Goal: Communication & Community: Participate in discussion

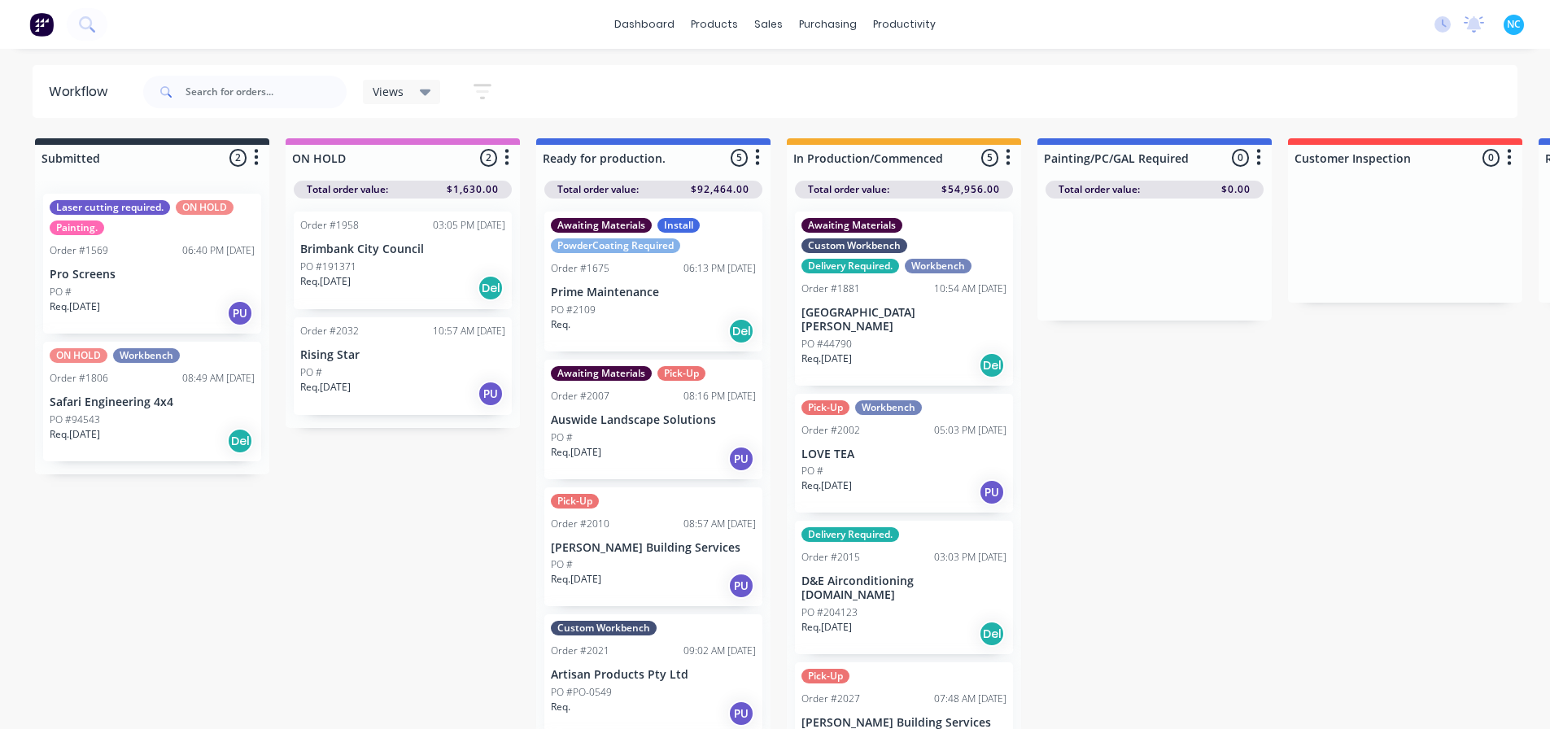
scroll to position [15, 0]
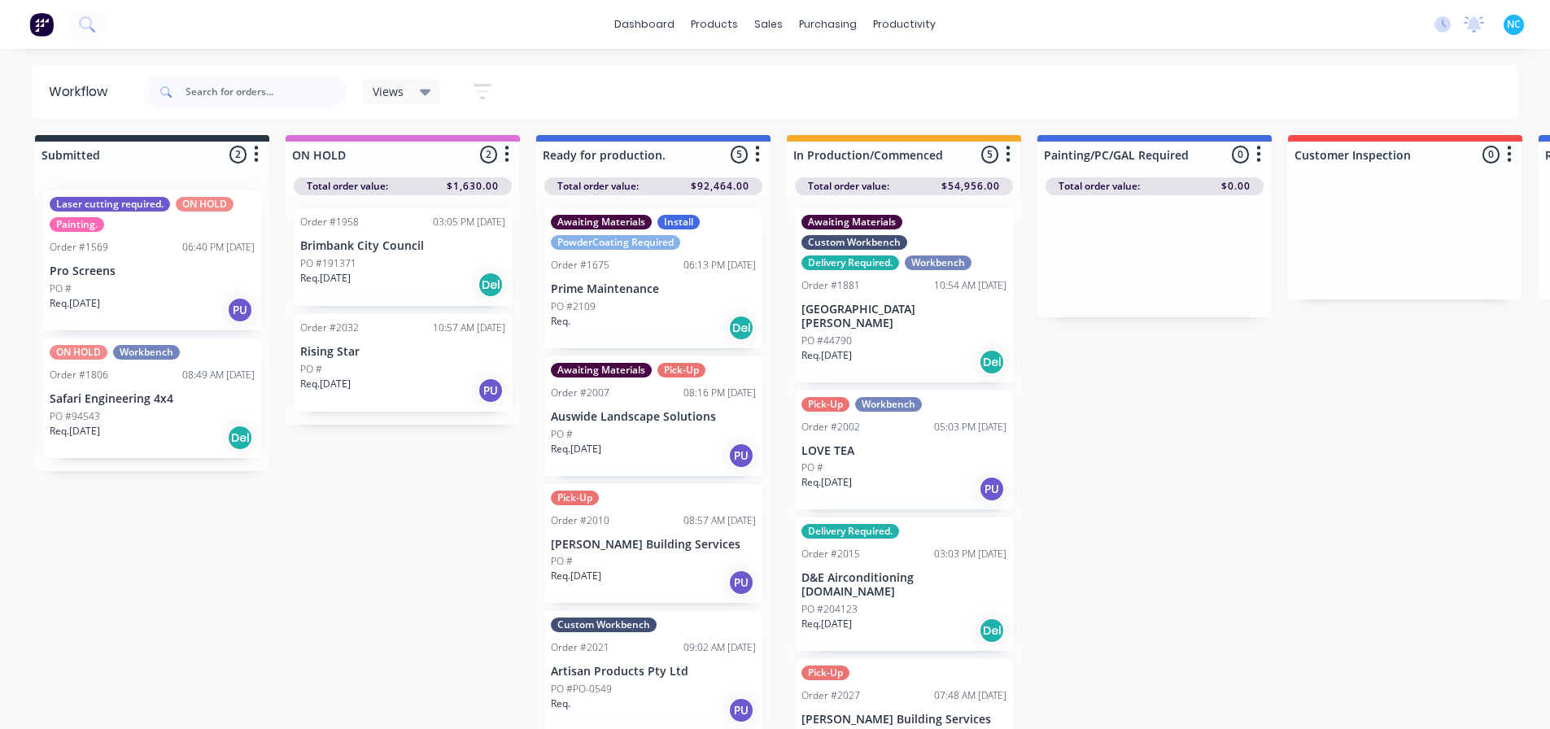
click at [907, 348] on div "Req. [DATE] Del" at bounding box center [904, 362] width 205 height 28
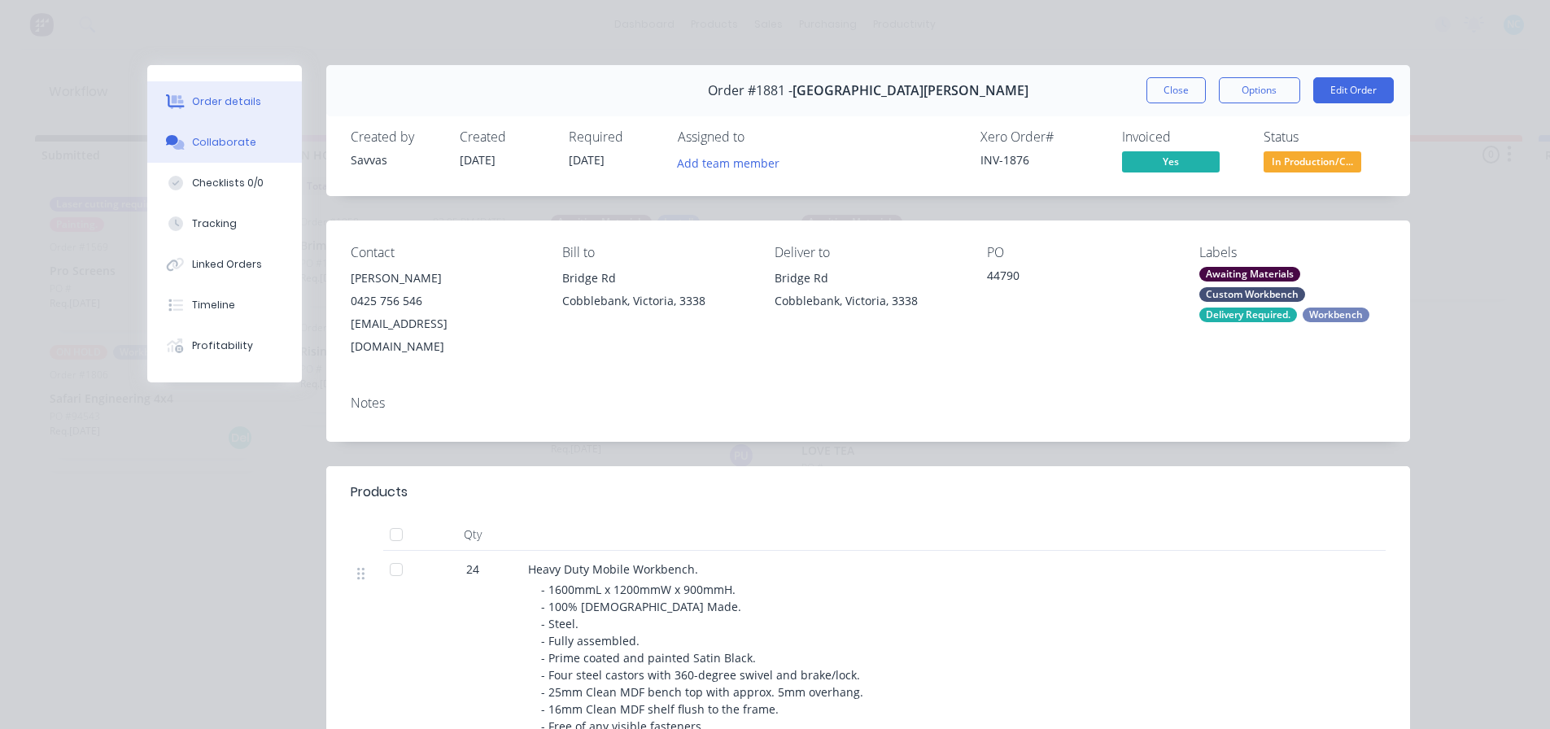
click at [256, 126] on button "Collaborate" at bounding box center [224, 142] width 155 height 41
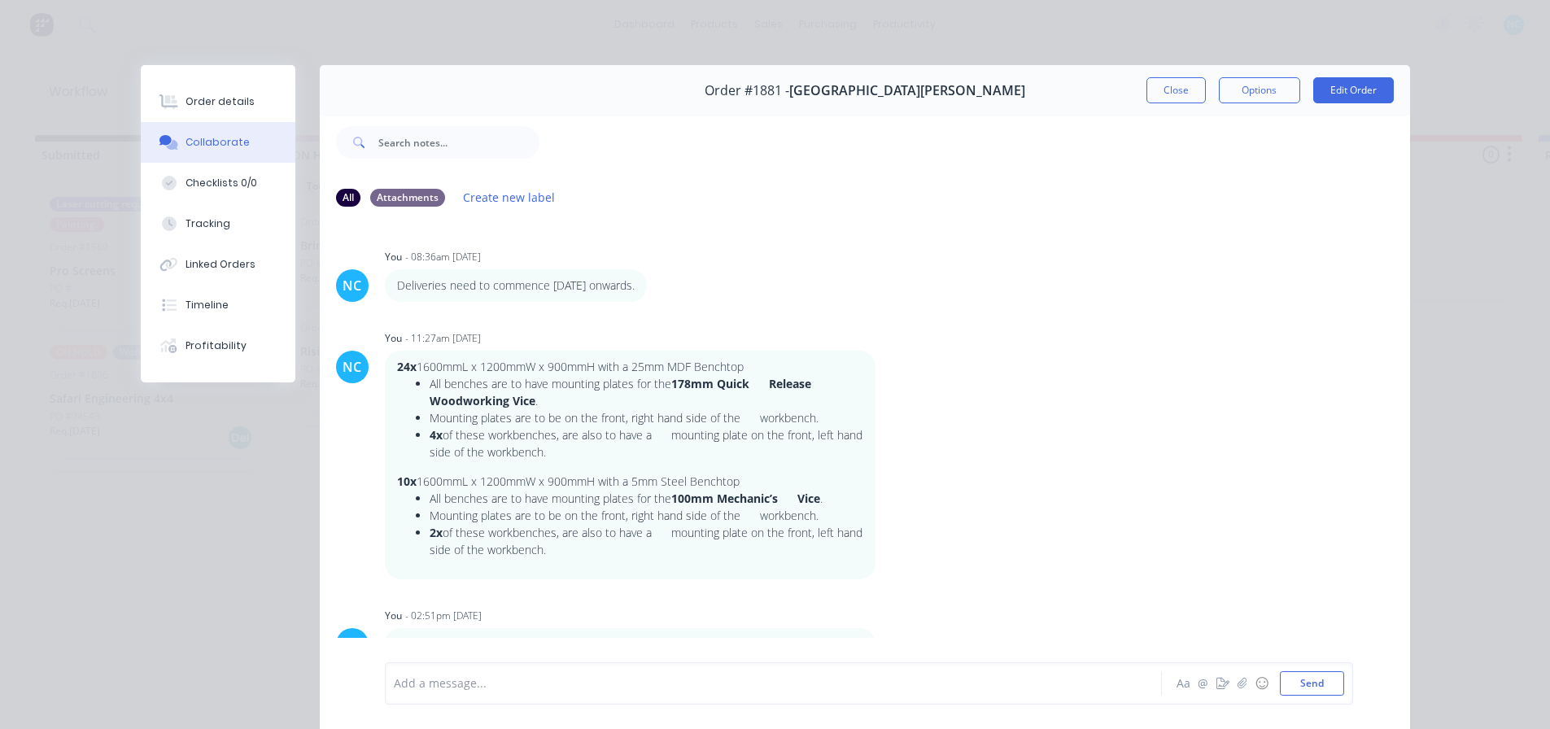
click at [489, 701] on div "Add a message... Aa @ ☺ Send" at bounding box center [869, 684] width 969 height 42
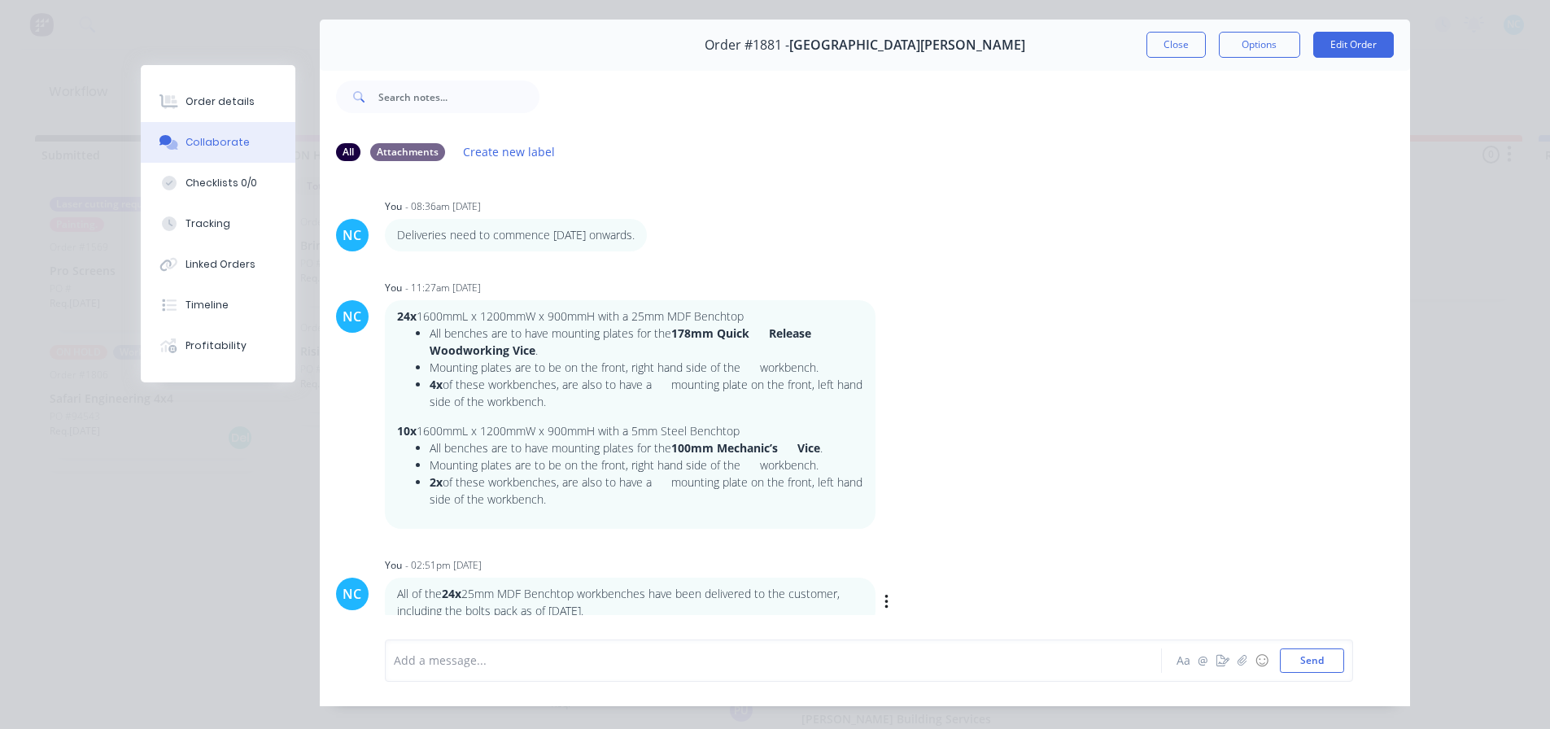
scroll to position [86, 0]
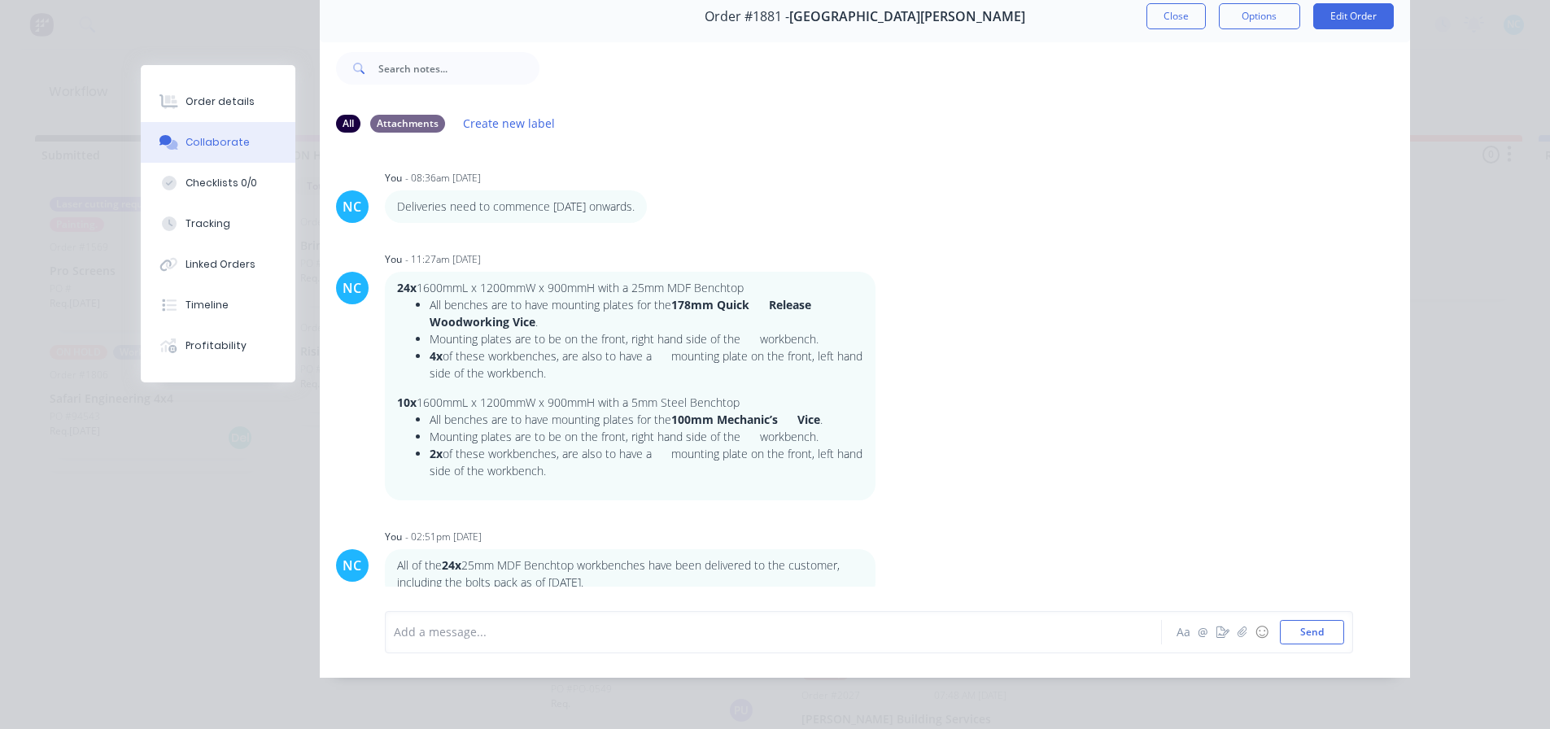
click at [619, 603] on div "Add a message... Aa @ ☺ Send" at bounding box center [865, 632] width 1091 height 91
click at [617, 609] on div "Add a message... Aa @ ☺ Send" at bounding box center [865, 632] width 1091 height 91
click at [615, 623] on div at bounding box center [751, 631] width 712 height 17
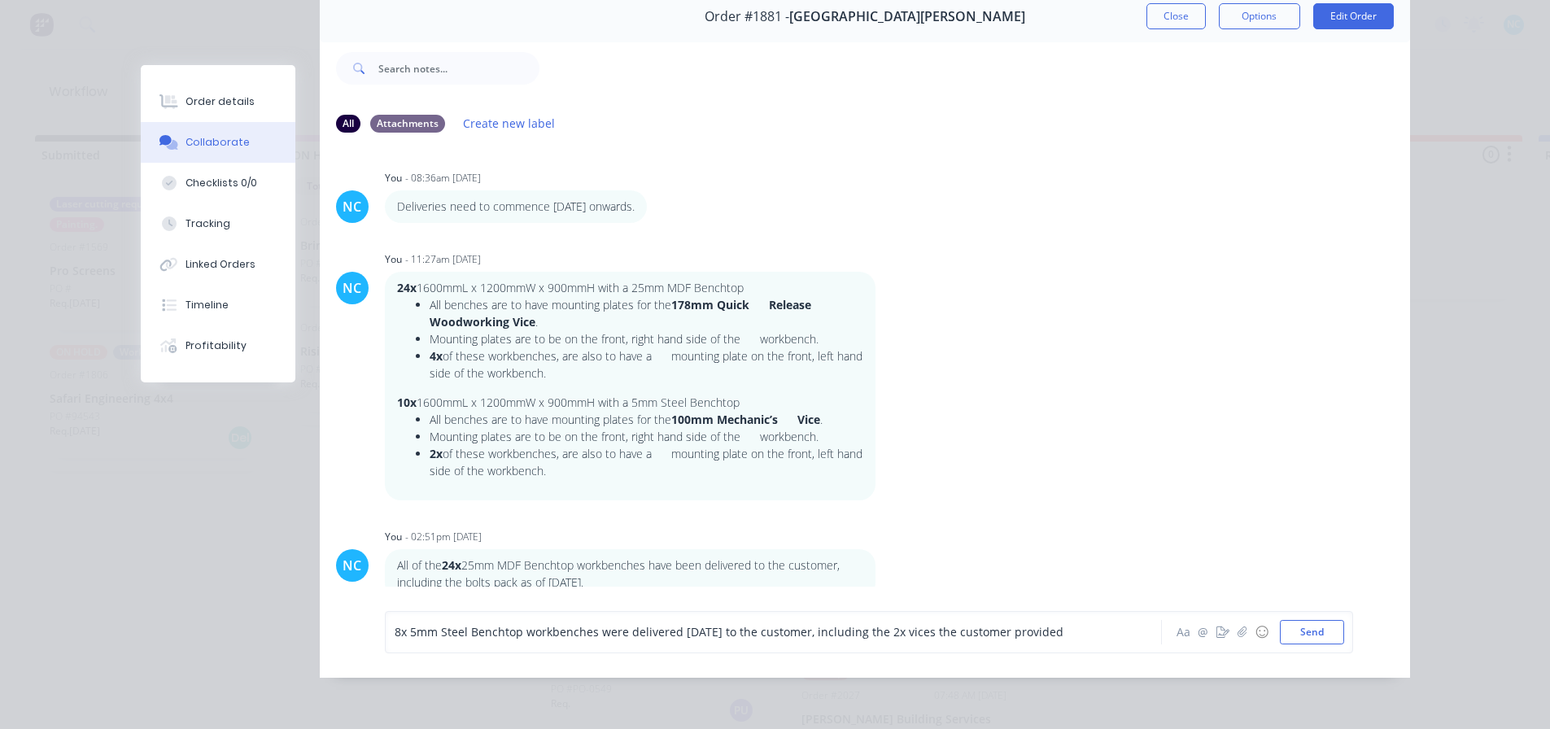
click at [861, 628] on span "8x 5mm Steel Benchtop workbenches were delivered [DATE] to the customer, includ…" at bounding box center [729, 631] width 669 height 15
click at [866, 626] on span "8x 5mm Steel Benchtop workbenches were delivered [DATE] to the customer, includ…" at bounding box center [729, 631] width 669 height 15
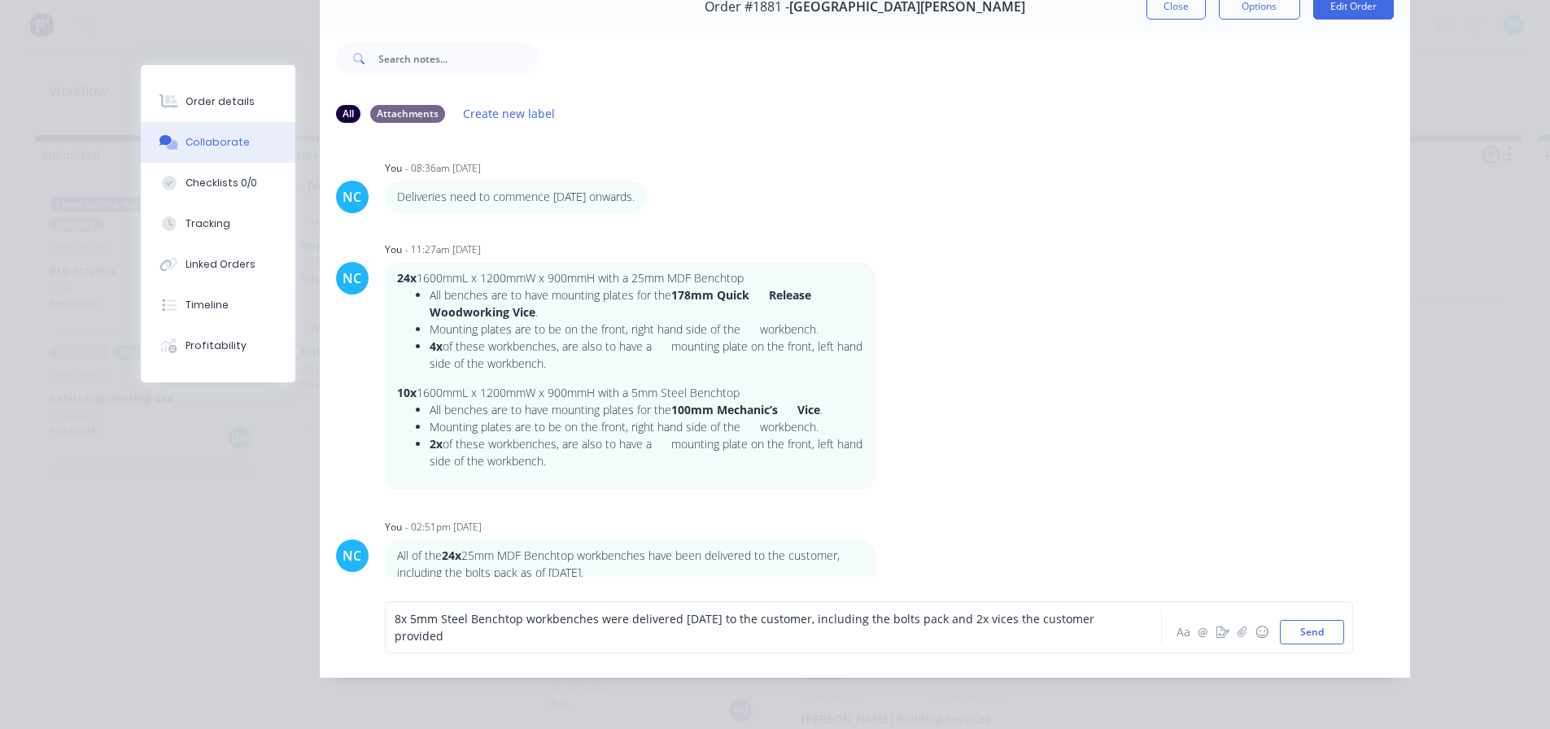
click at [911, 654] on div "8x 5mm Steel Benchtop workbenches were delivered [DATE] to the customer, includ…" at bounding box center [869, 627] width 969 height 52
click at [909, 645] on div "8x 5mm Steel Benchtop workbenches were delivered [DATE] to the customer, includ…" at bounding box center [751, 627] width 712 height 34
drag, startPoint x: 387, startPoint y: 627, endPoint x: 400, endPoint y: 626, distance: 13.0
click at [400, 626] on div "8x 5mm Steel Benchtop workbenches were delivered [DATE] to the customer, includ…" at bounding box center [750, 627] width 713 height 34
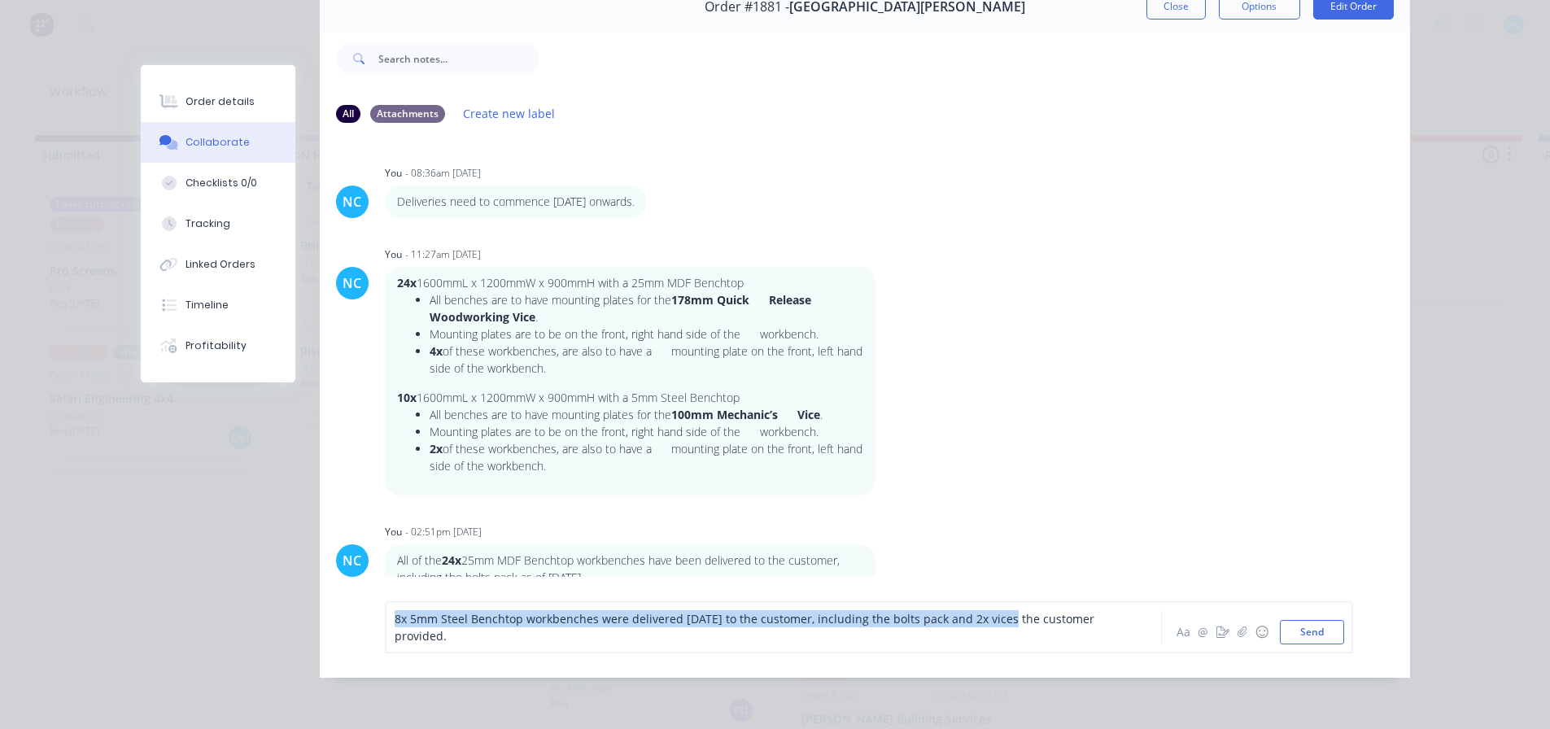
click at [400, 626] on span "8x 5mm Steel Benchtop workbenches were delivered [DATE] to the customer, includ…" at bounding box center [746, 627] width 703 height 33
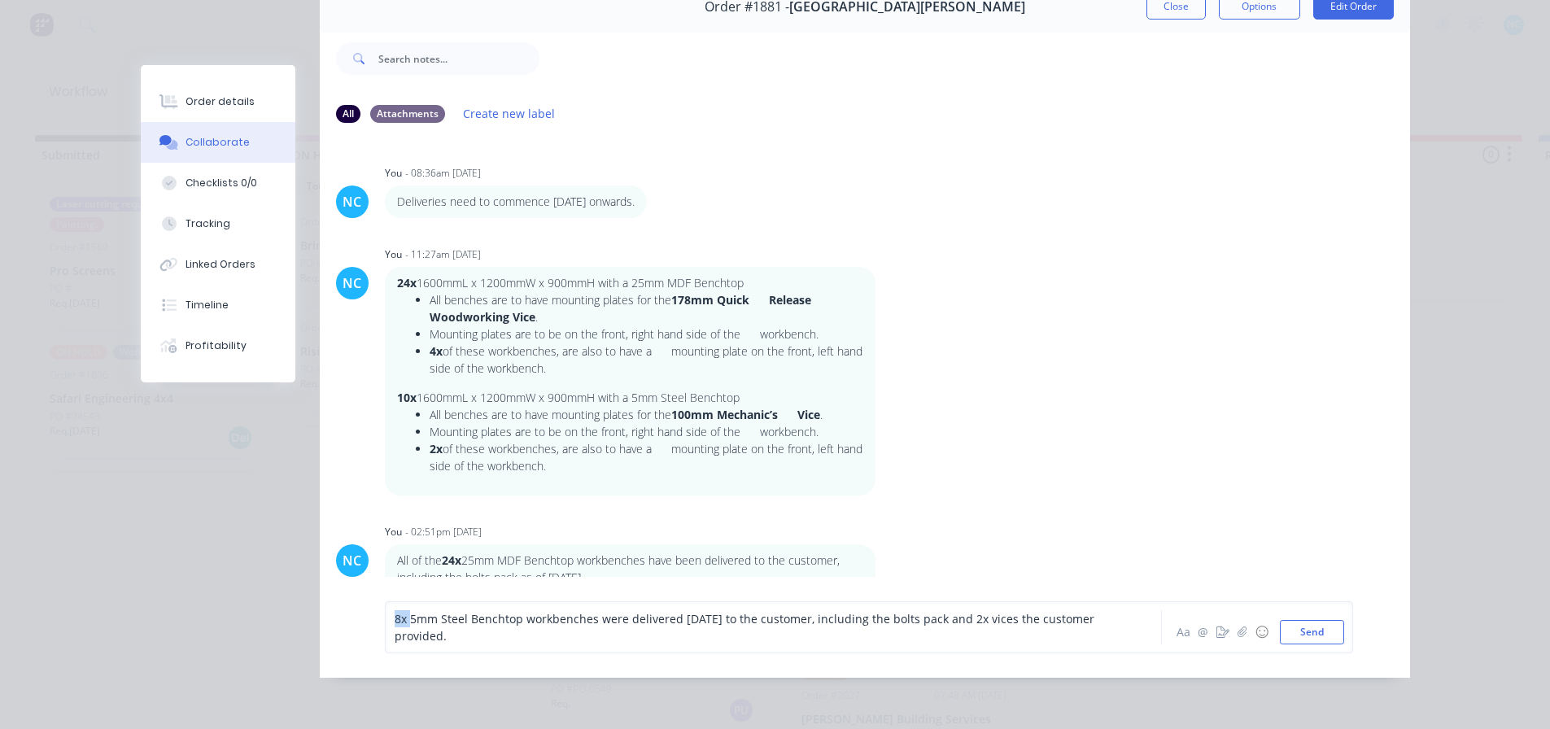
drag, startPoint x: 398, startPoint y: 626, endPoint x: 388, endPoint y: 626, distance: 9.8
click at [395, 626] on span "8x 5mm Steel Benchtop workbenches were delivered [DATE] to the customer, includ…" at bounding box center [746, 627] width 703 height 33
click at [1179, 636] on button "Aa" at bounding box center [1184, 633] width 20 height 20
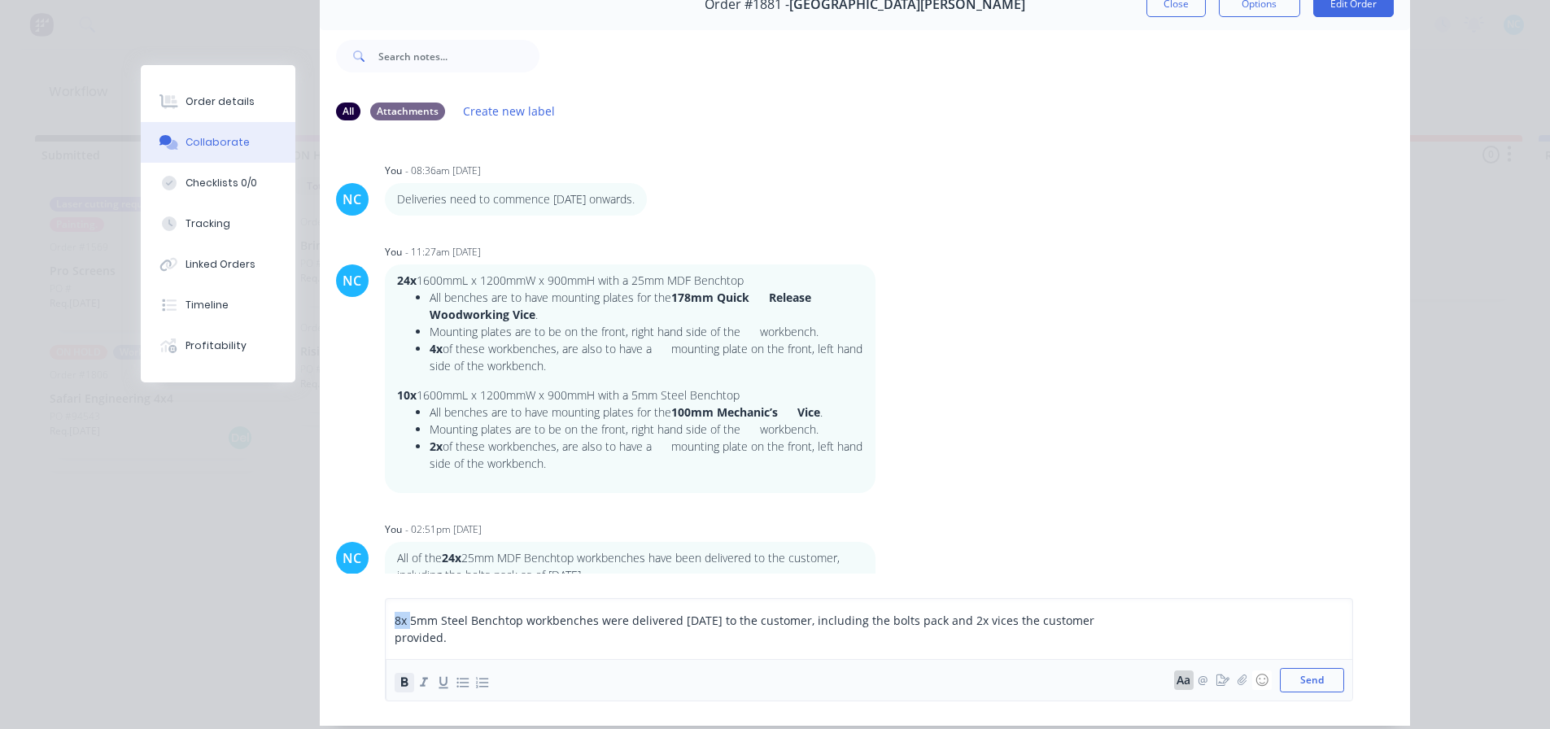
click at [403, 685] on icon "button" at bounding box center [403, 682] width 15 height 15
click at [612, 630] on span "5mm Steel Benchtop workbenches were delivered [DATE] to the customer, including…" at bounding box center [745, 629] width 701 height 33
click at [744, 626] on span "5mm Steel Benchtop workbenches were delivered [DATE] to the customer, including…" at bounding box center [745, 629] width 701 height 33
click at [827, 628] on span "5mm Steel Benchtop workbenches were delivered [DATE] to the customer, including…" at bounding box center [745, 629] width 701 height 33
click at [899, 625] on span "5mm Steel Benchtop workbenches were delivered [DATE] to the customer, including…" at bounding box center [745, 629] width 701 height 33
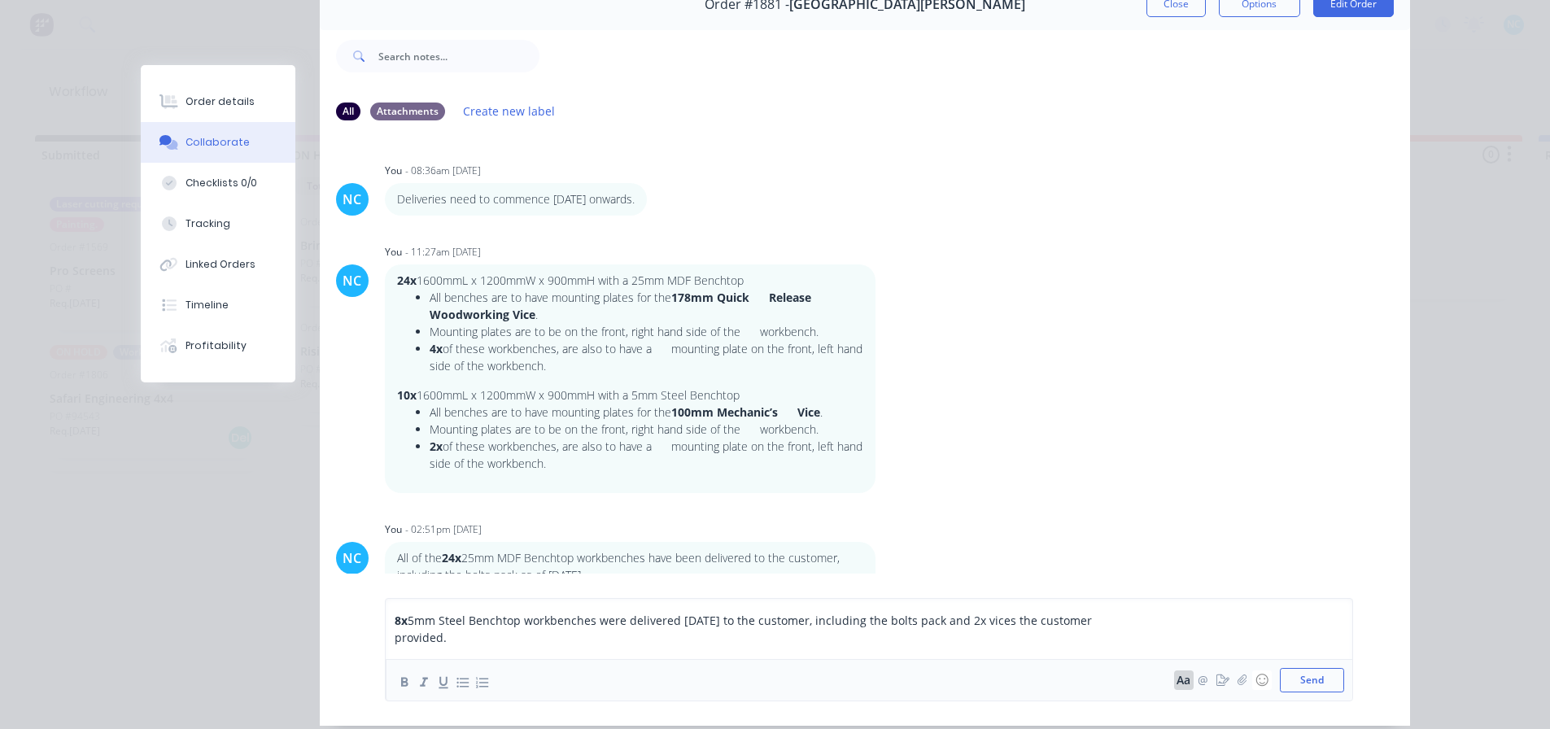
drag, startPoint x: 990, startPoint y: 626, endPoint x: 953, endPoint y: 626, distance: 36.6
click at [990, 627] on span "5mm Steel Benchtop workbenches were delivered [DATE] to the customer, including…" at bounding box center [745, 629] width 701 height 33
click at [953, 626] on span "5mm Steel Benchtop workbenches were delivered [DATE] to the customer, including…" at bounding box center [745, 629] width 701 height 33
click at [961, 626] on span "5mm Steel Benchtop workbenches were delivered [DATE] to the customer, including…" at bounding box center [745, 629] width 701 height 33
click at [951, 627] on span "5mm Steel Benchtop workbenches were delivered [DATE] to the customer, including…" at bounding box center [745, 629] width 701 height 33
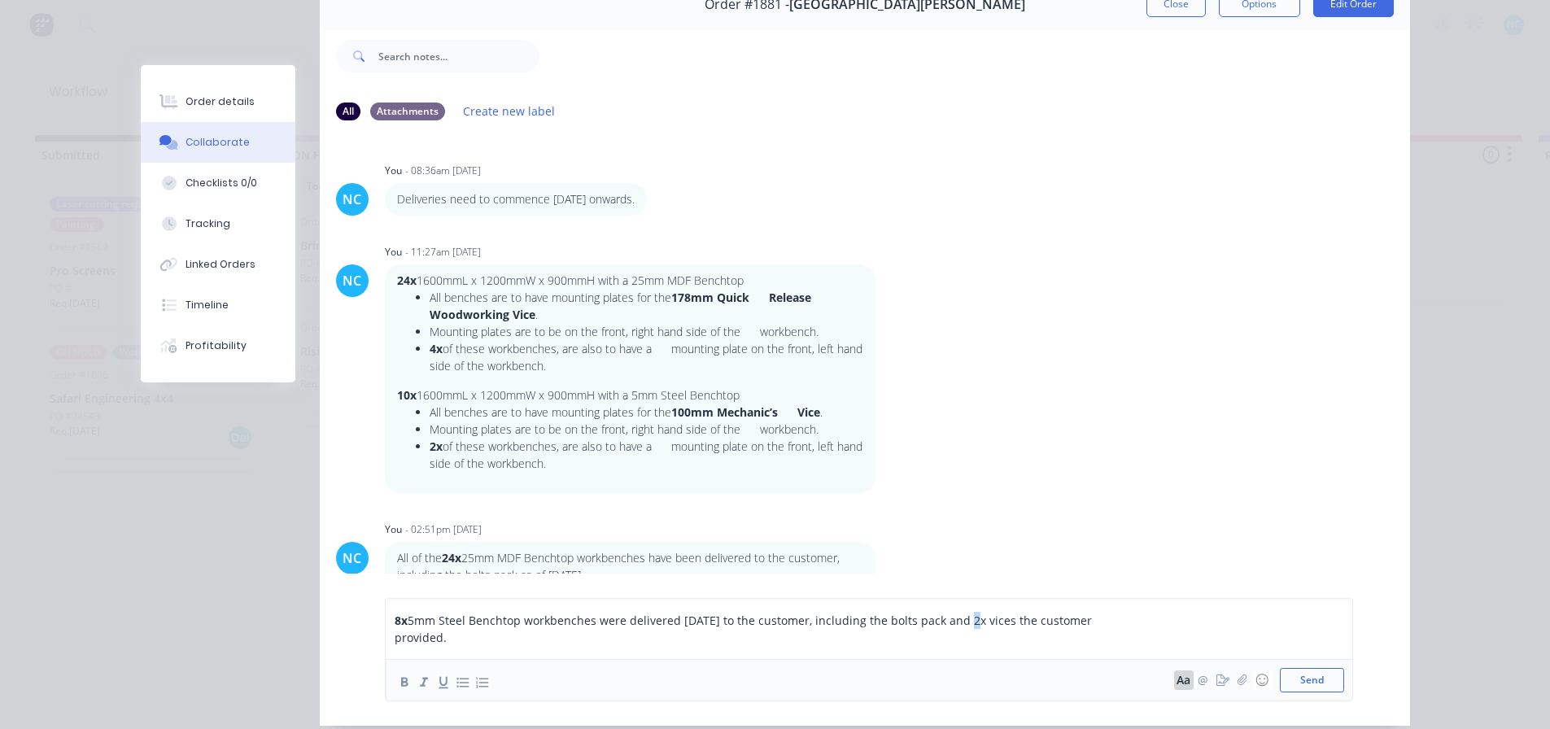
click at [952, 627] on span "5mm Steel Benchtop workbenches were delivered [DATE] to the customer, including…" at bounding box center [745, 629] width 701 height 33
click at [951, 627] on span "5mm Steel Benchtop workbenches were delivered [DATE] to the customer, including…" at bounding box center [745, 629] width 701 height 33
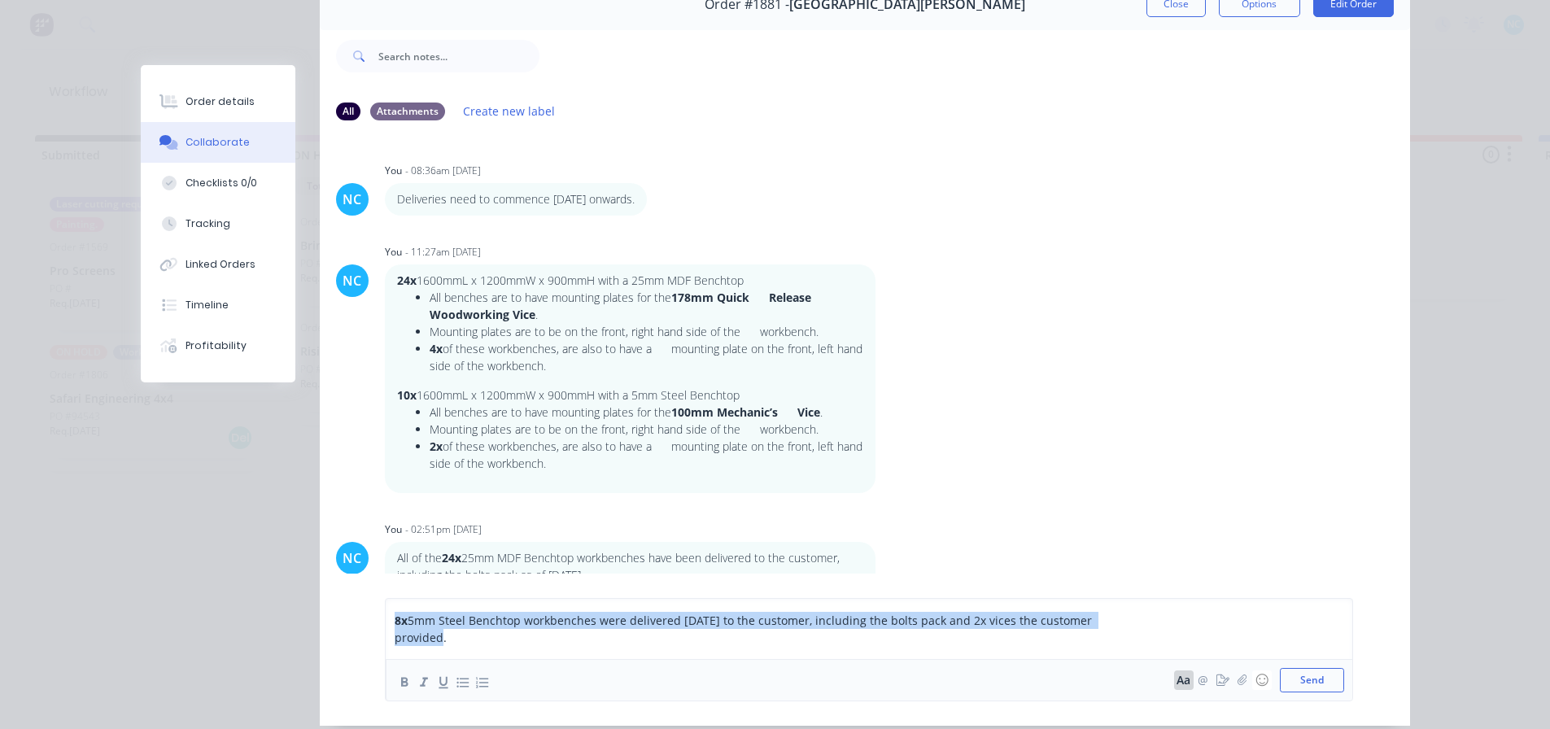
click at [951, 627] on span "5mm Steel Benchtop workbenches were delivered [DATE] to the customer, including…" at bounding box center [745, 629] width 701 height 33
click at [955, 623] on span "5mm Steel Benchtop workbenches were delivered [DATE] to the customer, including…" at bounding box center [745, 629] width 701 height 33
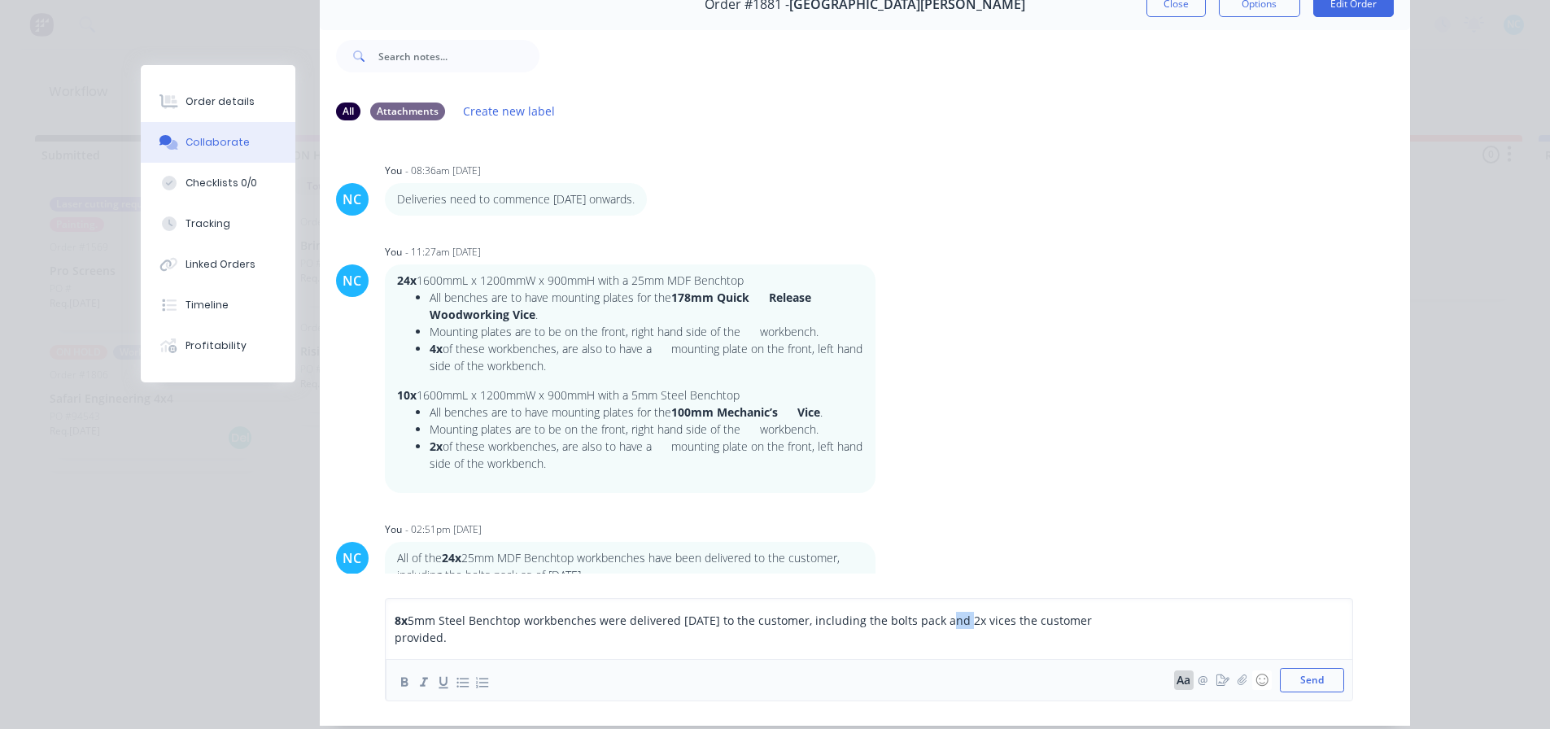
drag, startPoint x: 937, startPoint y: 623, endPoint x: 959, endPoint y: 621, distance: 22.0
click at [959, 621] on span "5mm Steel Benchtop workbenches were delivered [DATE] to the customer, including…" at bounding box center [745, 629] width 701 height 33
click at [959, 623] on span "5mm Steel Benchtop workbenches were delivered [DATE] to the customer, including…" at bounding box center [745, 629] width 701 height 33
click at [951, 623] on span "5mm Steel Benchtop workbenches were delivered [DATE] to the customer, including…" at bounding box center [745, 629] width 701 height 33
click at [948, 626] on span "5mm Steel Benchtop workbenches were delivered [DATE] to the customer, including…" at bounding box center [745, 629] width 701 height 33
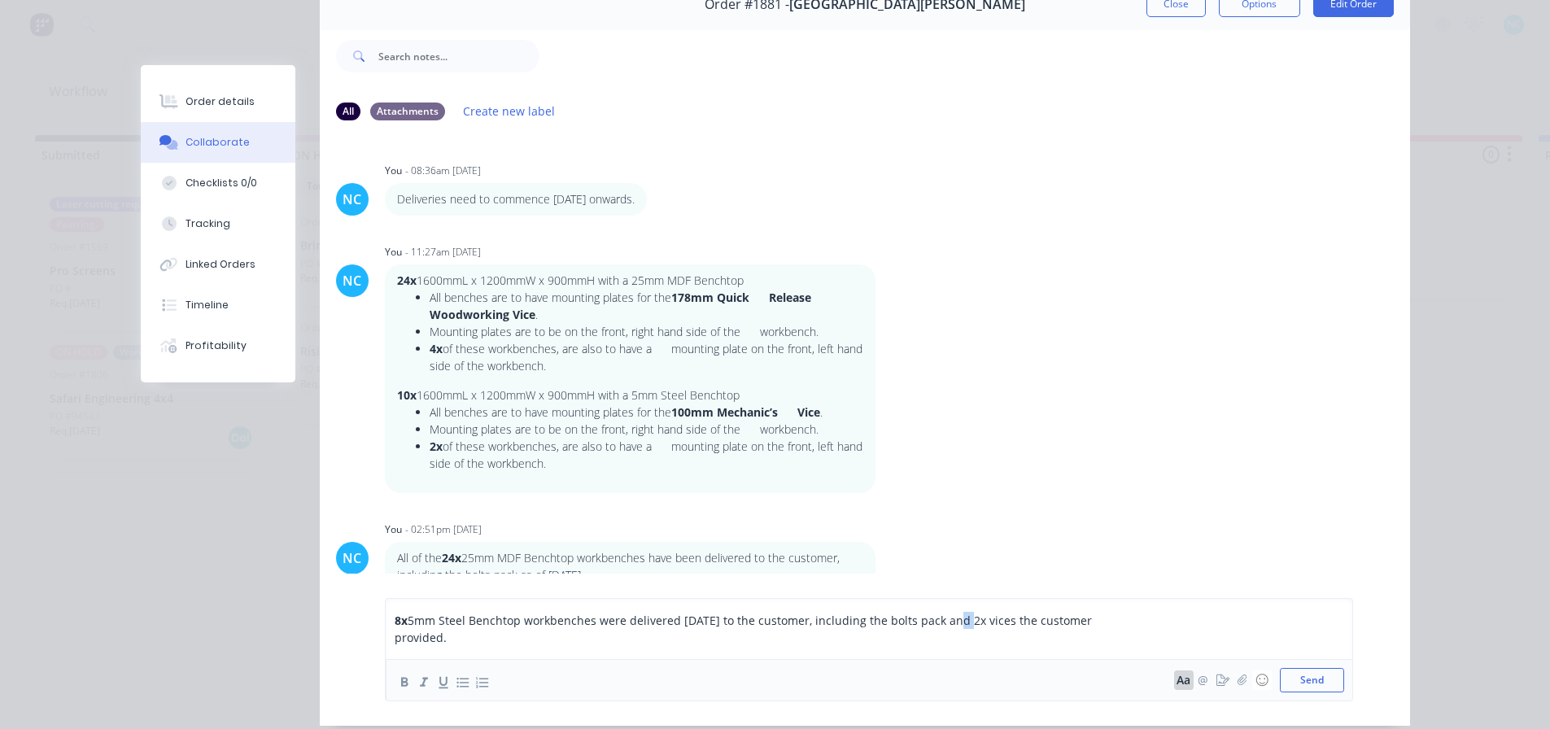
drag, startPoint x: 946, startPoint y: 620, endPoint x: 954, endPoint y: 622, distance: 8.3
click at [954, 622] on span "5mm Steel Benchtop workbenches were delivered [DATE] to the customer, including…" at bounding box center [745, 629] width 701 height 33
click at [957, 623] on span "5mm Steel Benchtop workbenches were delivered [DATE] to the customer, including…" at bounding box center [745, 629] width 701 height 33
drag, startPoint x: 958, startPoint y: 625, endPoint x: 949, endPoint y: 628, distance: 9.3
click at [949, 628] on span "5mm Steel Benchtop workbenches were delivered [DATE] to the customer, including…" at bounding box center [745, 629] width 701 height 33
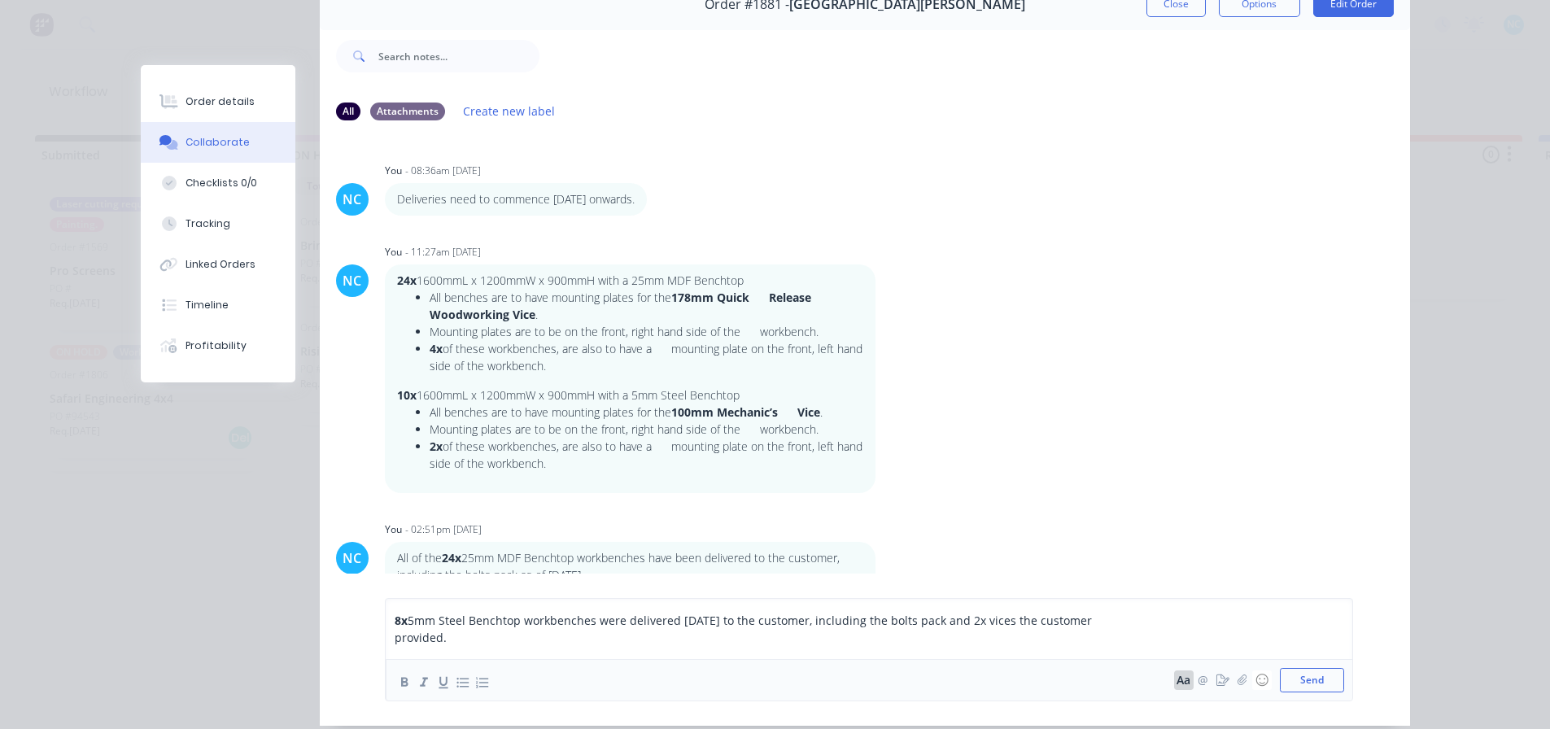
click at [1182, 688] on button "Aa" at bounding box center [1184, 681] width 20 height 20
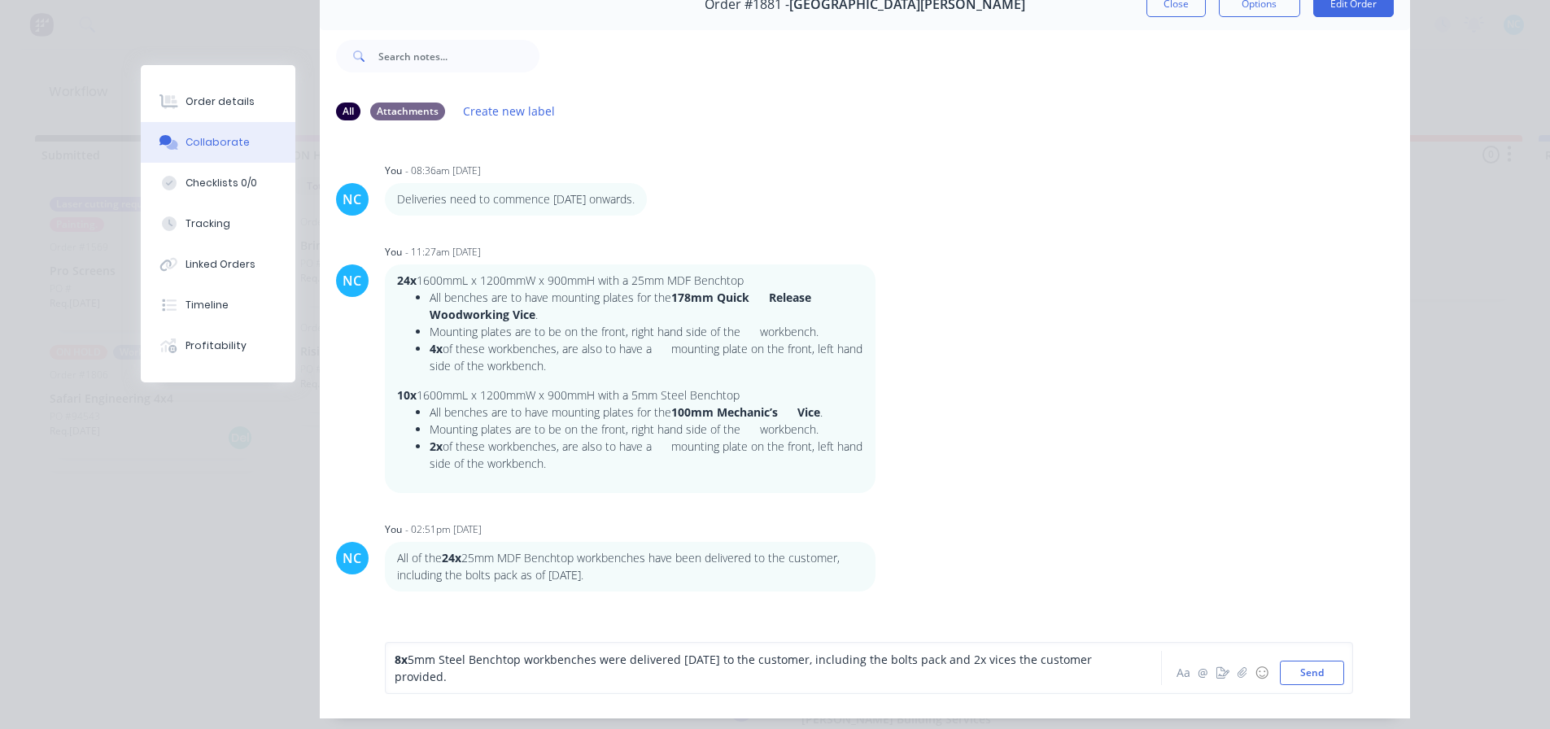
click at [1174, 694] on div "8x 5mm Steel Benchtop workbenches were delivered [DATE] to the customer, includ…" at bounding box center [869, 668] width 969 height 52
click at [1176, 685] on div "Aa @ ☺ Send" at bounding box center [1259, 673] width 170 height 24
click at [958, 674] on span "5mm Steel Benchtop workbenches were delivered [DATE] to the customer, including…" at bounding box center [745, 668] width 701 height 33
click at [1174, 680] on button "Aa" at bounding box center [1184, 673] width 20 height 20
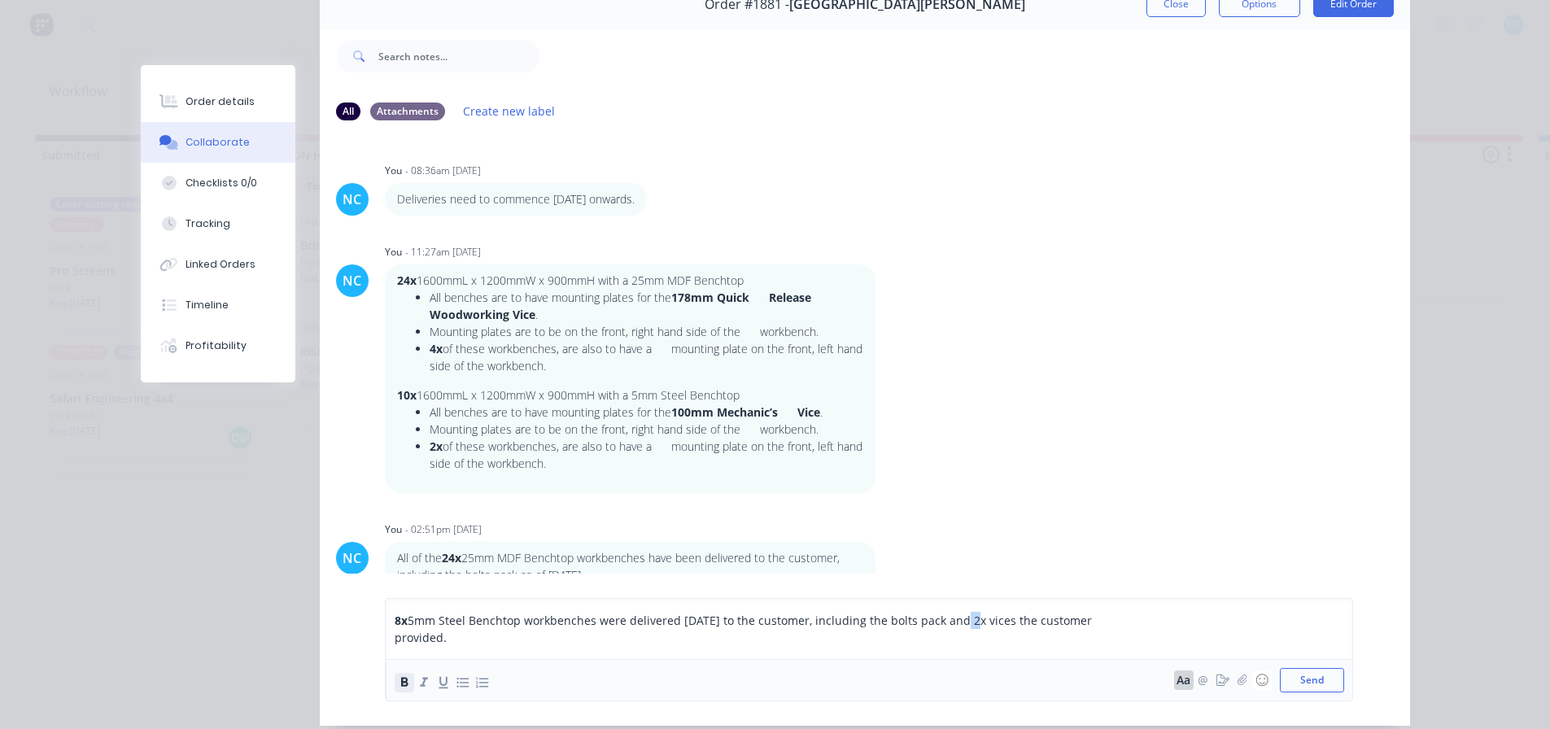
click at [396, 688] on icon "button" at bounding box center [403, 682] width 15 height 15
click at [544, 659] on div "8x 5mm Steel Benchtop workbenches were delivered [DATE] to the customer, includ…" at bounding box center [869, 650] width 951 height 76
click at [540, 654] on div "8x 5mm Steel Benchtop workbenches were delivered [DATE] to the customer, includ…" at bounding box center [869, 650] width 951 height 76
click at [566, 638] on div "8x 5mm Steel Benchtop workbenches were delivered [DATE] to the customer, includ…" at bounding box center [751, 629] width 712 height 34
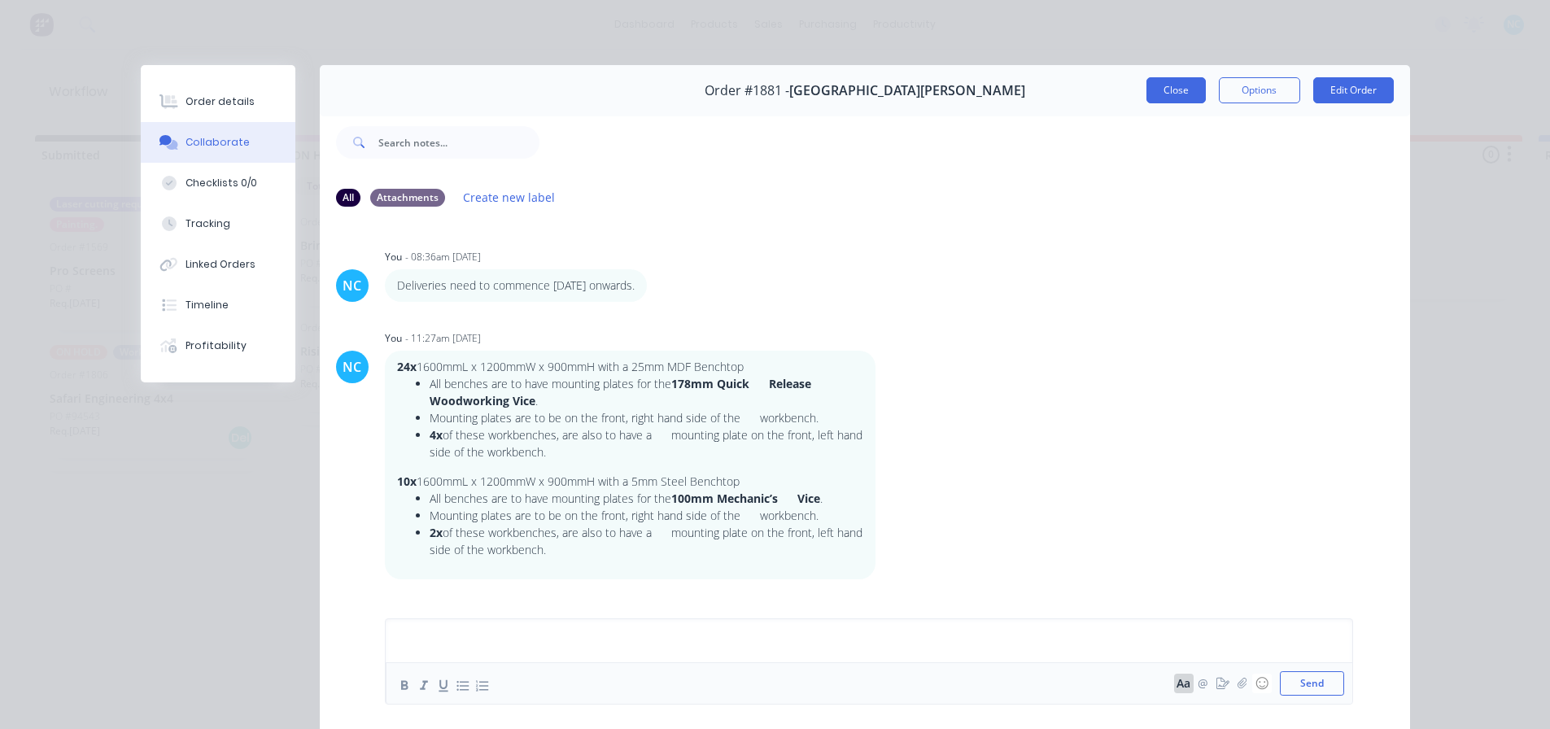
click at [1166, 102] on button "Close" at bounding box center [1176, 90] width 59 height 26
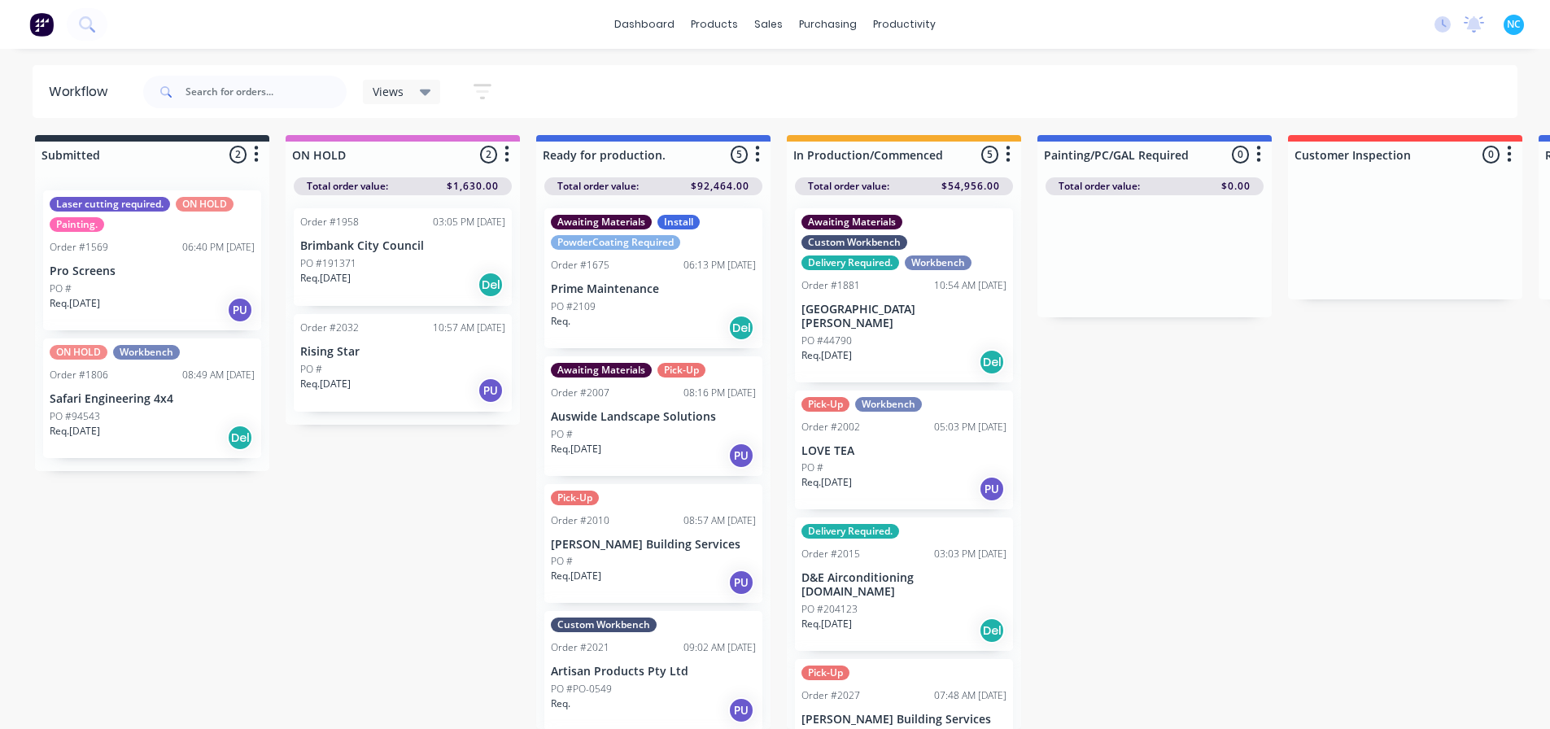
click at [1166, 89] on div "Views Save new view None (Default) edit Show/Hide statuses Show line item cards…" at bounding box center [829, 92] width 1379 height 49
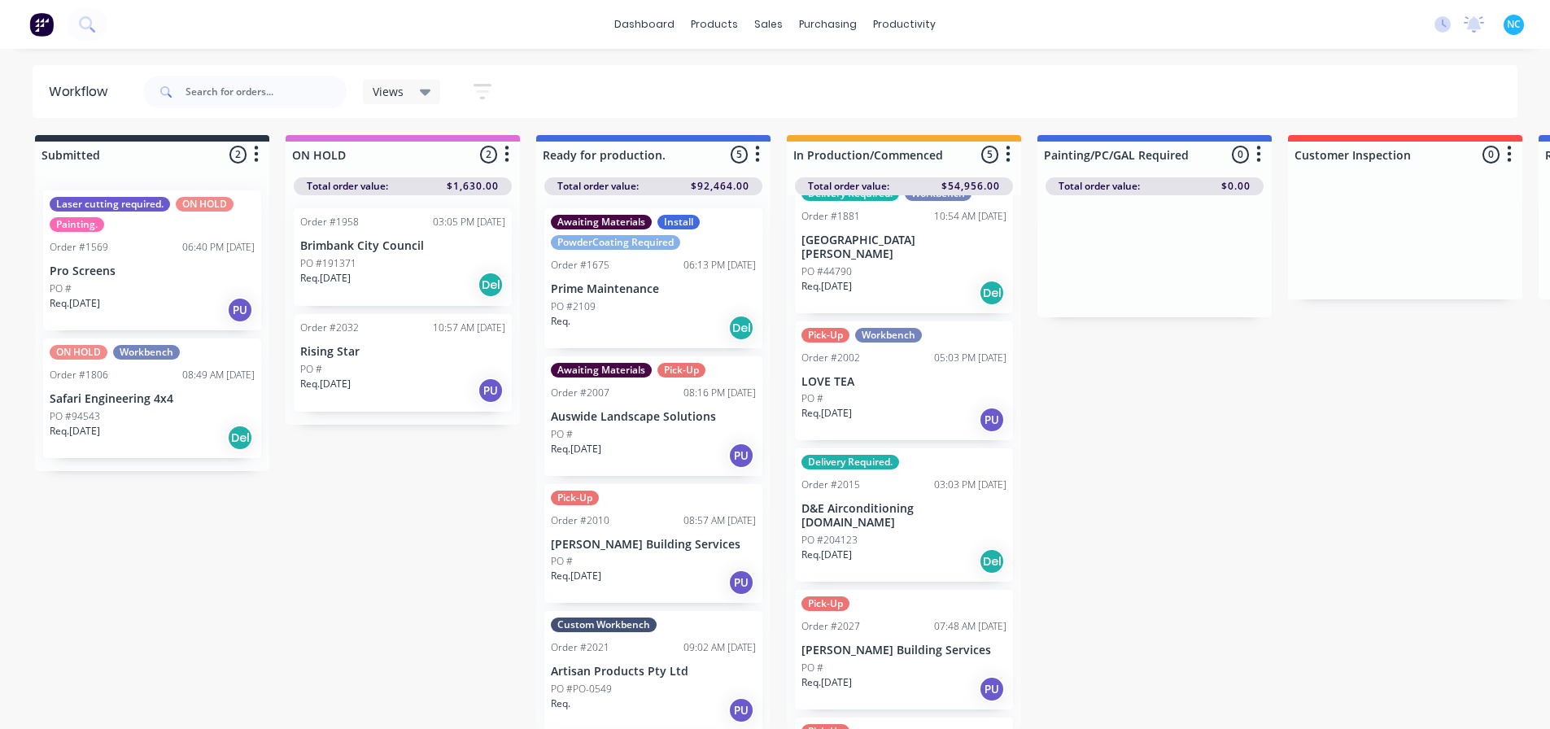
scroll to position [151, 0]
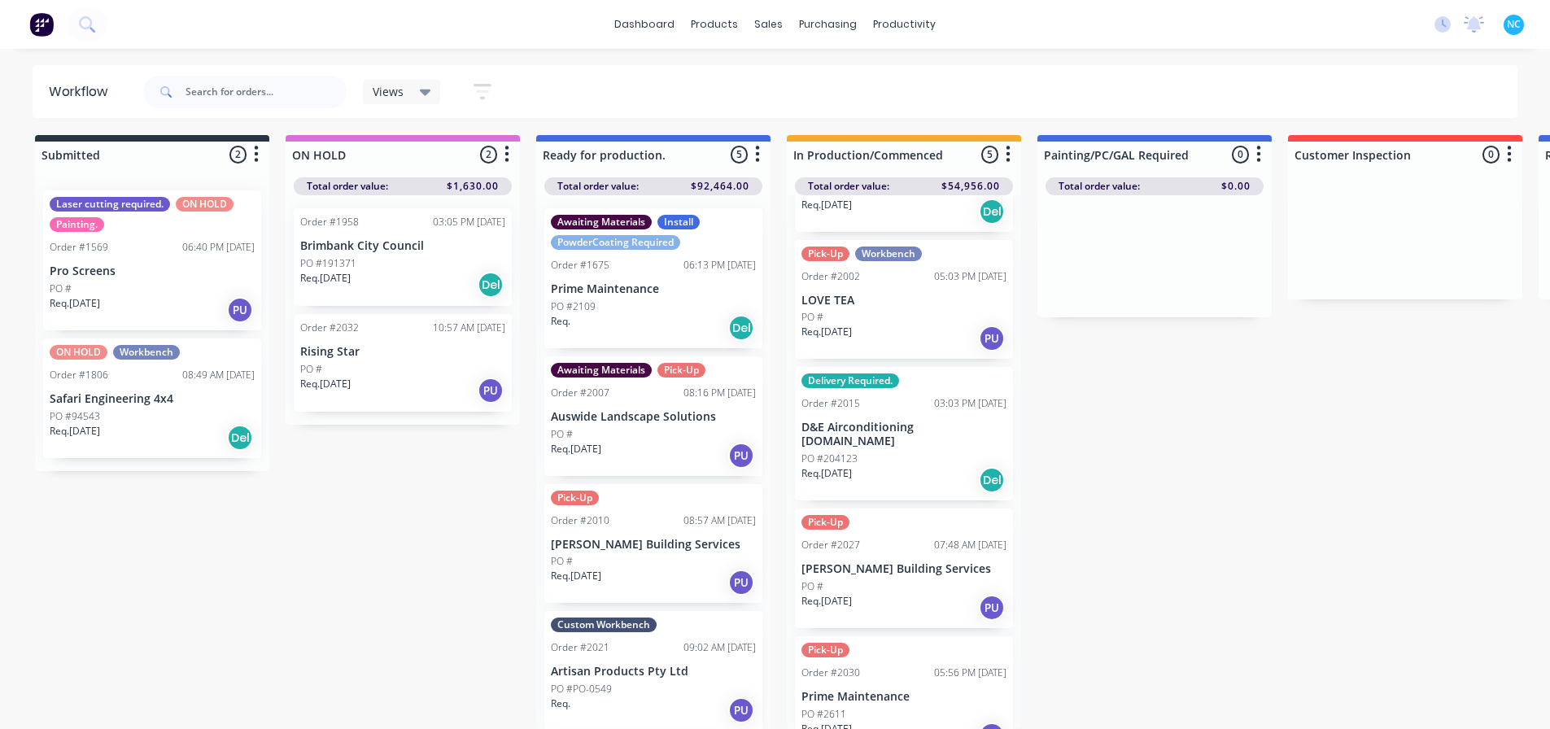
click at [663, 682] on div "PO #PO-0549" at bounding box center [653, 689] width 205 height 15
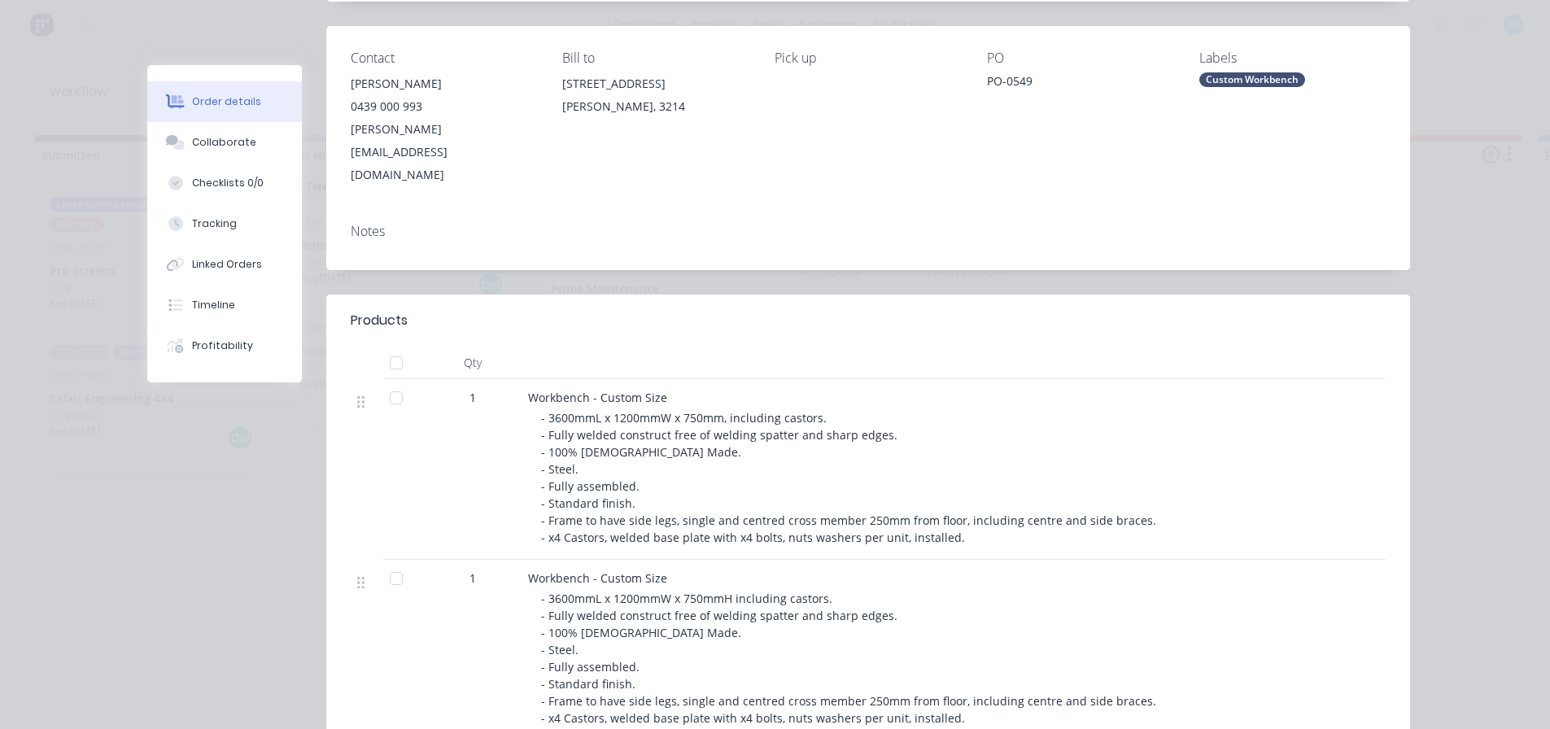
scroll to position [244, 0]
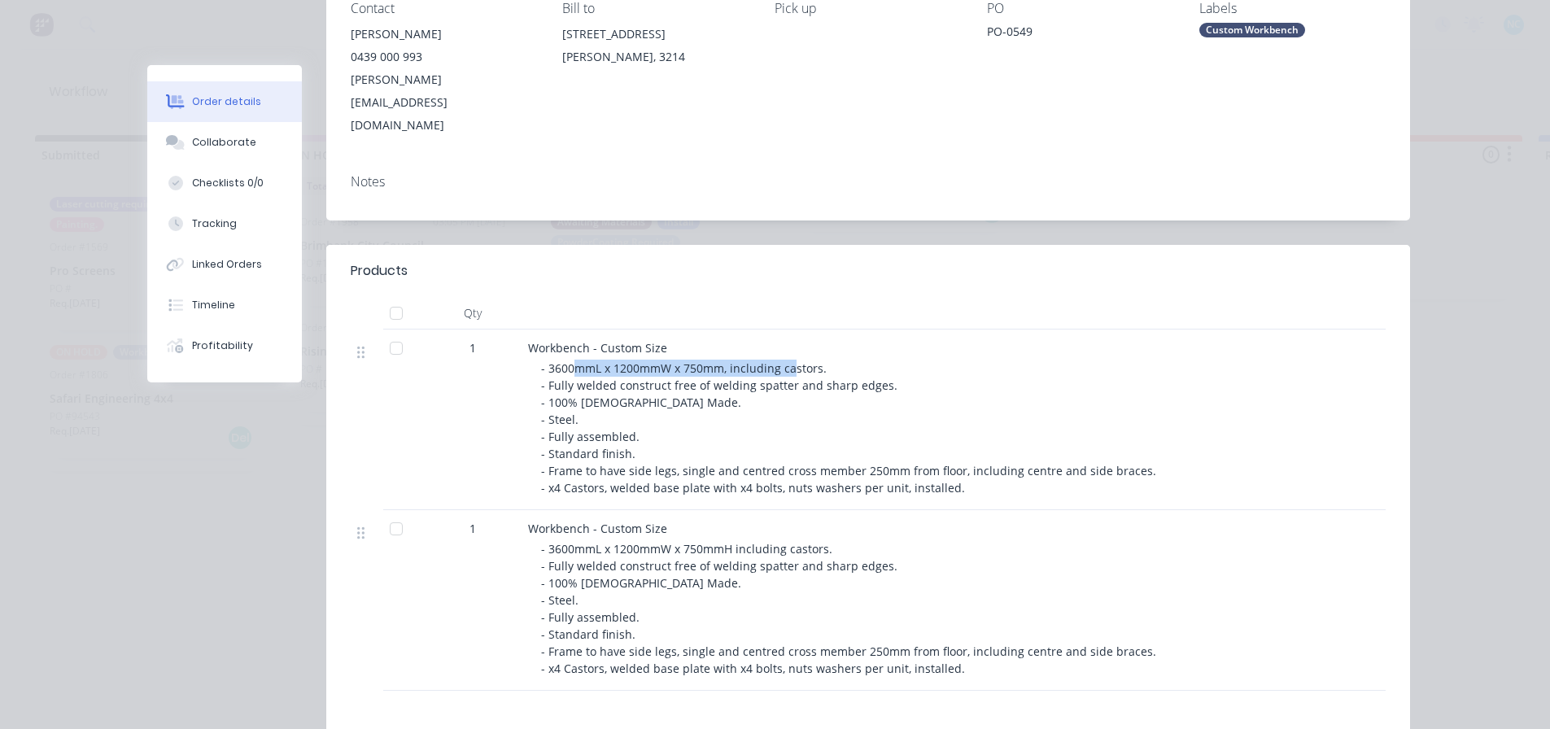
drag, startPoint x: 565, startPoint y: 323, endPoint x: 785, endPoint y: 323, distance: 219.8
click at [785, 361] on span "- 3600mmL x 1200mmW x 750mm, including castors. - Fully welded construct free o…" at bounding box center [848, 428] width 615 height 135
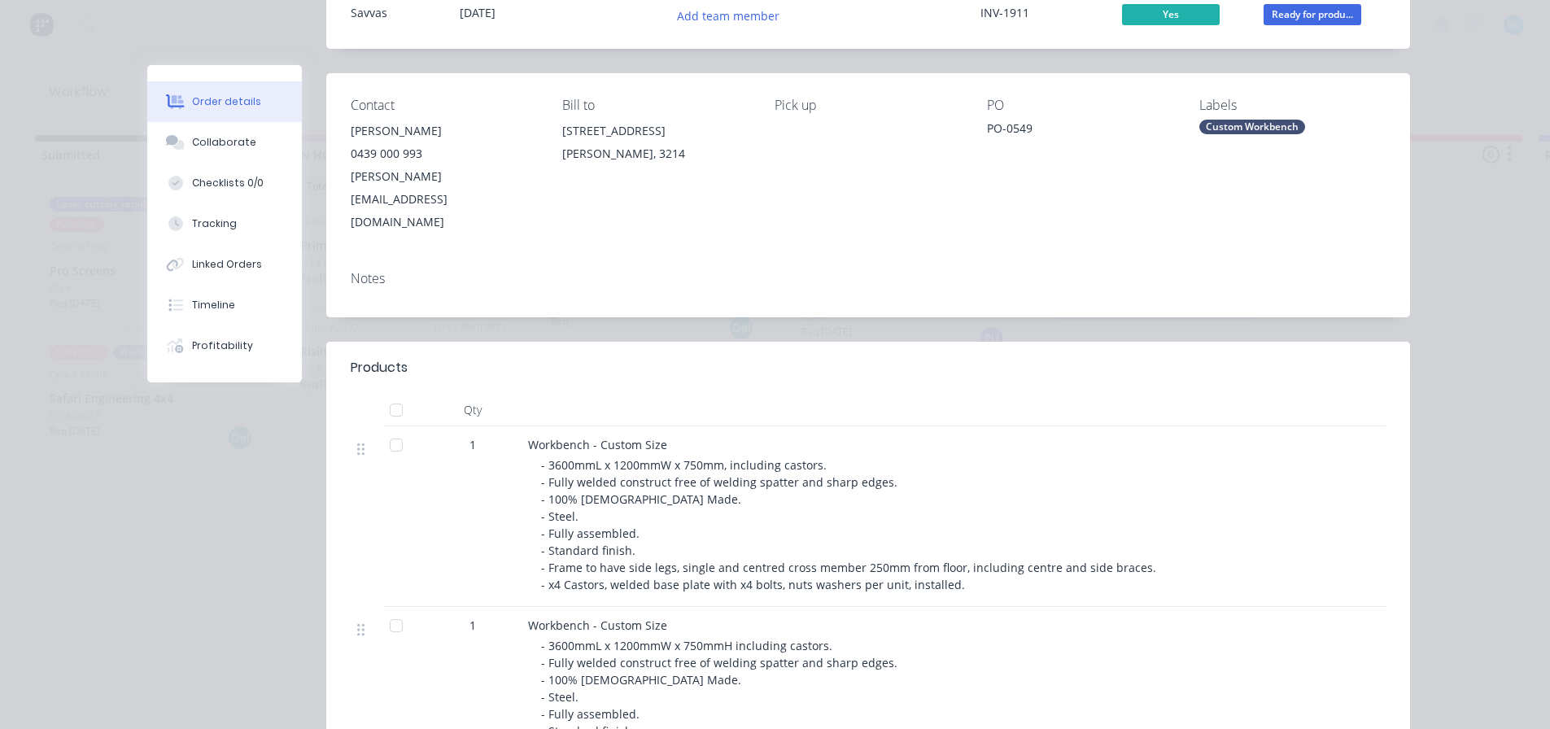
scroll to position [0, 0]
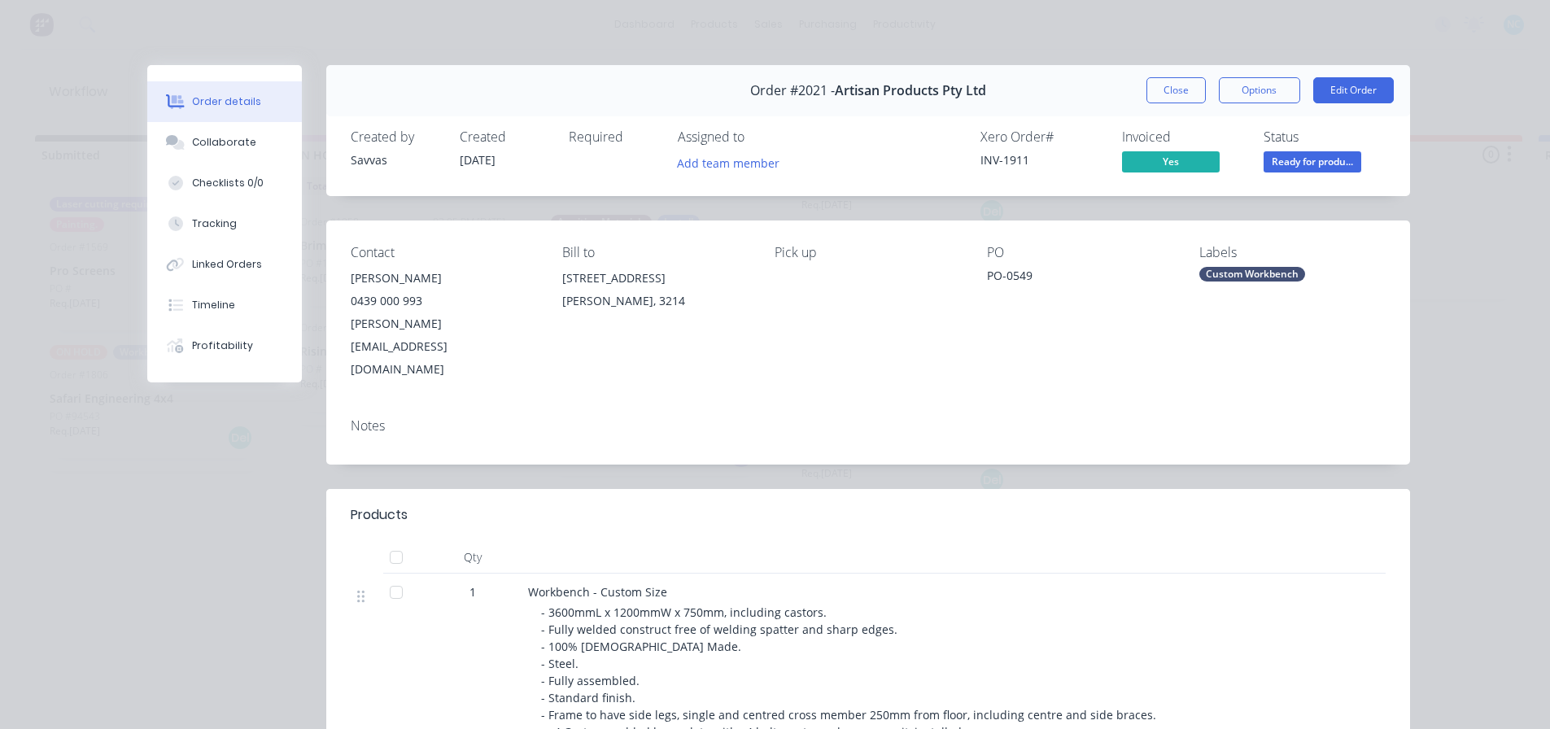
click at [1161, 74] on div "Order #2021 - Artisan Products Pty Ltd Close Options Edit Order" at bounding box center [868, 90] width 1084 height 51
click at [1164, 77] on button "Close" at bounding box center [1176, 90] width 59 height 26
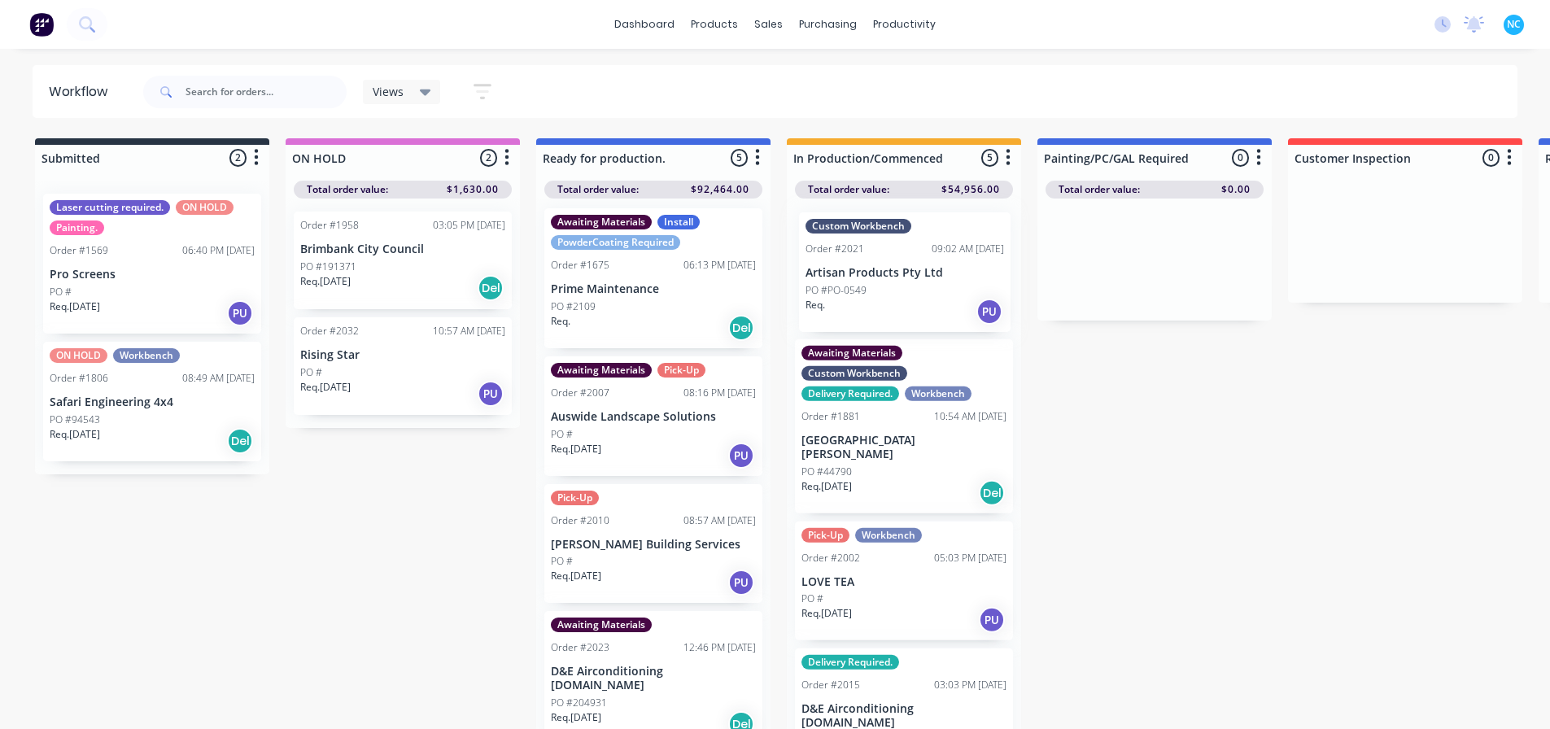
drag, startPoint x: 628, startPoint y: 680, endPoint x: 882, endPoint y: 291, distance: 464.3
click at [882, 291] on div "Submitted 2 Sort By Created date Required date Order number Customer name Most …" at bounding box center [1463, 435] width 2950 height 594
click at [925, 464] on div "PO #44790" at bounding box center [904, 471] width 205 height 15
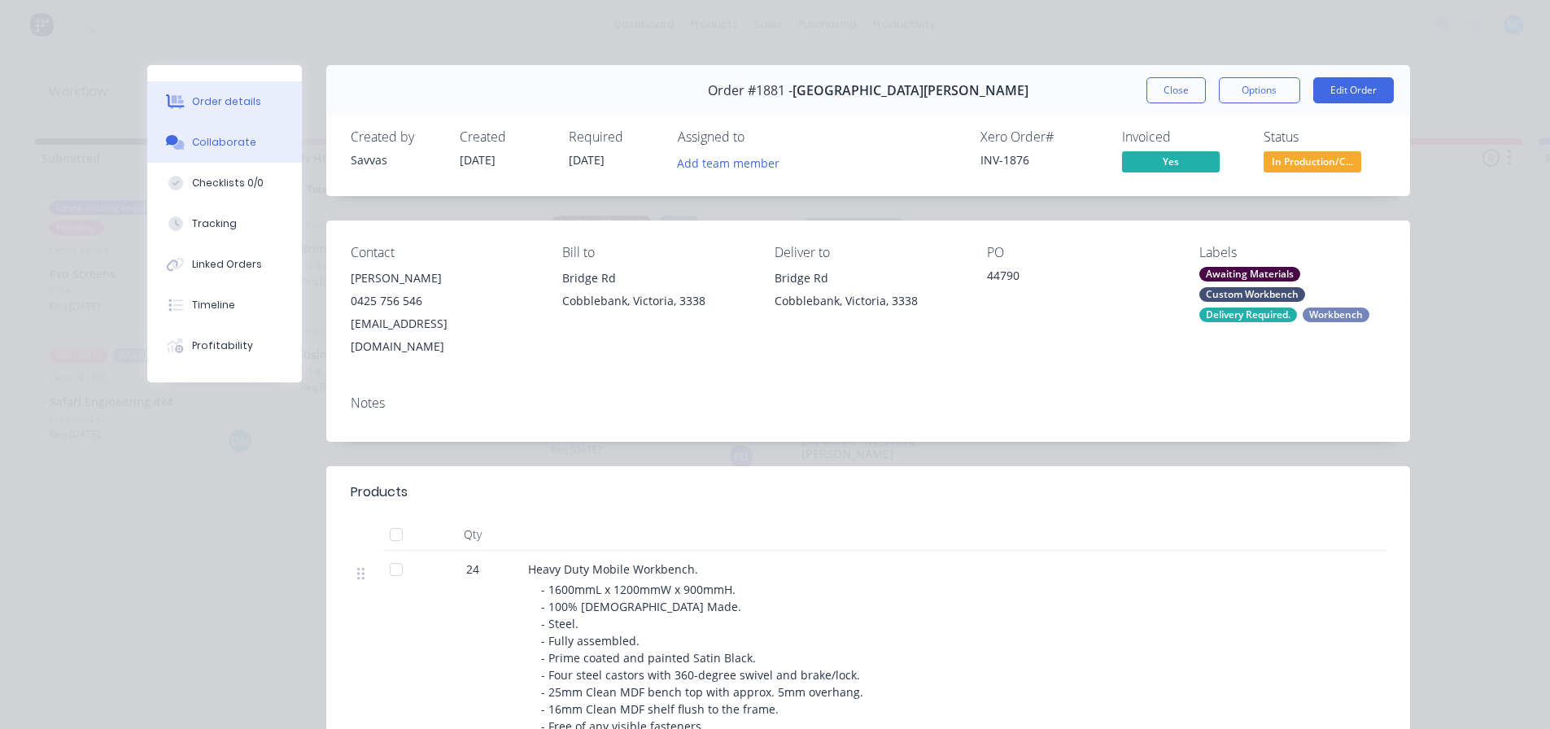
click at [266, 146] on button "Collaborate" at bounding box center [224, 142] width 155 height 41
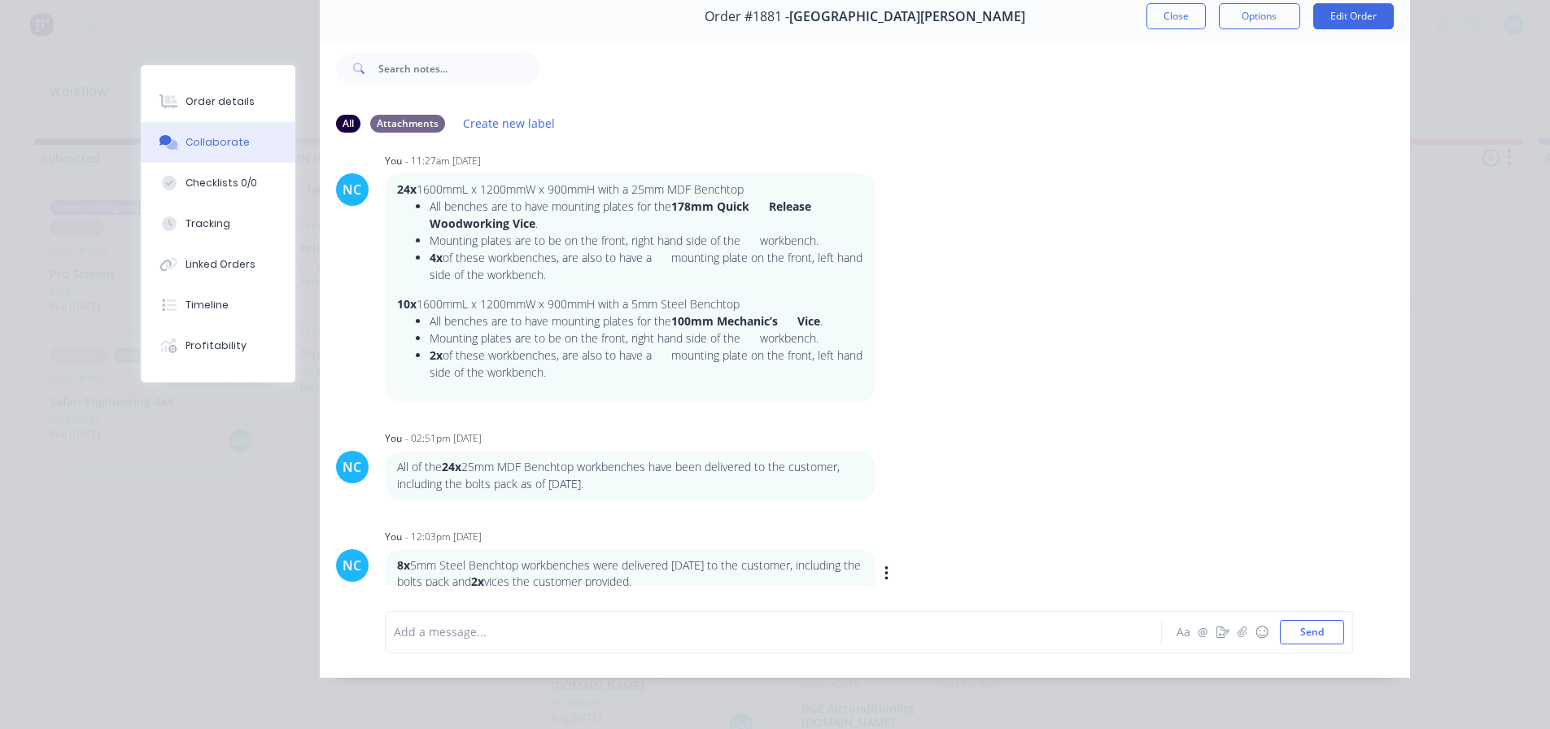
scroll to position [86, 0]
drag, startPoint x: 405, startPoint y: 553, endPoint x: 652, endPoint y: 566, distance: 246.9
click at [652, 566] on p "8x 5mm Steel Benchtop workbenches were delivered [DATE] to the customer, includ…" at bounding box center [630, 574] width 466 height 33
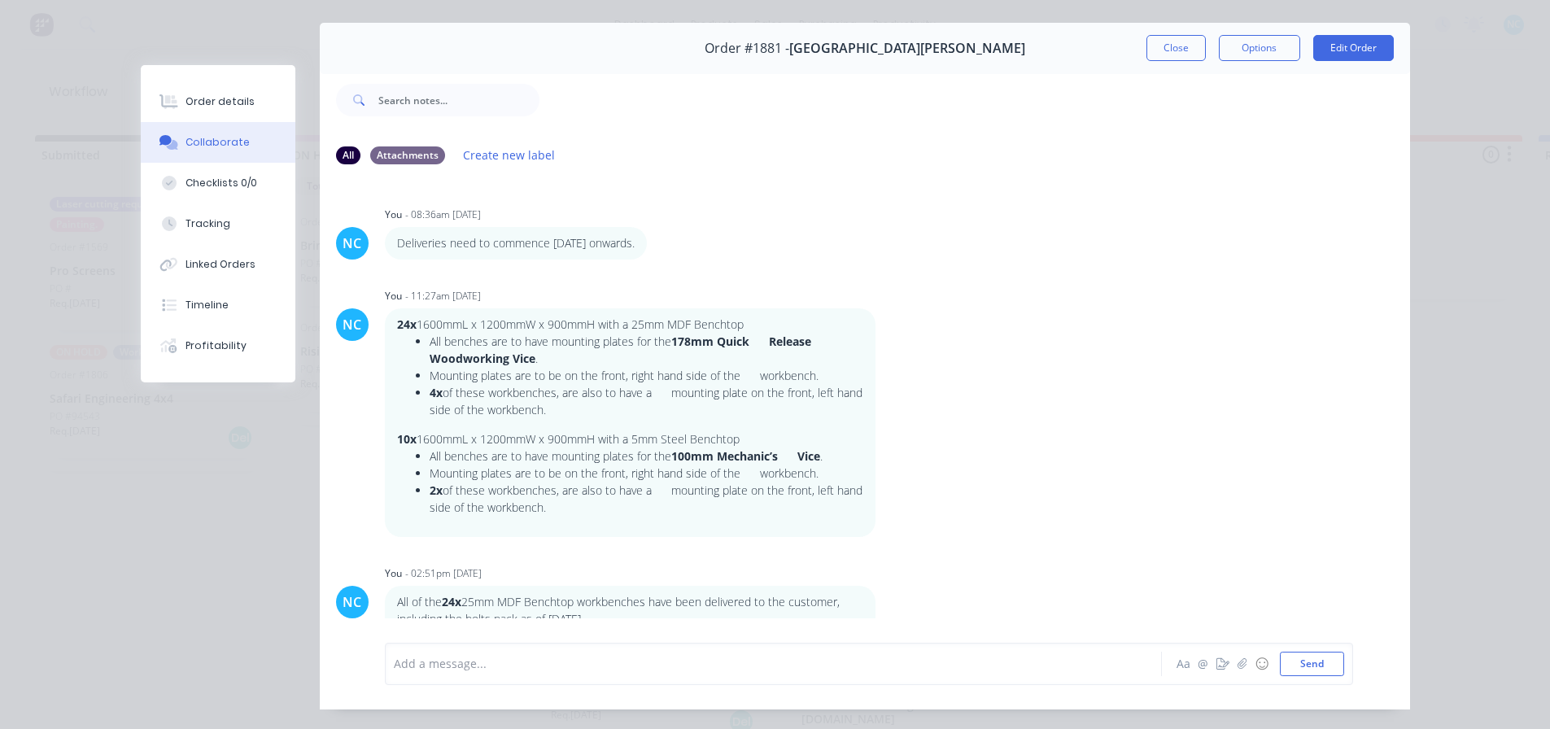
scroll to position [0, 0]
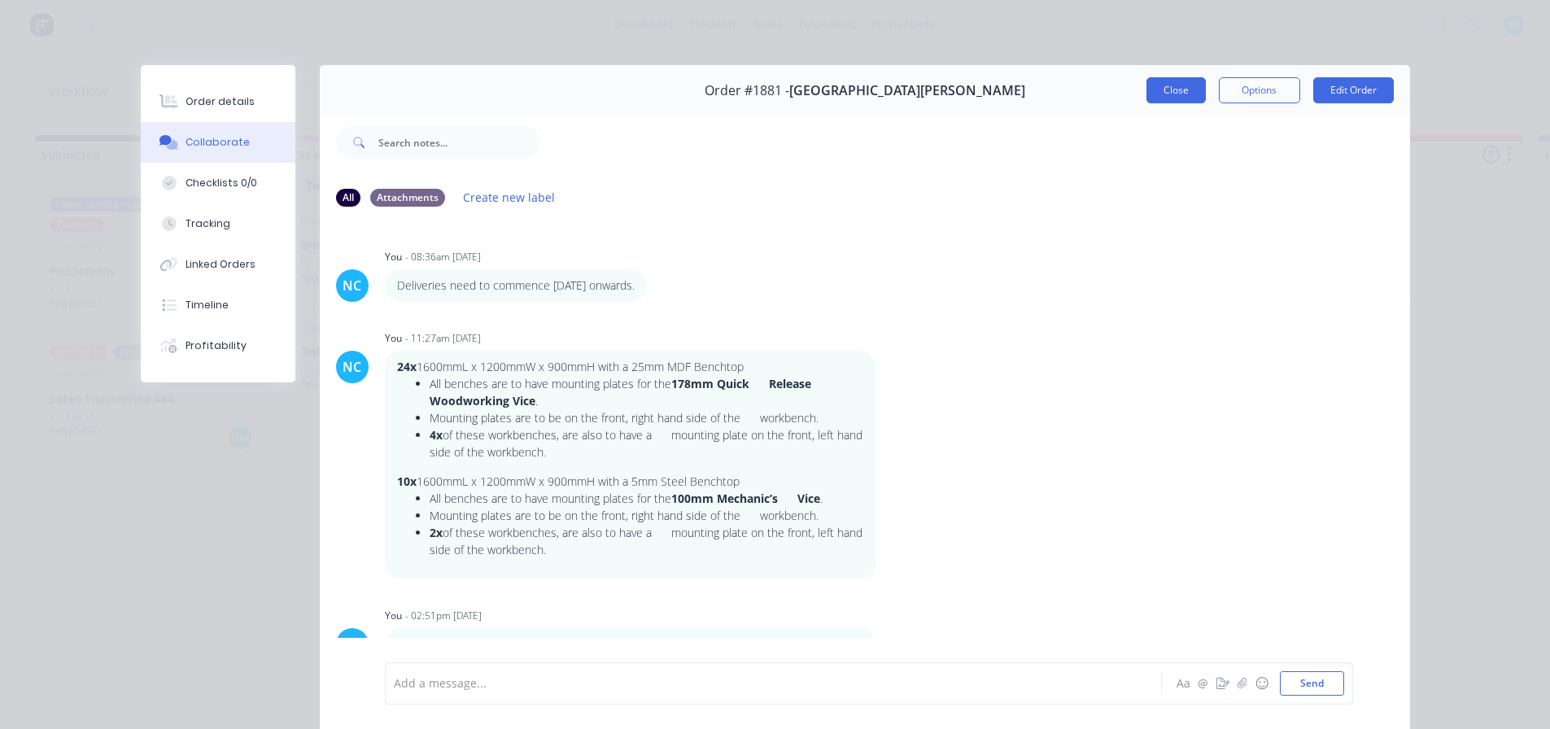
click at [1161, 79] on button "Close" at bounding box center [1176, 90] width 59 height 26
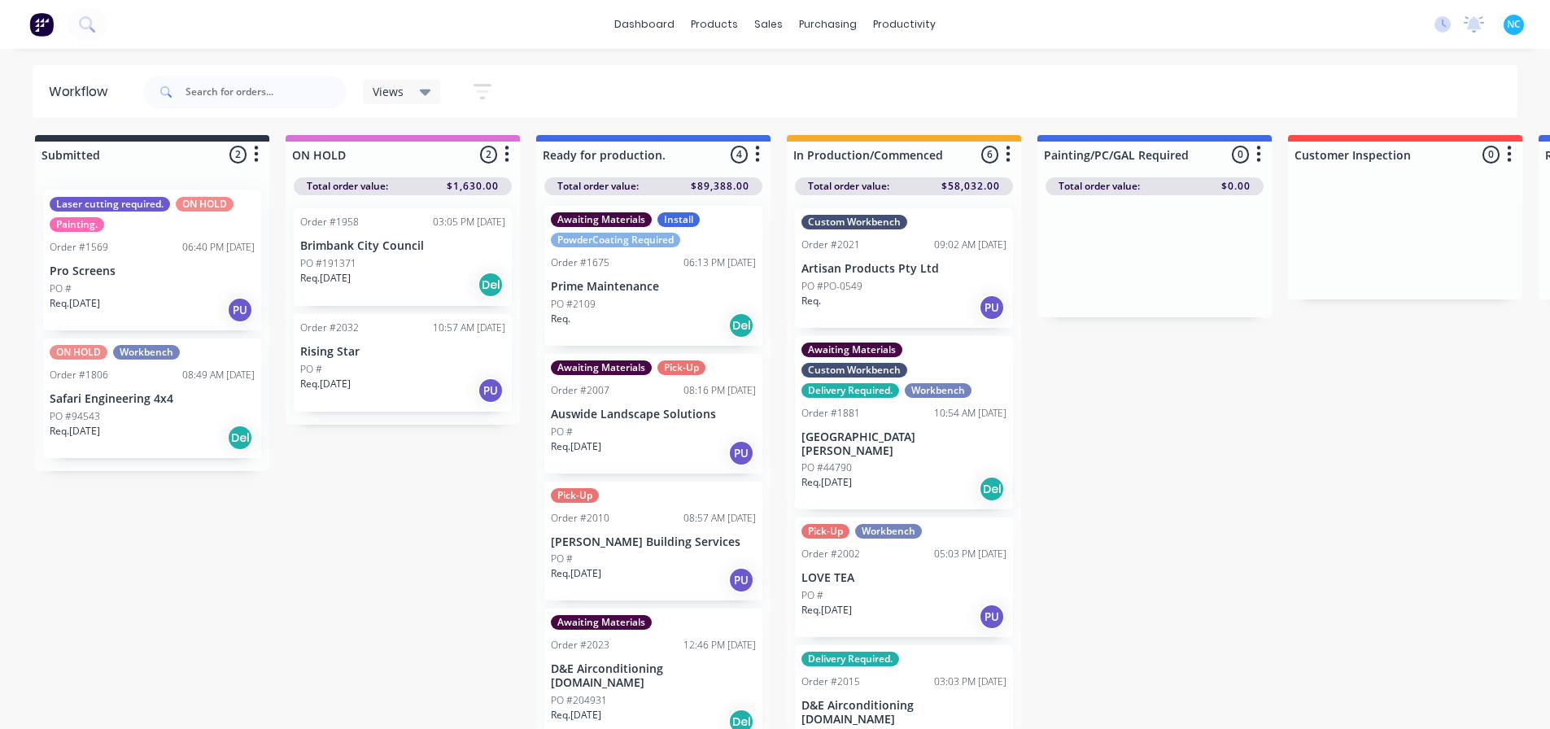
click at [950, 294] on div "Req. PU" at bounding box center [904, 308] width 205 height 28
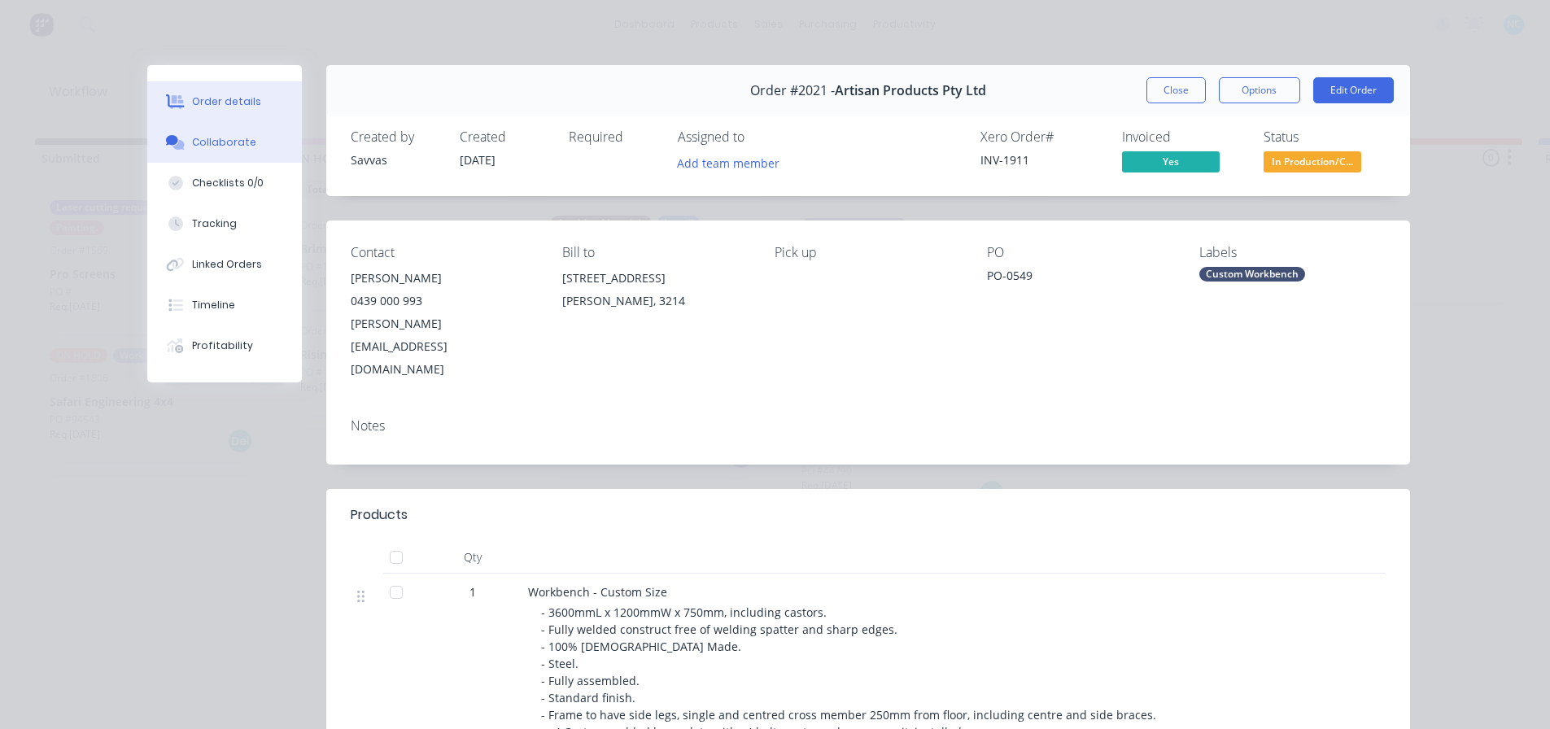
drag, startPoint x: 281, startPoint y: 164, endPoint x: 277, endPoint y: 134, distance: 29.6
click at [277, 134] on div "Order details Collaborate Checklists 0/0 Tracking Linked Orders Timeline Profit…" at bounding box center [224, 223] width 155 height 317
click at [277, 134] on button "Collaborate" at bounding box center [224, 142] width 155 height 41
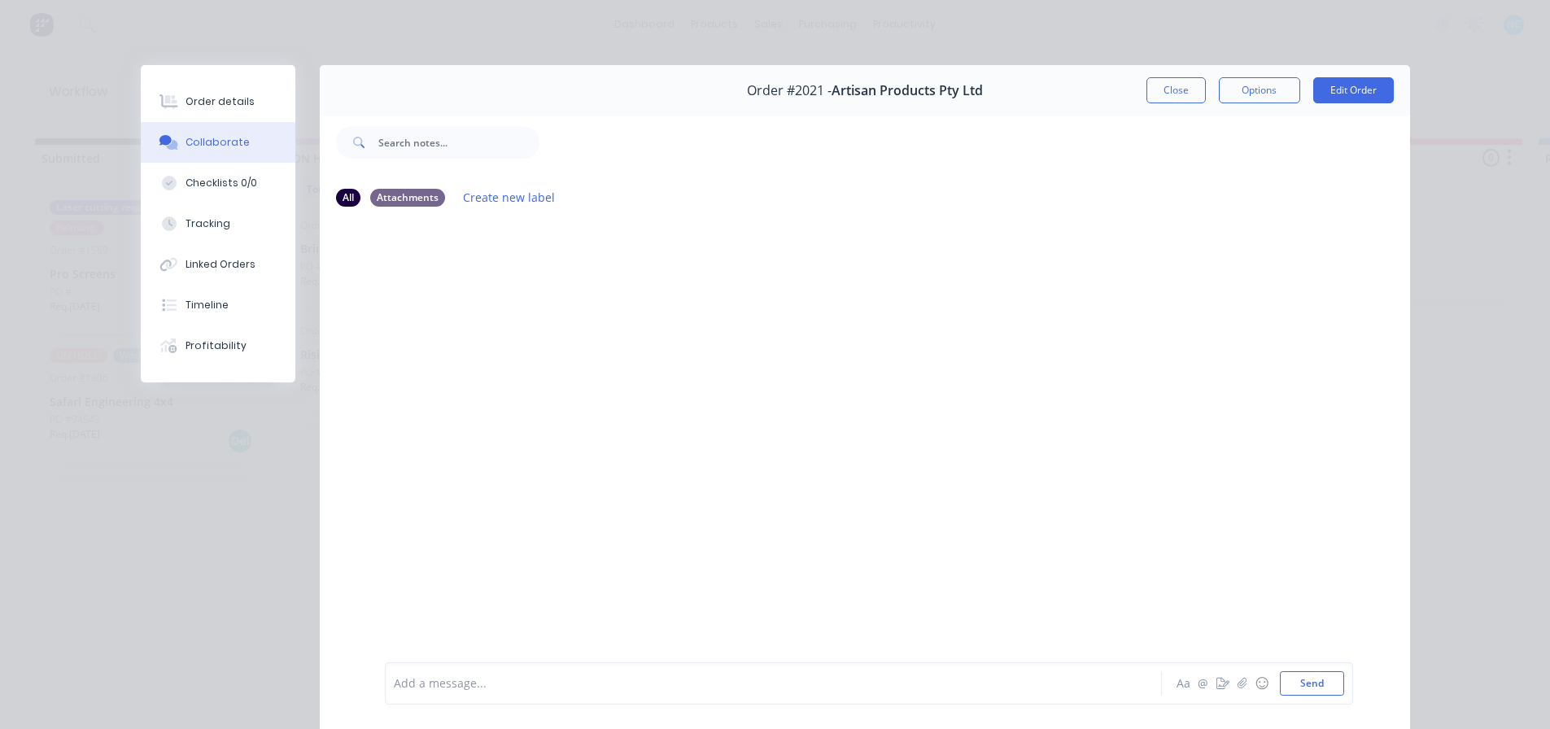
click at [1152, 76] on div "Order #2021 - Artisan Products Pty Ltd Close Options Edit Order" at bounding box center [865, 90] width 1091 height 51
click at [1166, 82] on button "Close" at bounding box center [1176, 90] width 59 height 26
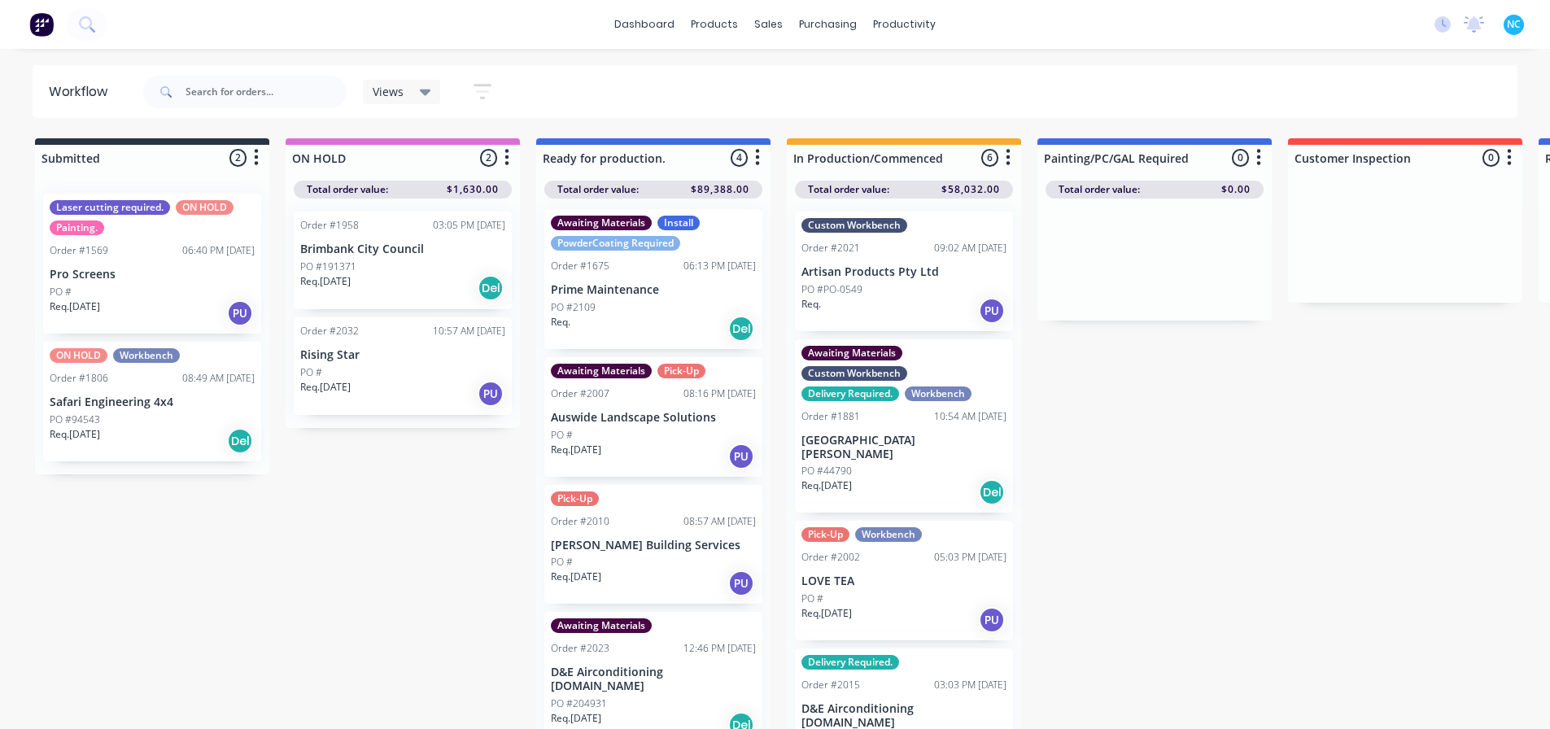
click at [896, 300] on div "Req. PU" at bounding box center [904, 311] width 205 height 28
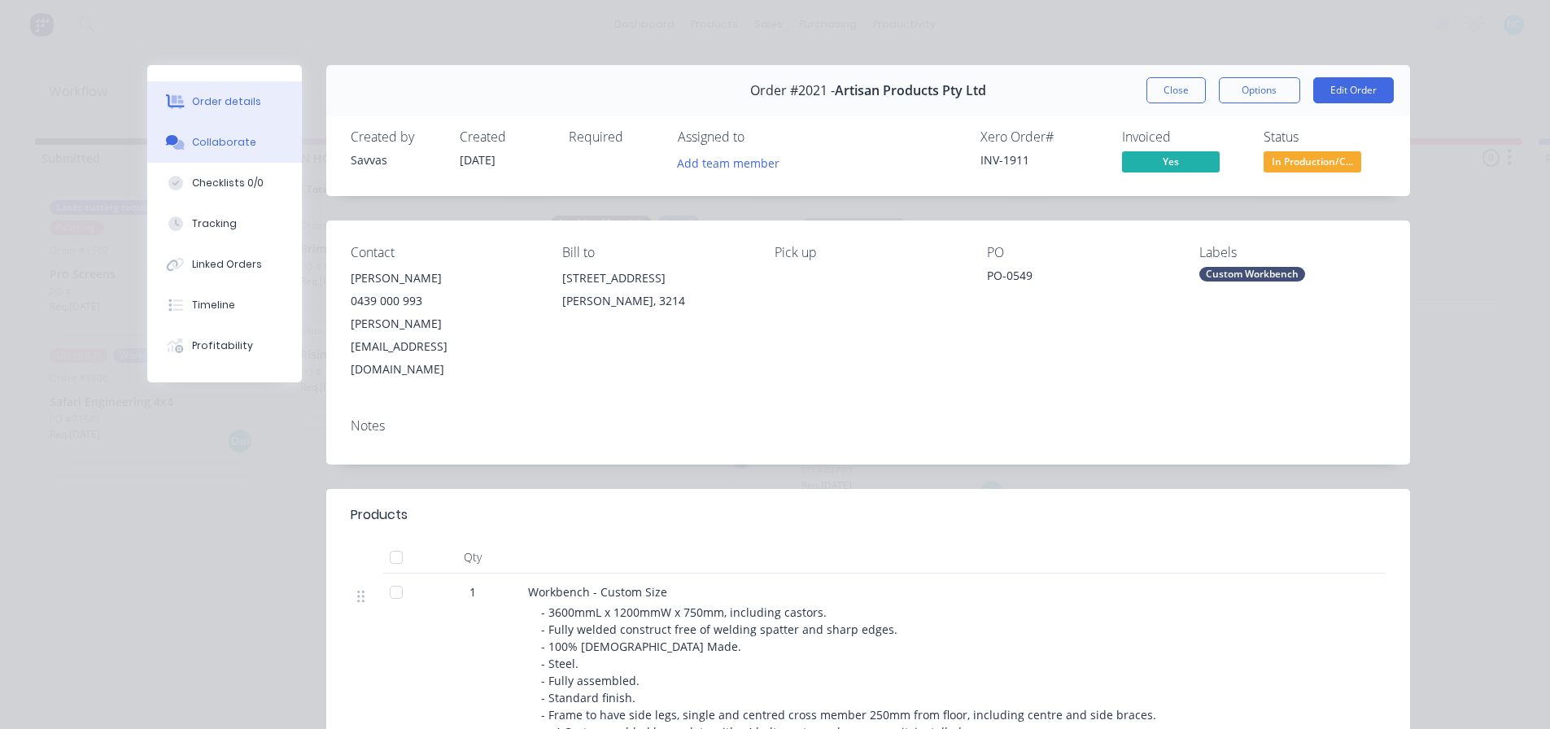
click at [264, 145] on button "Collaborate" at bounding box center [224, 142] width 155 height 41
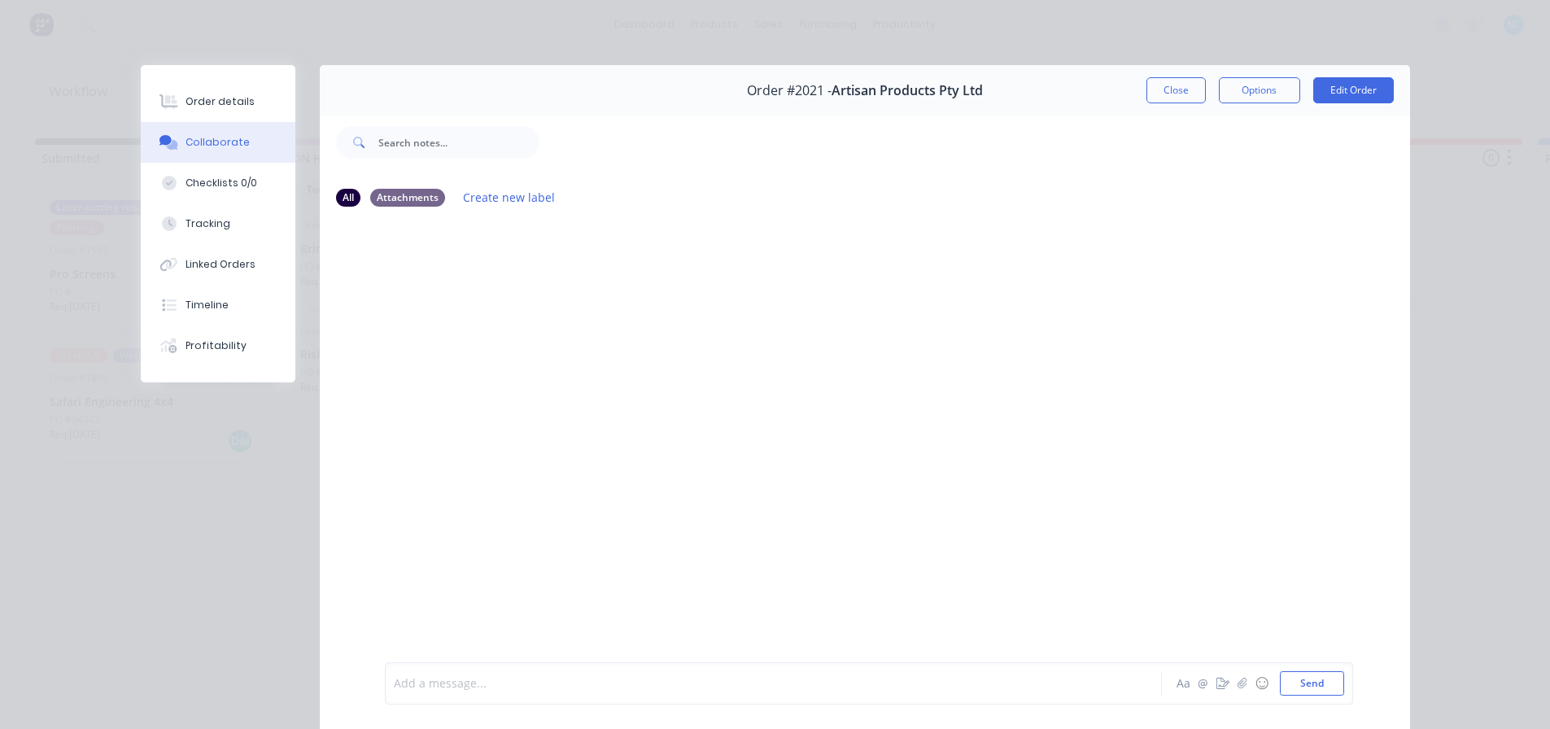
click at [536, 691] on div at bounding box center [751, 684] width 712 height 17
click at [1190, 89] on div "Close Options Edit Order" at bounding box center [1270, 90] width 247 height 26
click at [1189, 89] on button "Close" at bounding box center [1176, 90] width 59 height 26
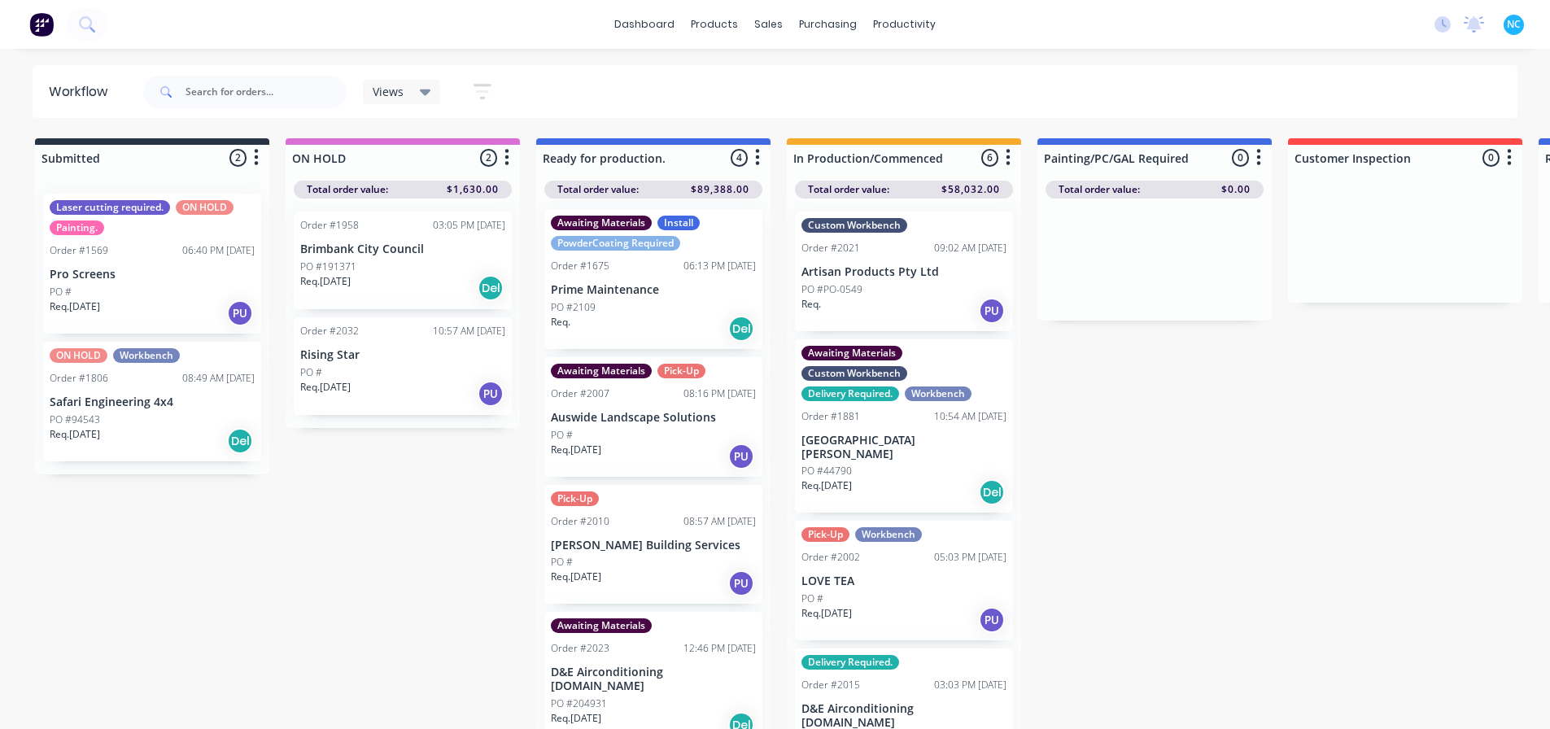
click at [900, 592] on div "PO #" at bounding box center [904, 599] width 205 height 15
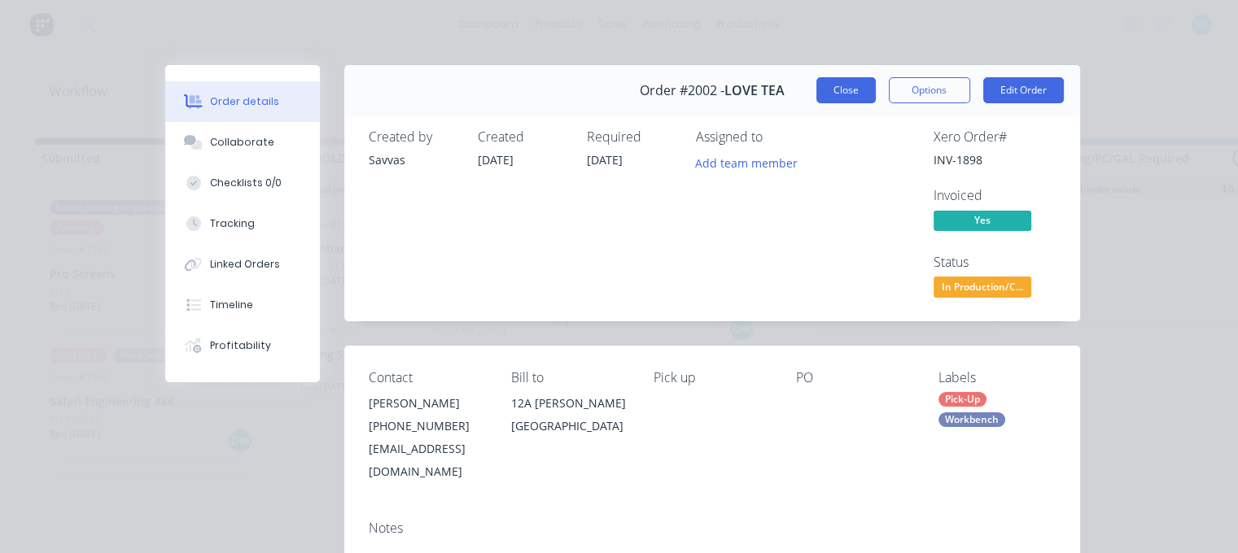
click at [863, 89] on button "Close" at bounding box center [845, 90] width 59 height 26
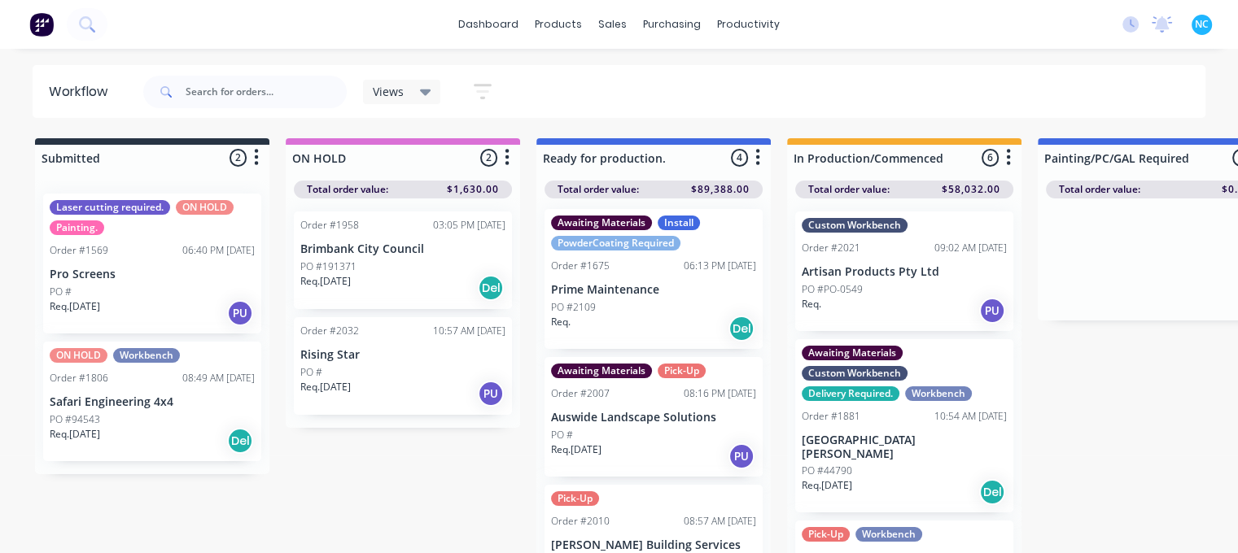
click at [859, 286] on p "PO #PO-0549" at bounding box center [832, 289] width 61 height 15
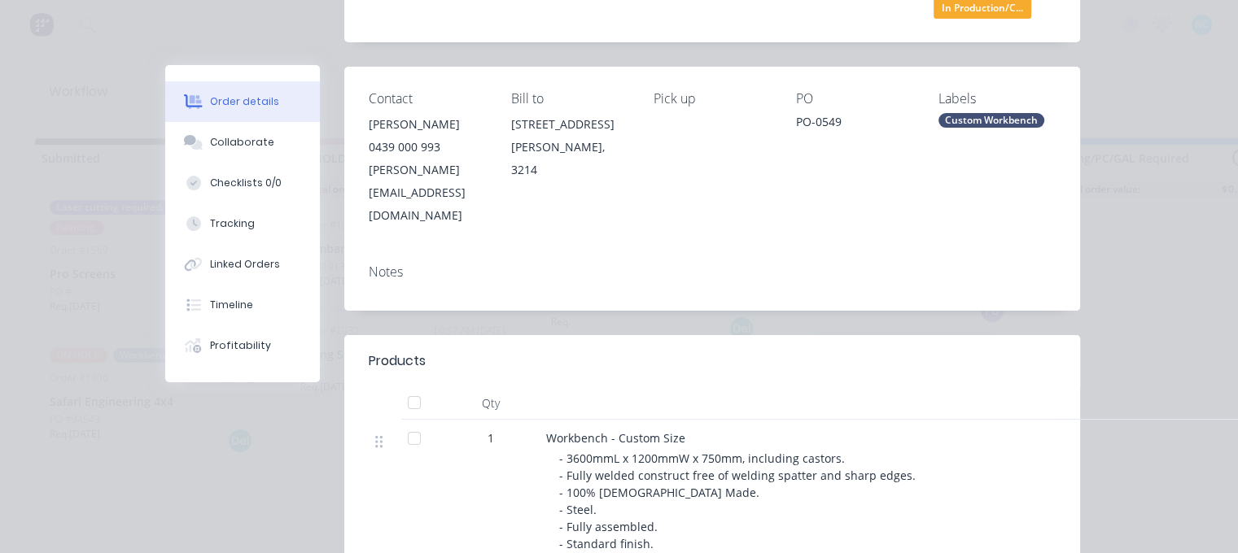
scroll to position [326, 0]
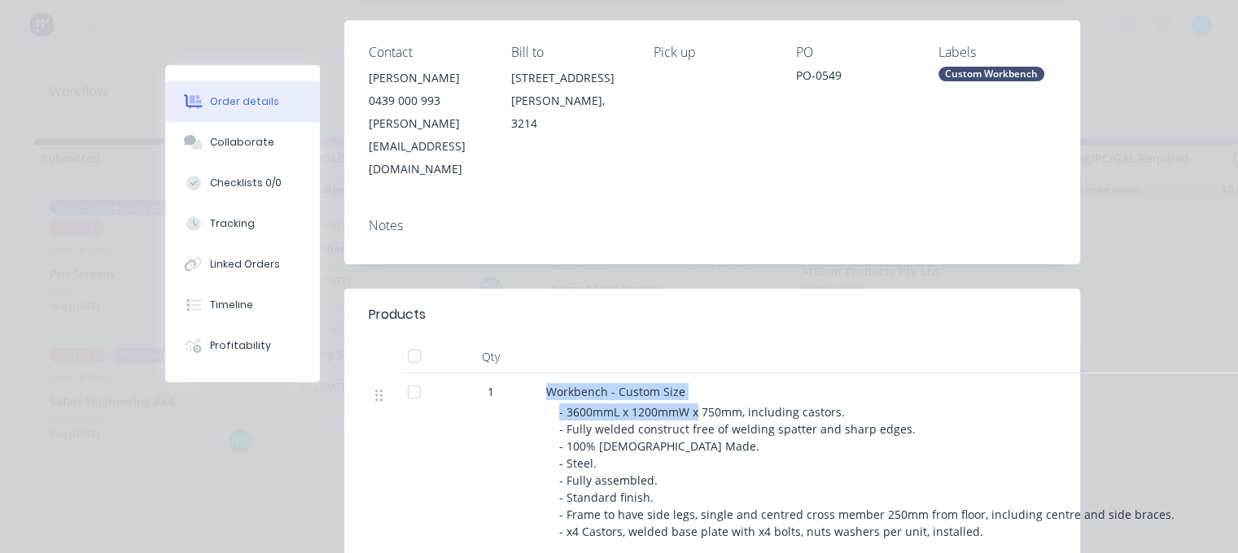
drag, startPoint x: 543, startPoint y: 368, endPoint x: 689, endPoint y: 378, distance: 146.0
click at [689, 378] on div "Workbench - Custom Size - 3600mmL x 1200mmW x 750mm, including castors. - Fully…" at bounding box center [865, 464] width 651 height 181
click at [667, 405] on span "- 3600mmL x 1200mmW x 750mm, including castors. - Fully welded construct free o…" at bounding box center [866, 472] width 615 height 135
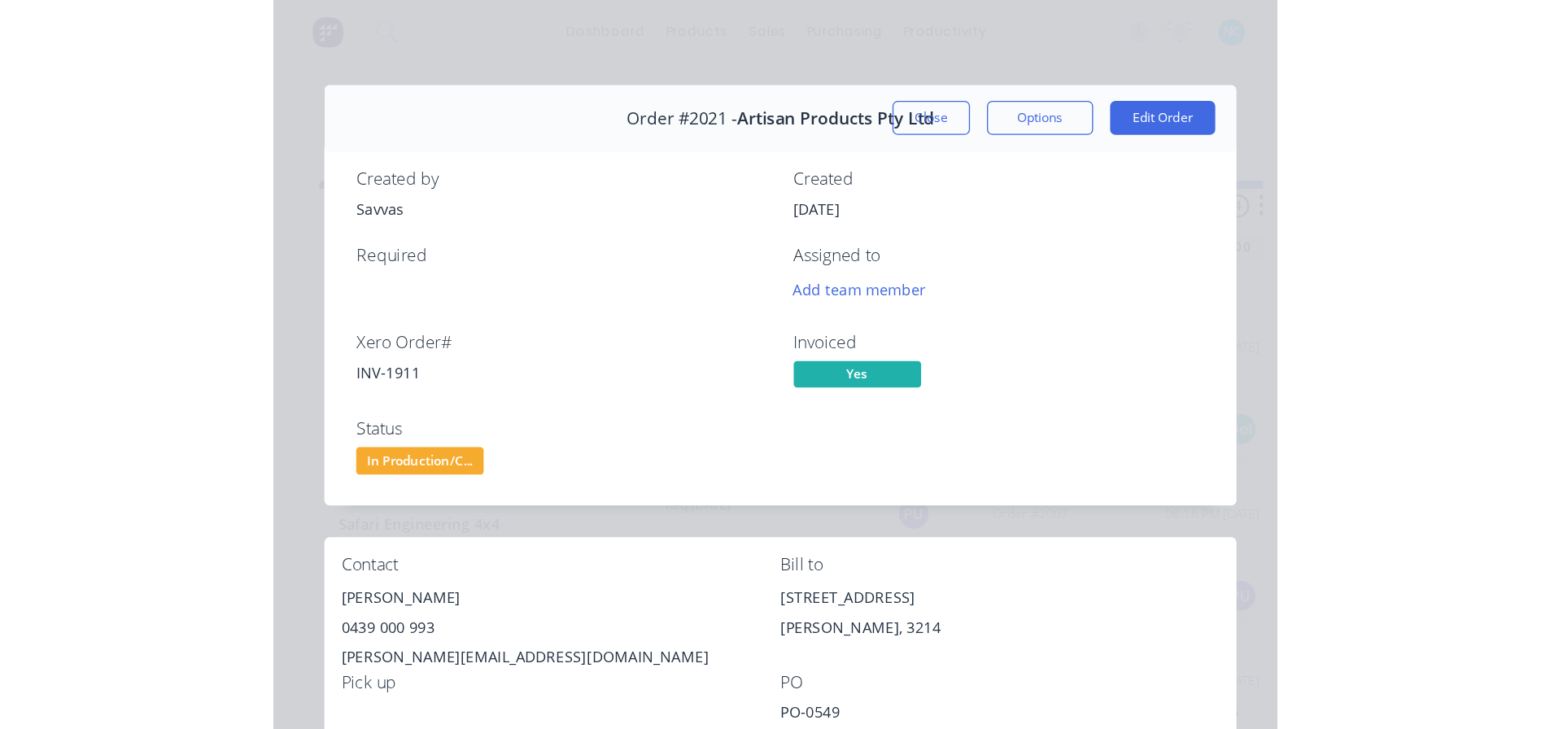
scroll to position [2, 0]
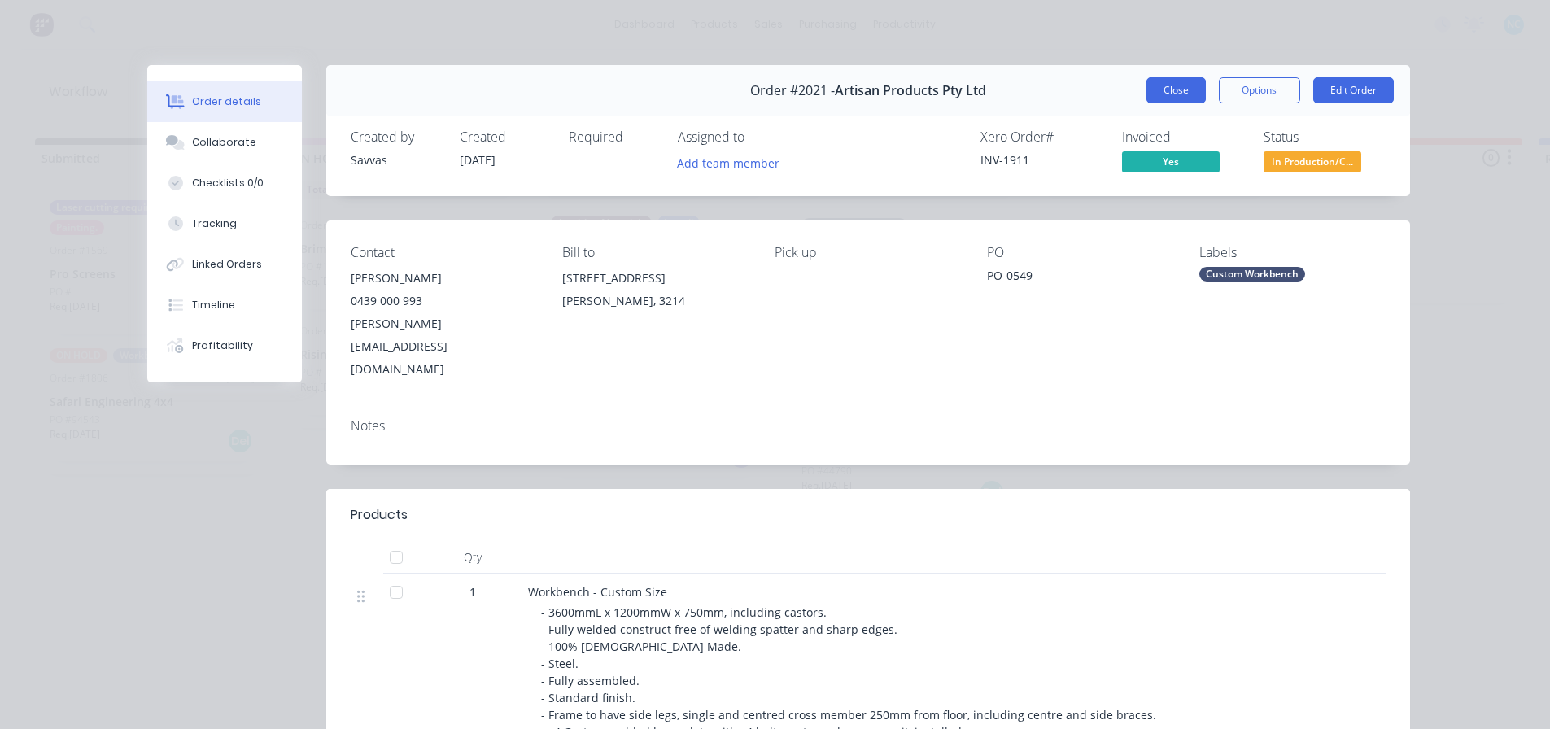
click at [1177, 78] on button "Close" at bounding box center [1176, 90] width 59 height 26
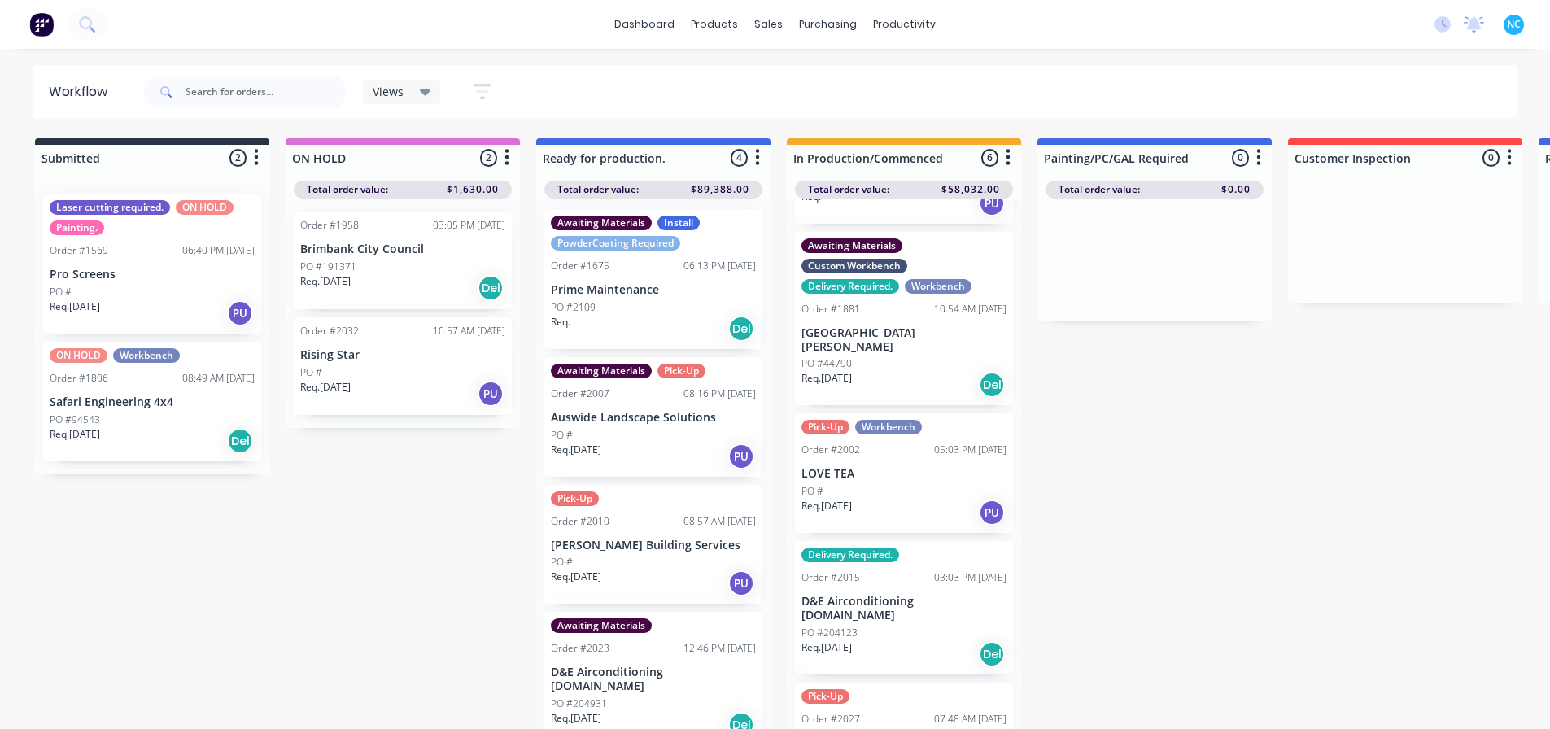
scroll to position [244, 0]
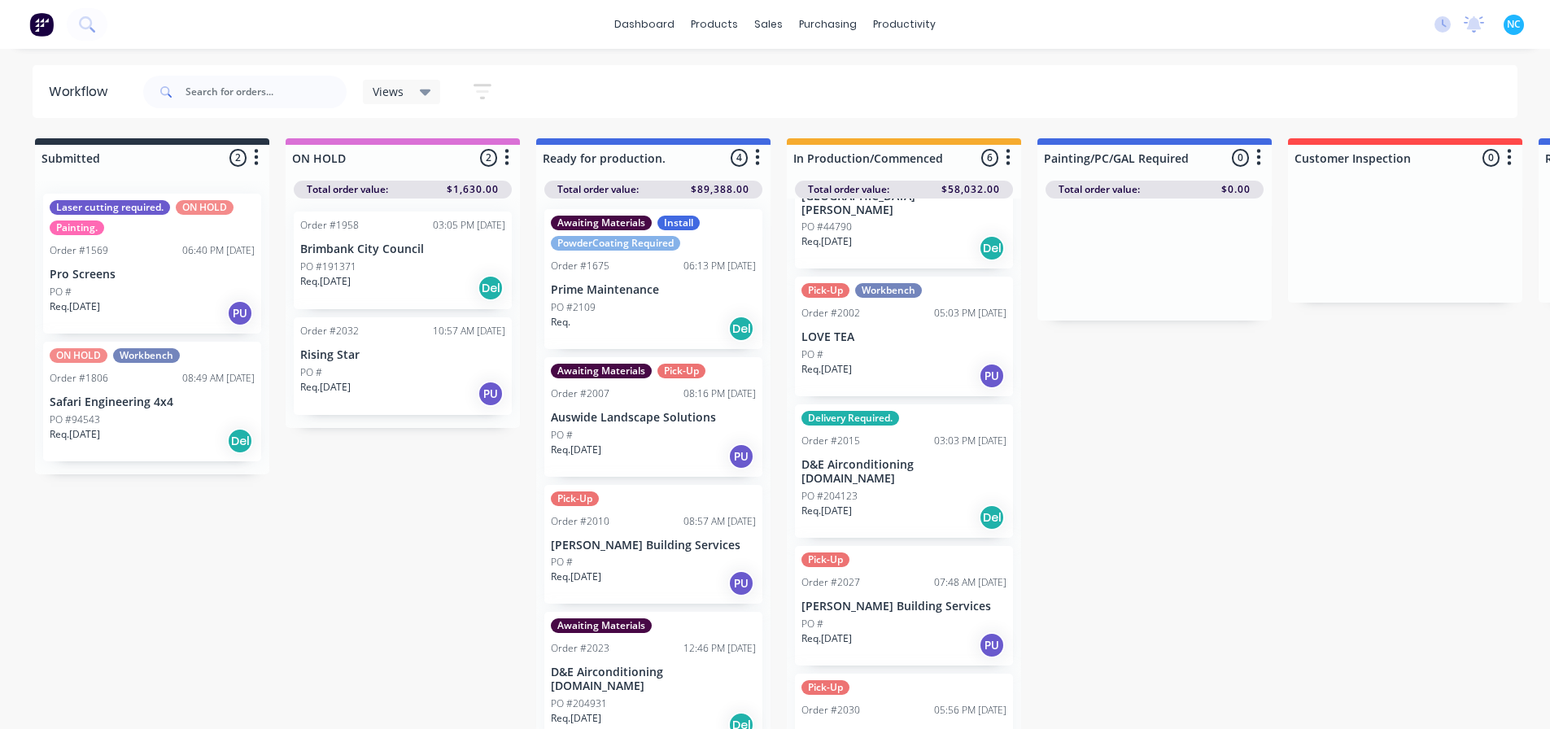
click at [921, 504] on div "Req. [DATE] Del" at bounding box center [904, 518] width 205 height 28
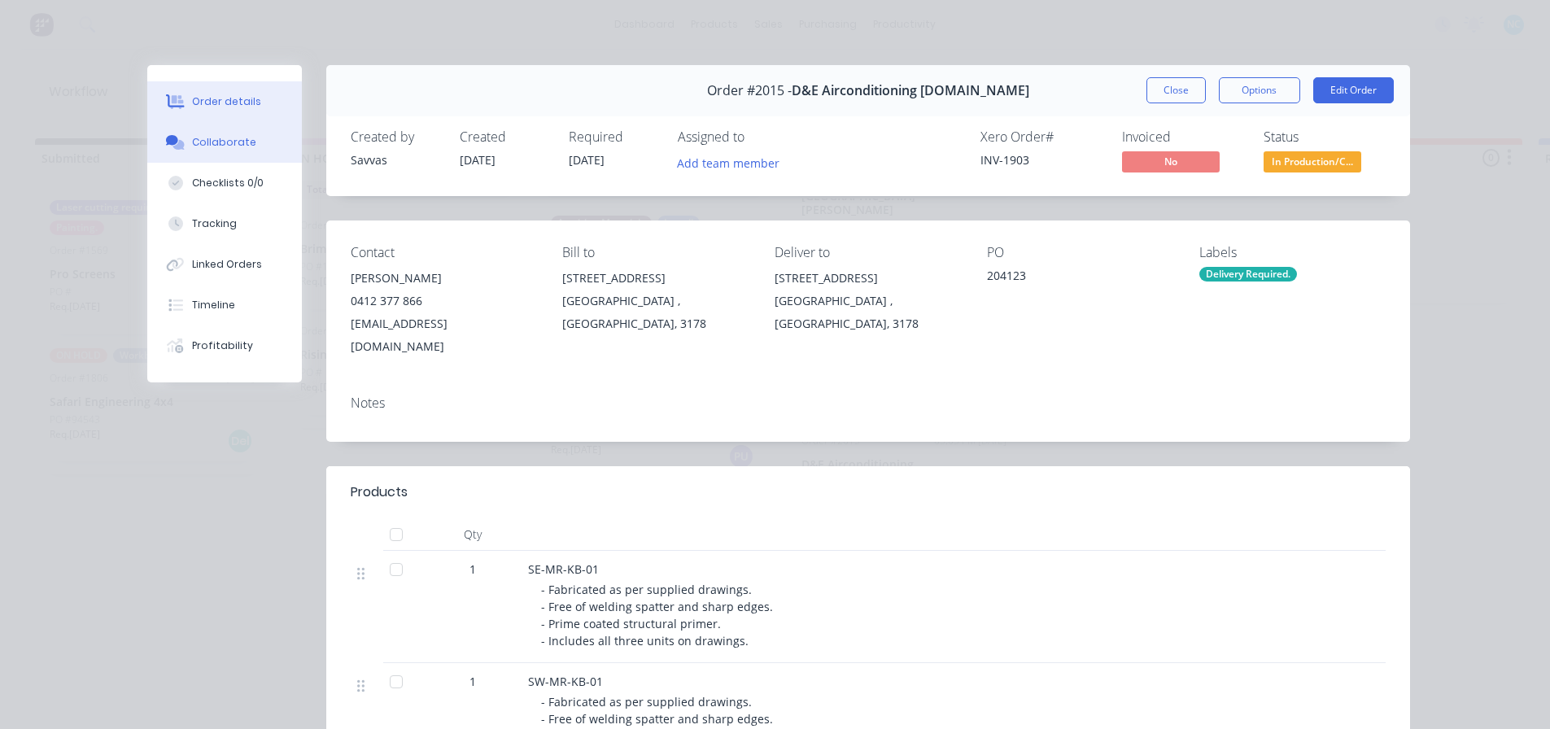
click at [238, 147] on div "Collaborate" at bounding box center [224, 142] width 64 height 15
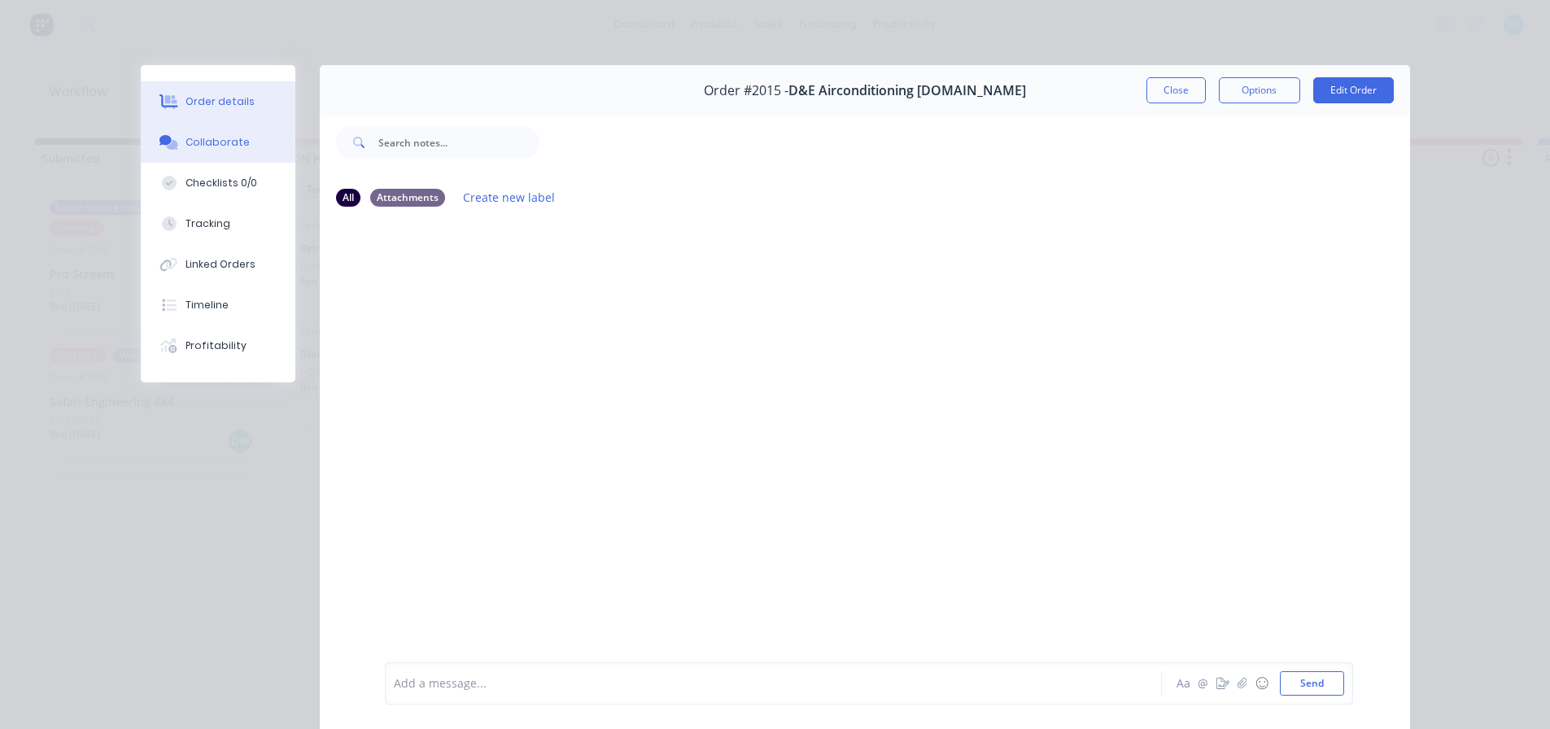
click at [219, 118] on button "Order details" at bounding box center [218, 101] width 155 height 41
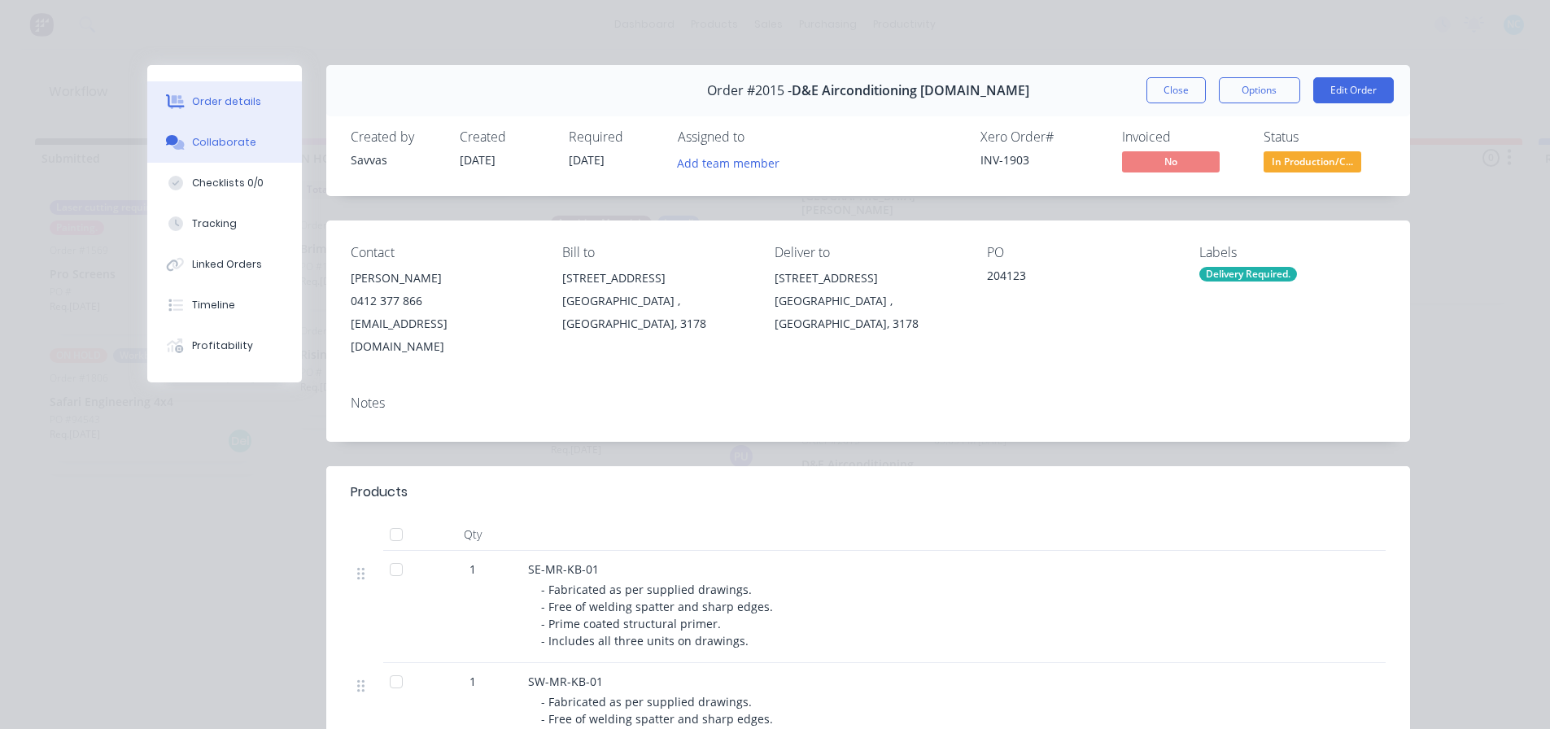
click at [225, 132] on button "Collaborate" at bounding box center [224, 142] width 155 height 41
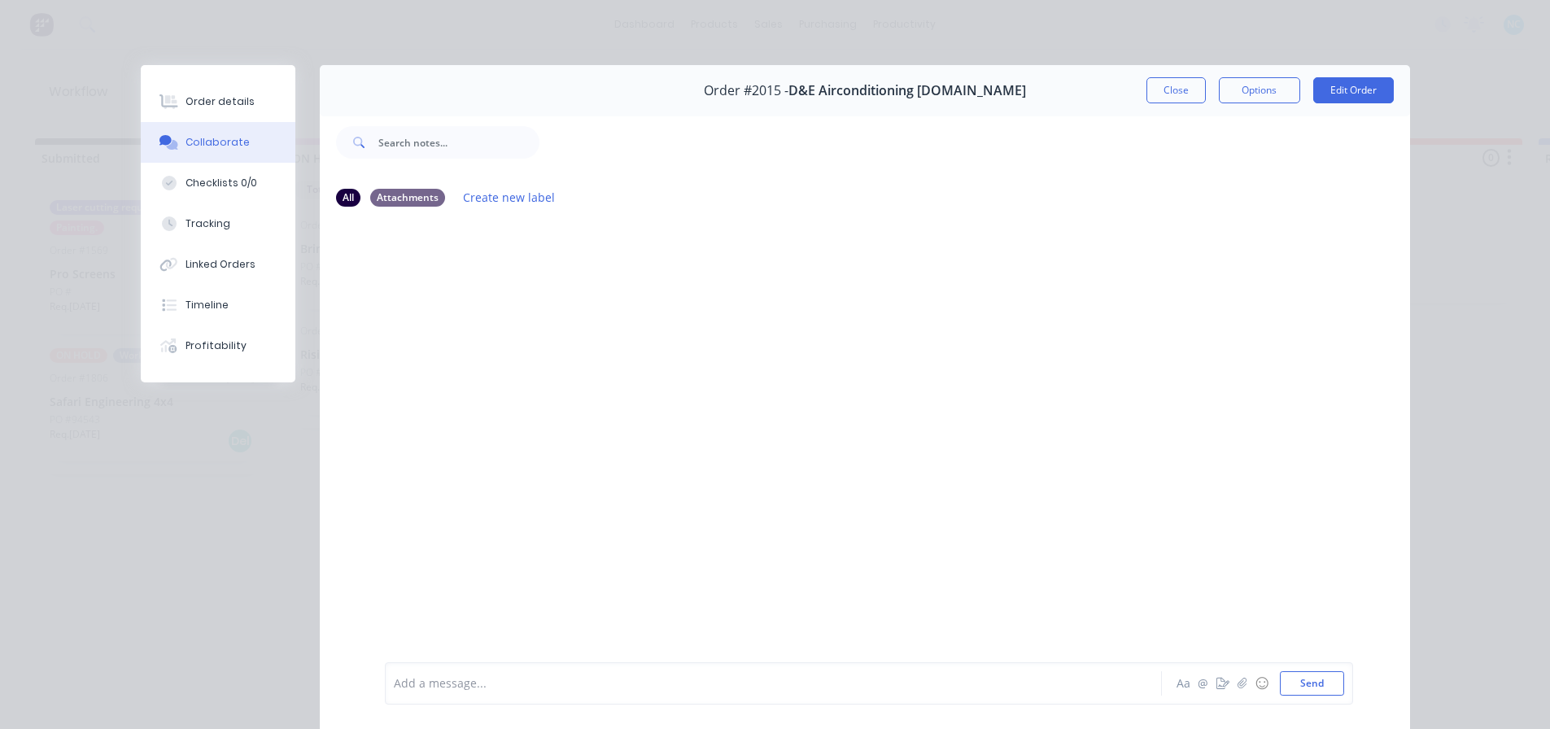
click at [514, 679] on div at bounding box center [751, 684] width 712 height 17
drag, startPoint x: 536, startPoint y: 680, endPoint x: 100, endPoint y: 619, distance: 439.6
click at [100, 619] on div "Order details Collaborate Checklists 0/0 Tracking Linked Orders Timeline Profit…" at bounding box center [775, 364] width 1550 height 729
click at [1176, 676] on button "Aa" at bounding box center [1184, 684] width 20 height 20
click at [386, 676] on div "Aa @ ☺ Send" at bounding box center [869, 684] width 967 height 42
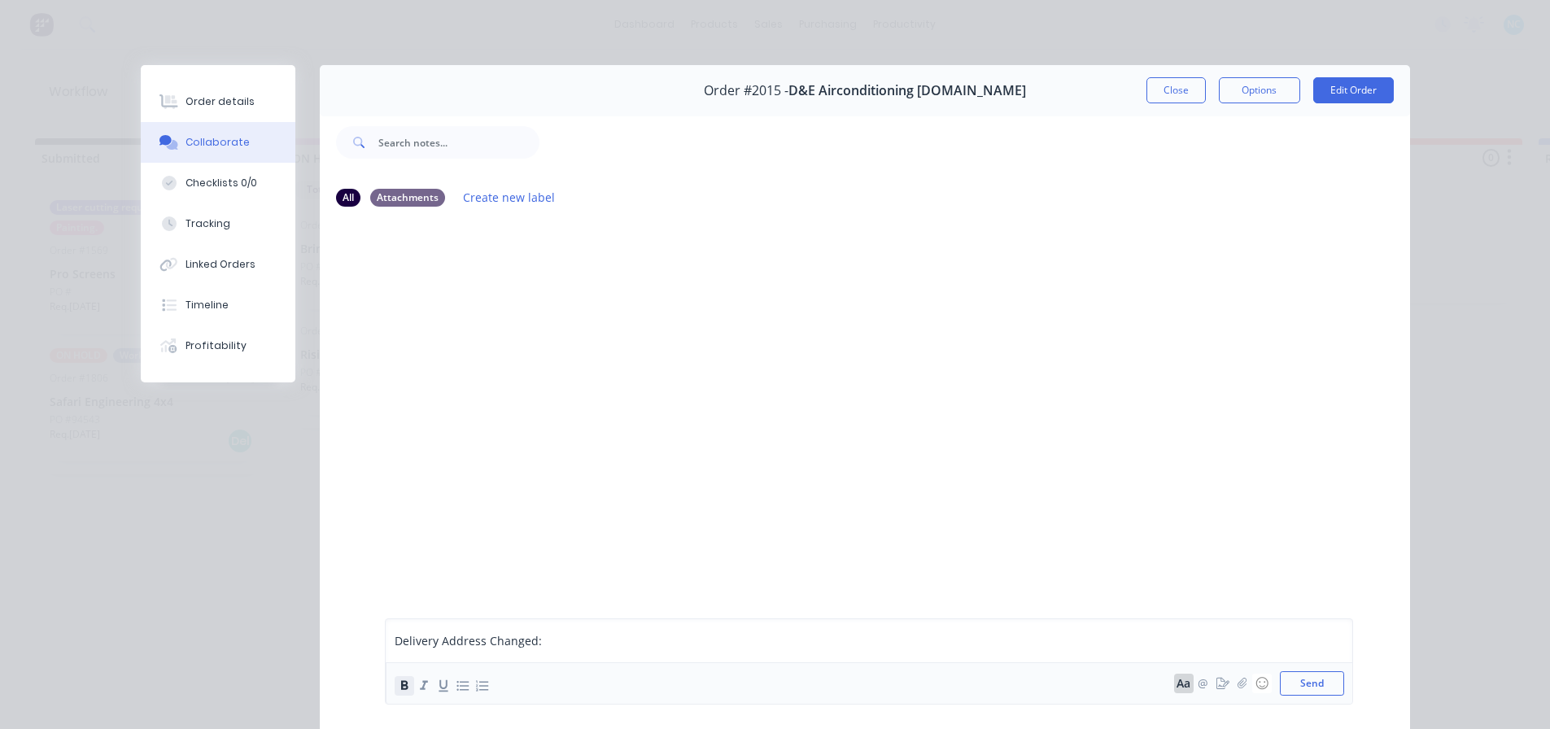
click at [395, 678] on button "button" at bounding box center [405, 686] width 20 height 20
click at [524, 640] on span "Delivery Address Changed:" at bounding box center [470, 640] width 150 height 15
drag, startPoint x: 559, startPoint y: 635, endPoint x: 453, endPoint y: 678, distance: 114.3
click at [560, 635] on div "Delivery Address Changed:" at bounding box center [751, 640] width 712 height 17
click at [401, 687] on icon "button" at bounding box center [404, 685] width 7 height 9
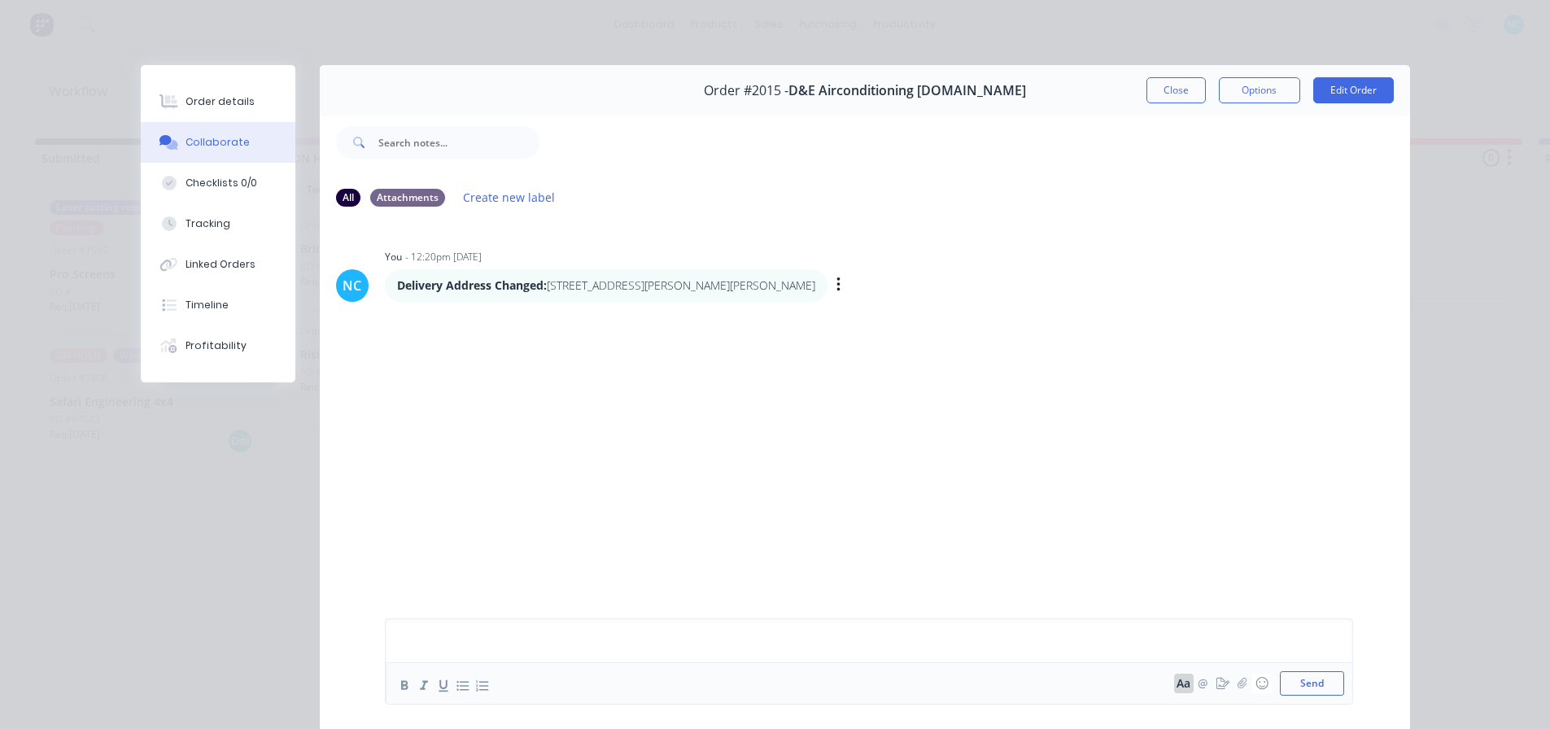
drag, startPoint x: 549, startPoint y: 283, endPoint x: 806, endPoint y: 274, distance: 256.5
click at [806, 274] on div "Delivery Address Changed: [STREET_ADDRESS][PERSON_NAME][PERSON_NAME]" at bounding box center [606, 285] width 443 height 33
click at [811, 297] on div "Delivery Address Changed: [STREET_ADDRESS][PERSON_NAME][PERSON_NAME]" at bounding box center [606, 285] width 443 height 33
drag, startPoint x: 815, startPoint y: 284, endPoint x: 389, endPoint y: 286, distance: 425.7
click at [389, 286] on div "Delivery Address Changed: [STREET_ADDRESS][PERSON_NAME][PERSON_NAME]" at bounding box center [606, 285] width 443 height 33
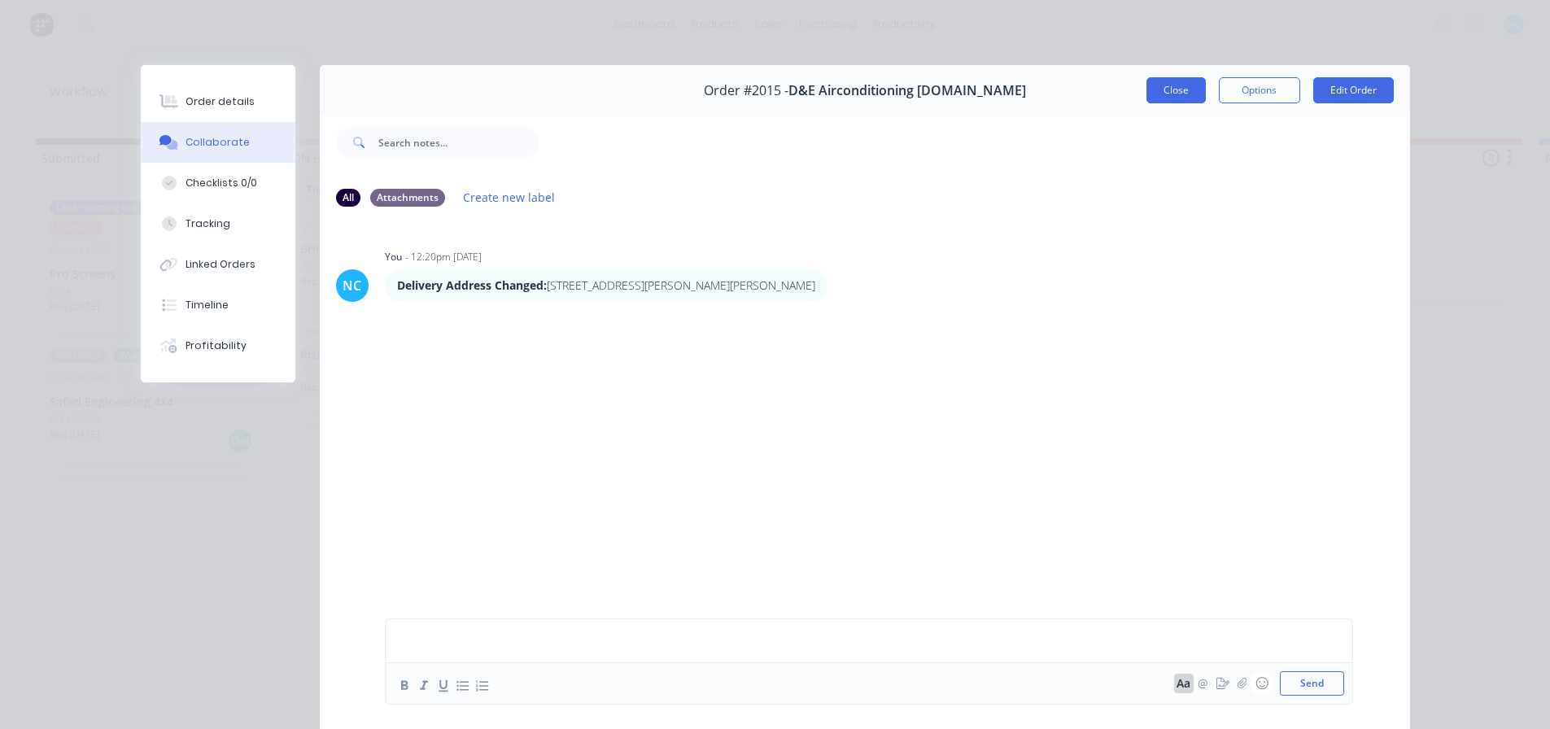
click at [1195, 93] on button "Close" at bounding box center [1176, 90] width 59 height 26
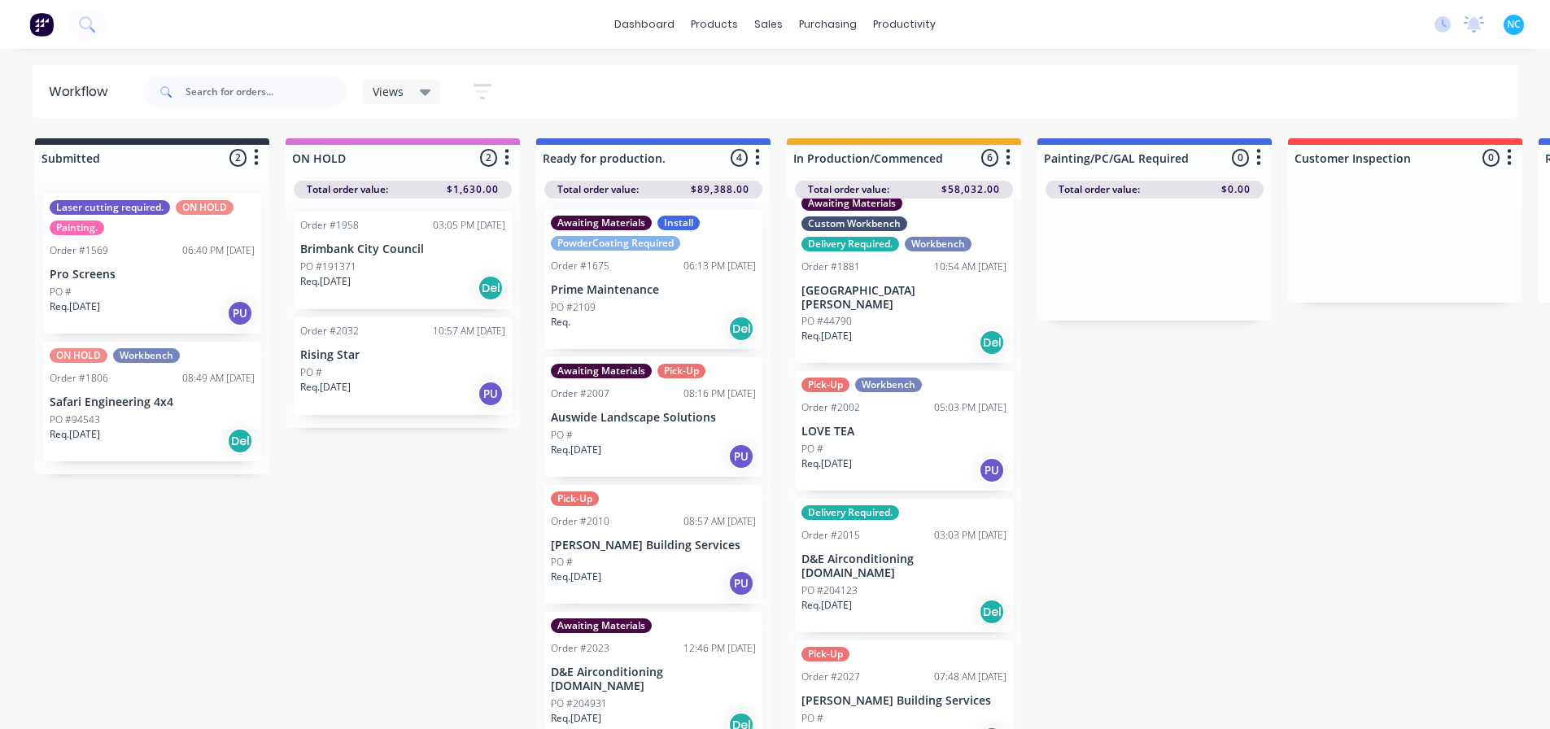
scroll to position [0, 0]
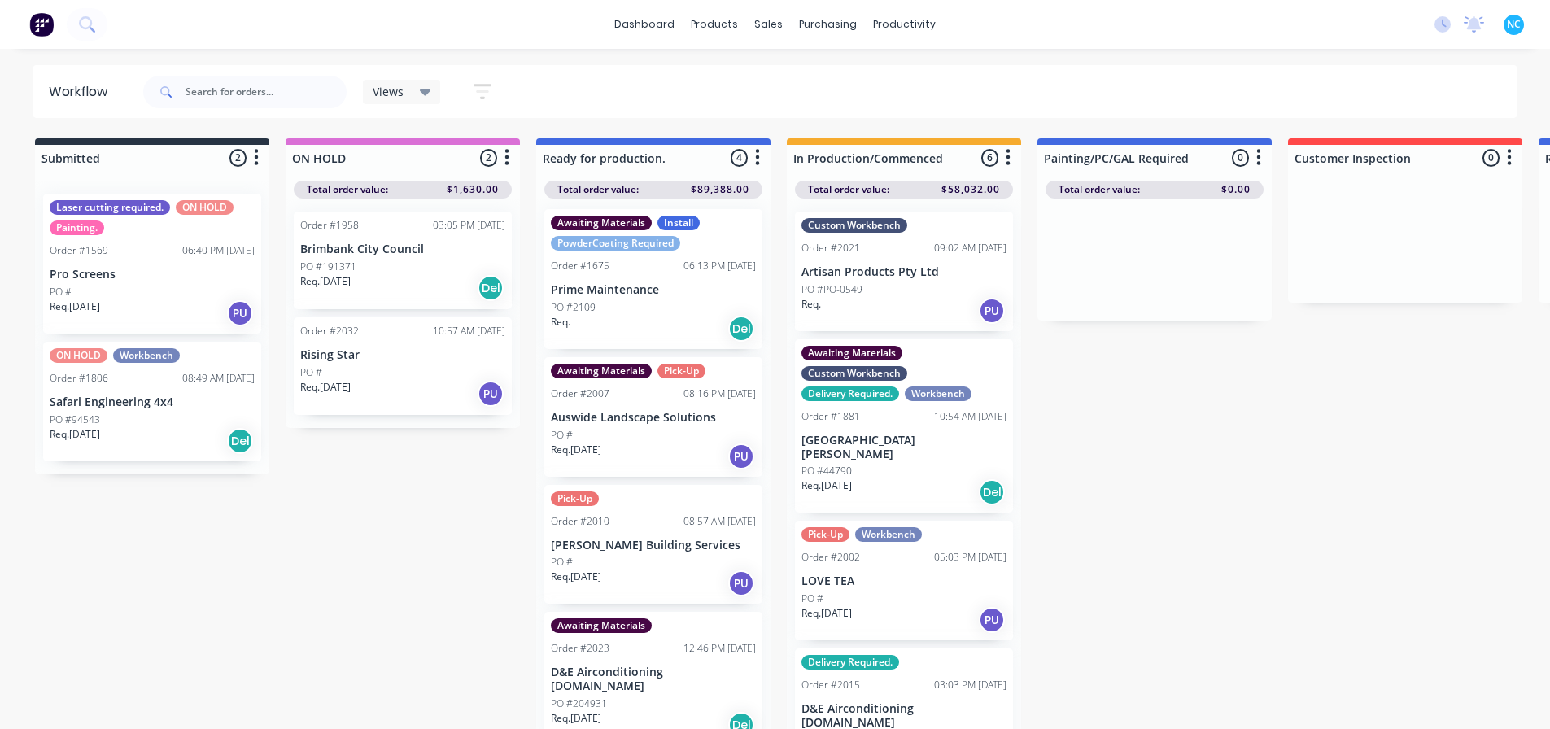
click at [877, 479] on div "Req. [DATE] Del" at bounding box center [904, 493] width 205 height 28
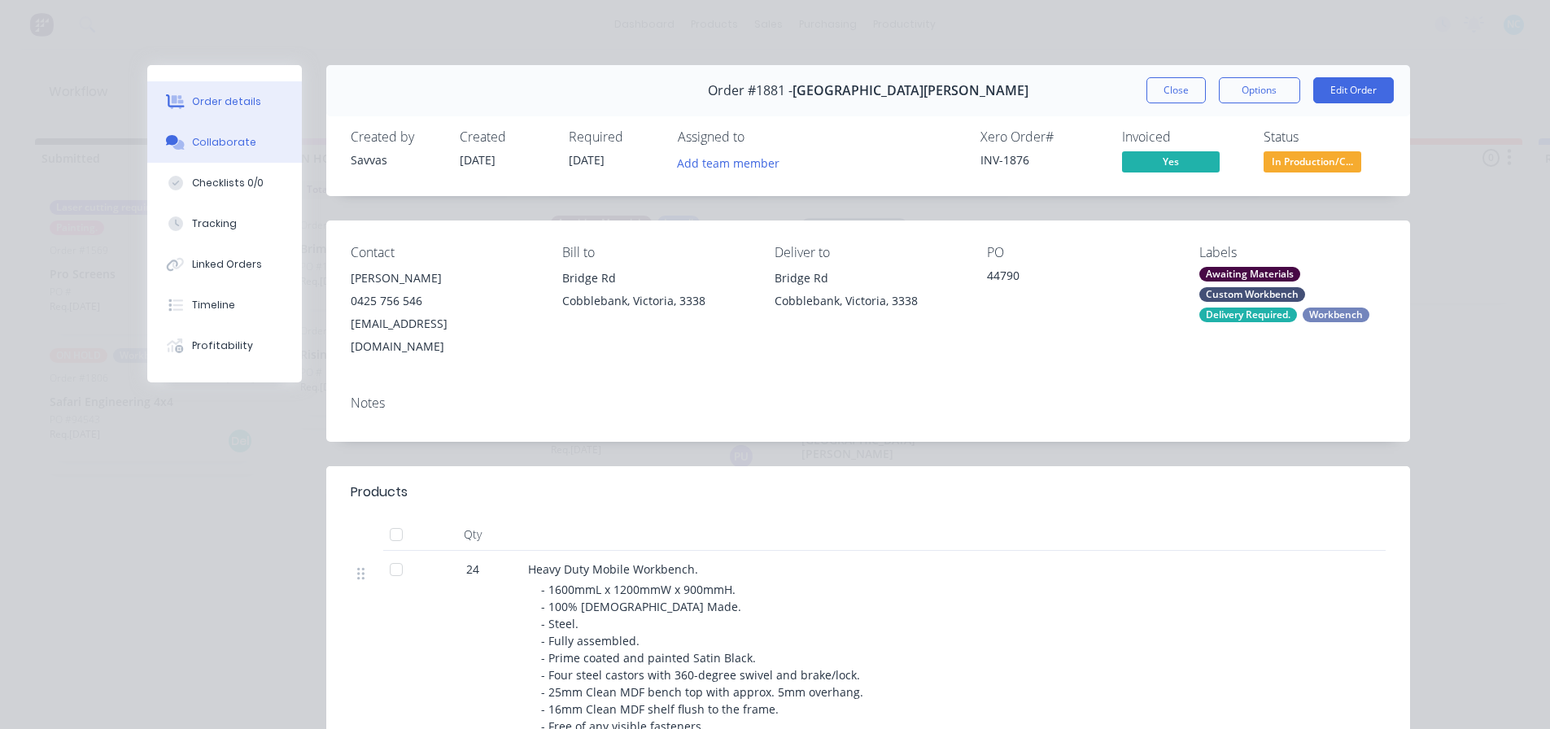
click at [247, 161] on button "Collaborate" at bounding box center [224, 142] width 155 height 41
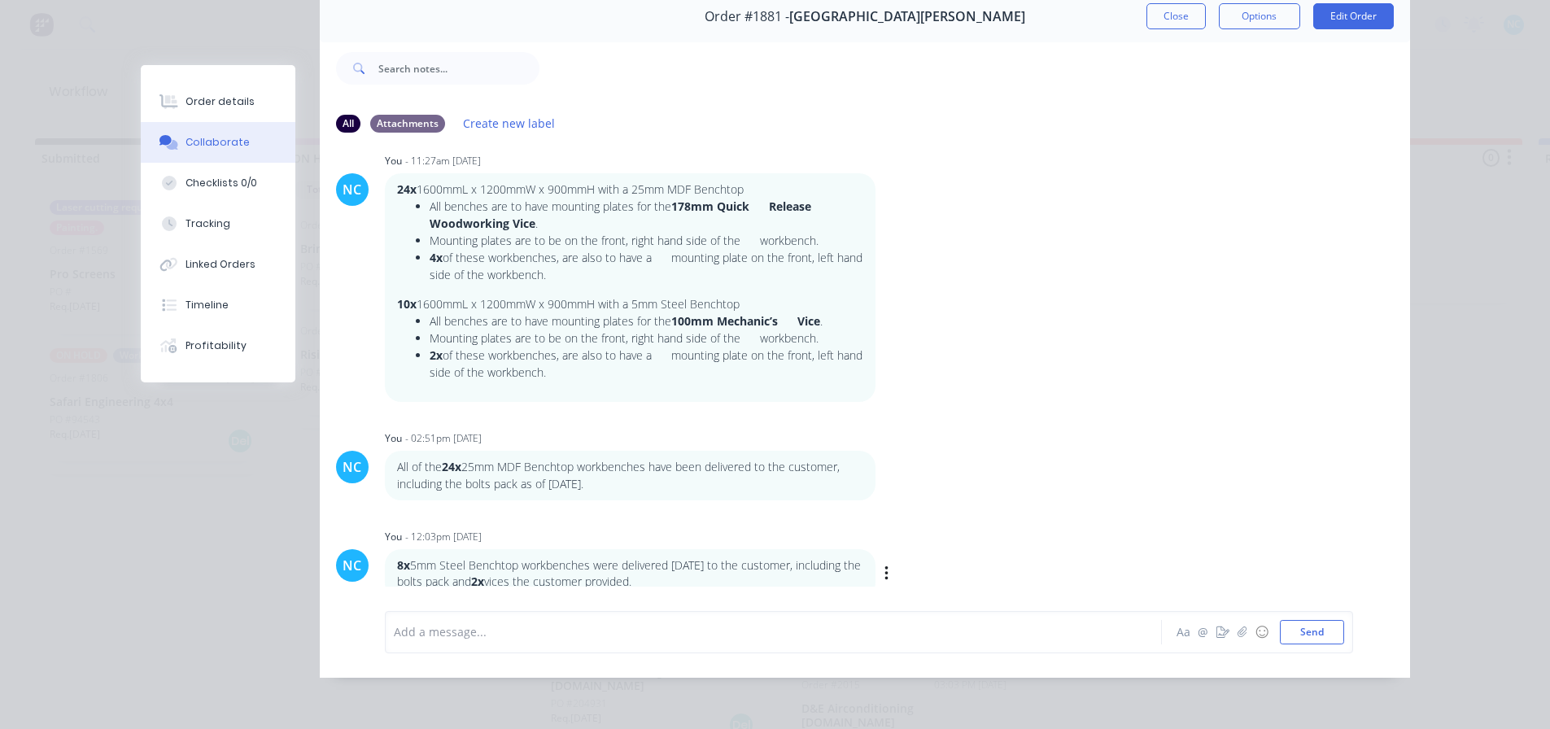
scroll to position [86, 0]
click at [511, 628] on div at bounding box center [751, 631] width 712 height 17
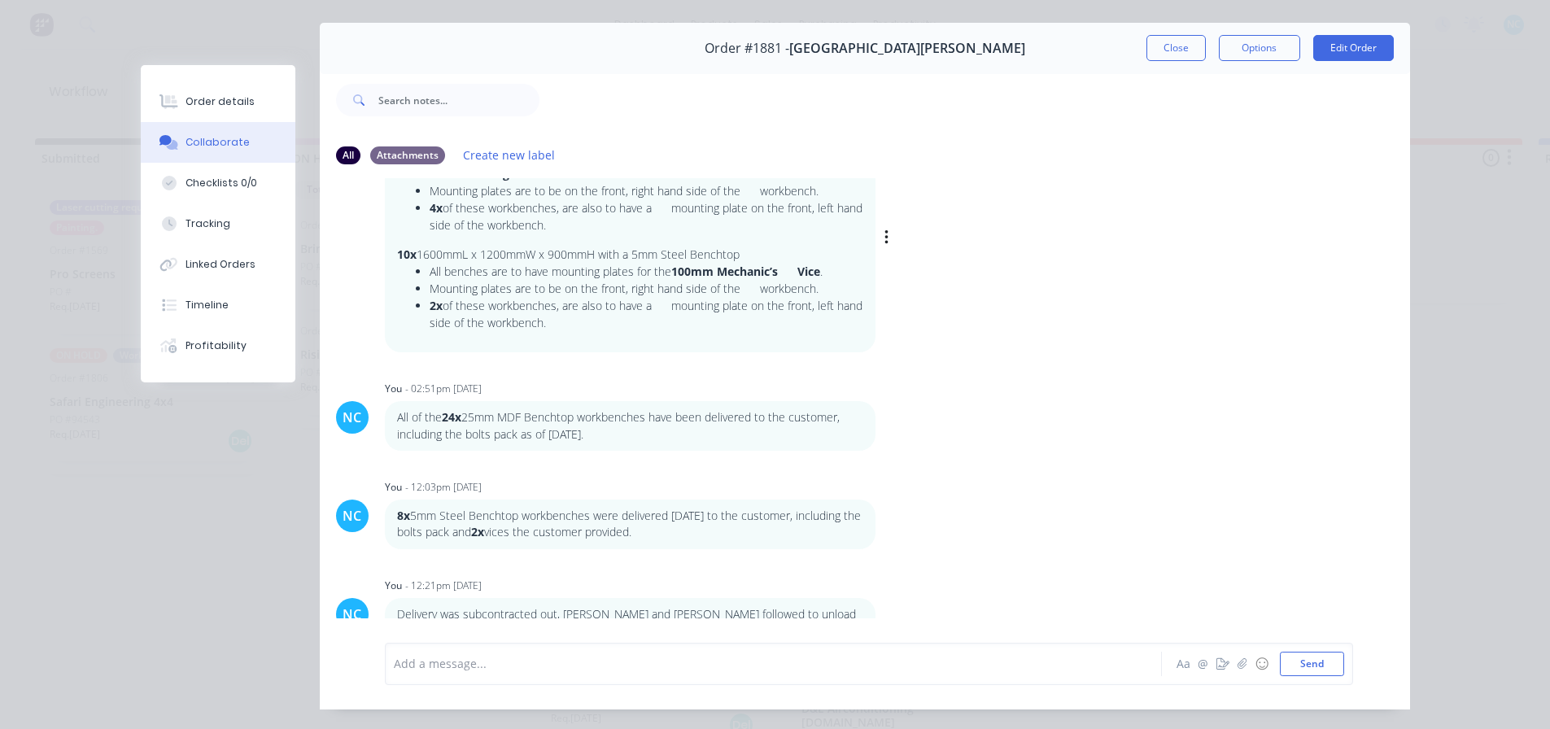
scroll to position [0, 0]
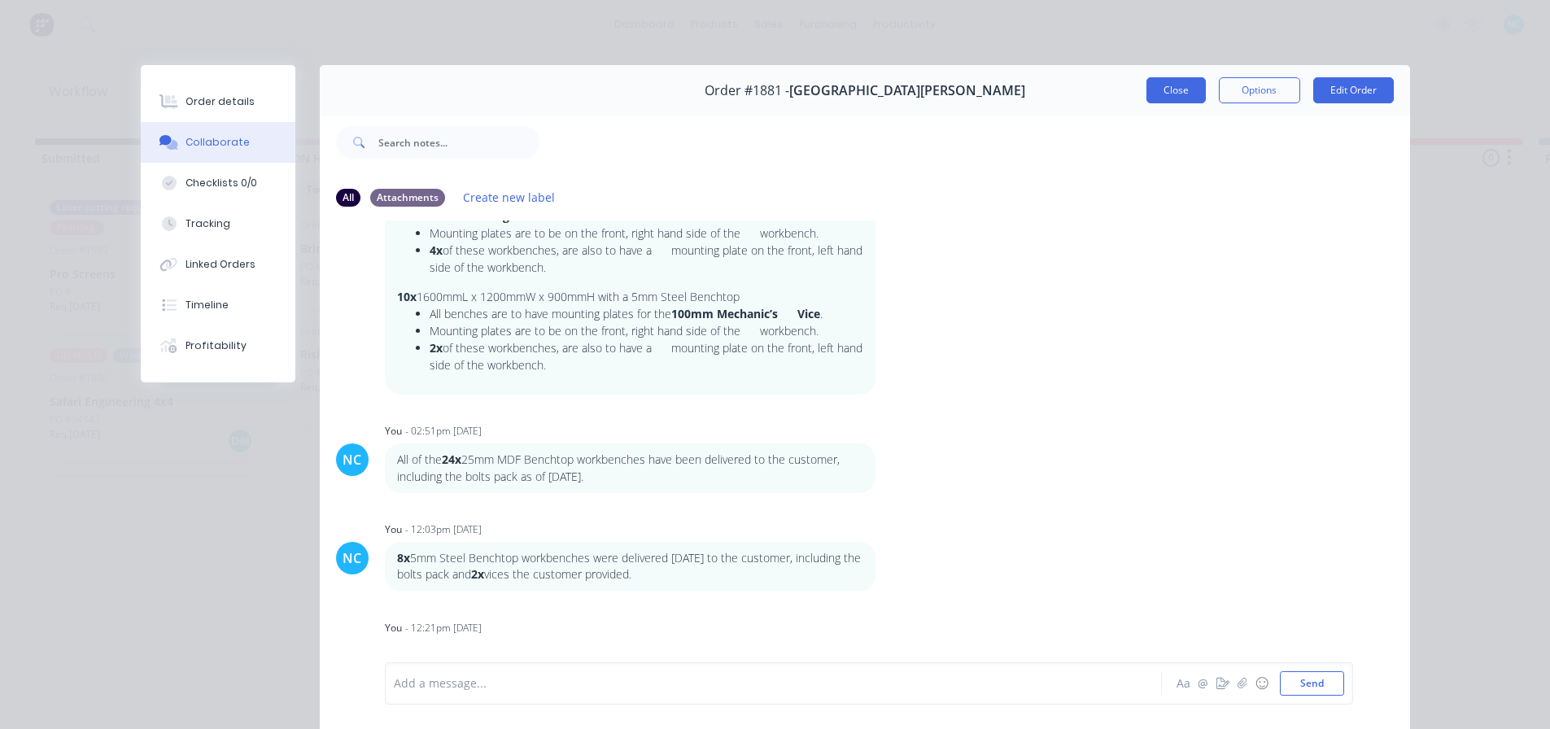
drag, startPoint x: 1173, startPoint y: 72, endPoint x: 1173, endPoint y: 85, distance: 12.2
click at [1174, 76] on div "Order #1881 - [GEOGRAPHIC_DATA][PERSON_NAME] Close Options Edit Order" at bounding box center [865, 90] width 1091 height 51
click at [1172, 87] on button "Close" at bounding box center [1176, 90] width 59 height 26
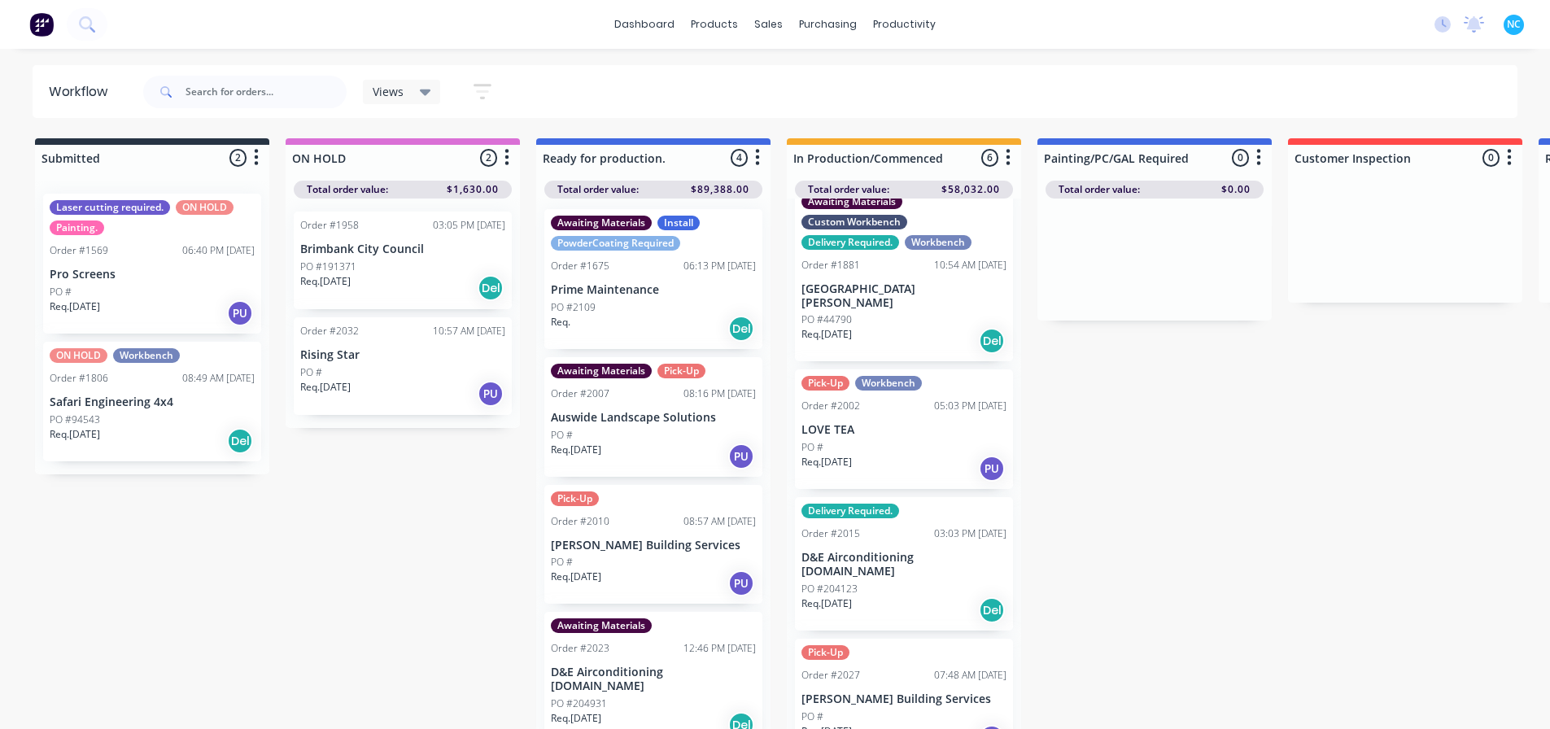
scroll to position [163, 0]
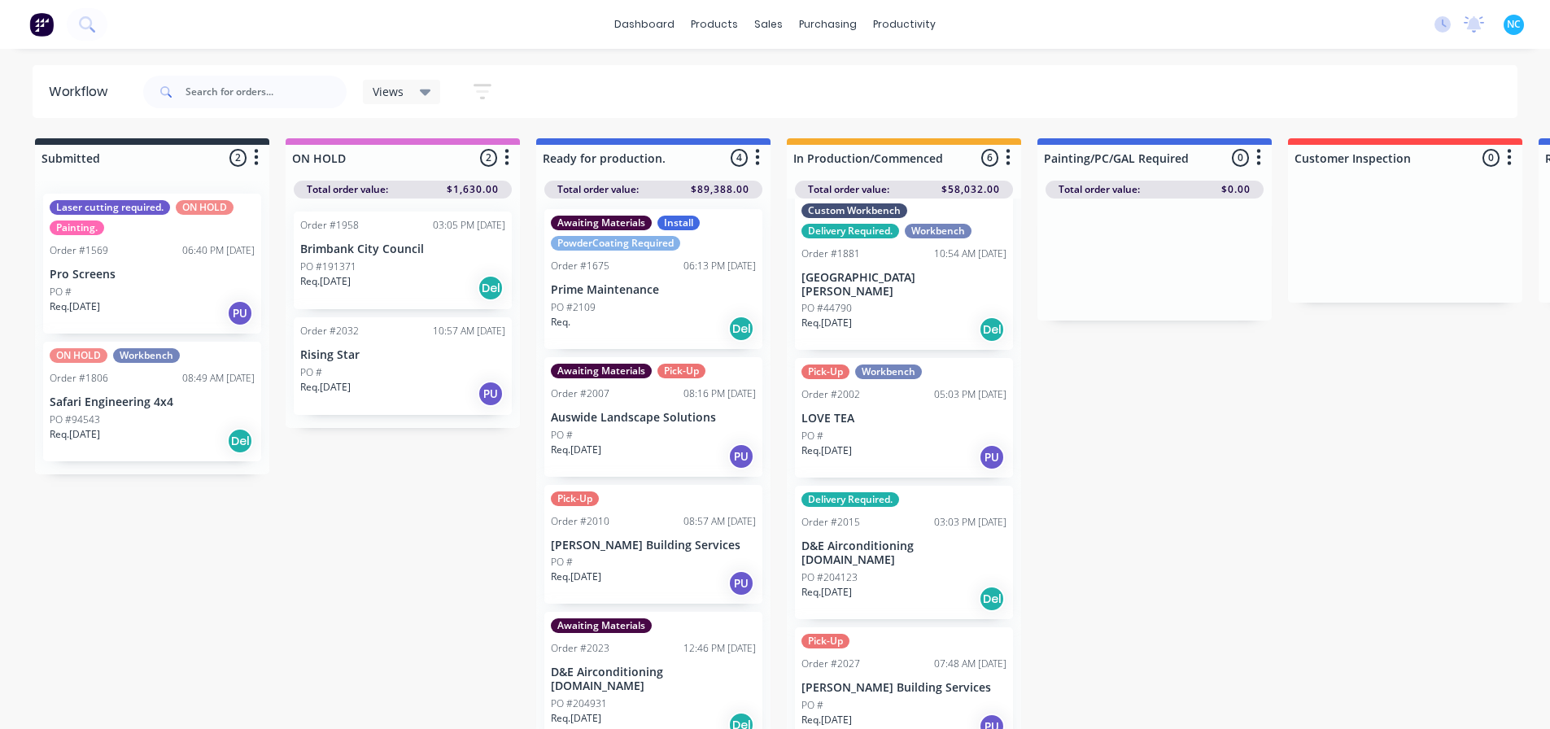
click at [890, 585] on div "Req. [DATE] Del" at bounding box center [904, 599] width 205 height 28
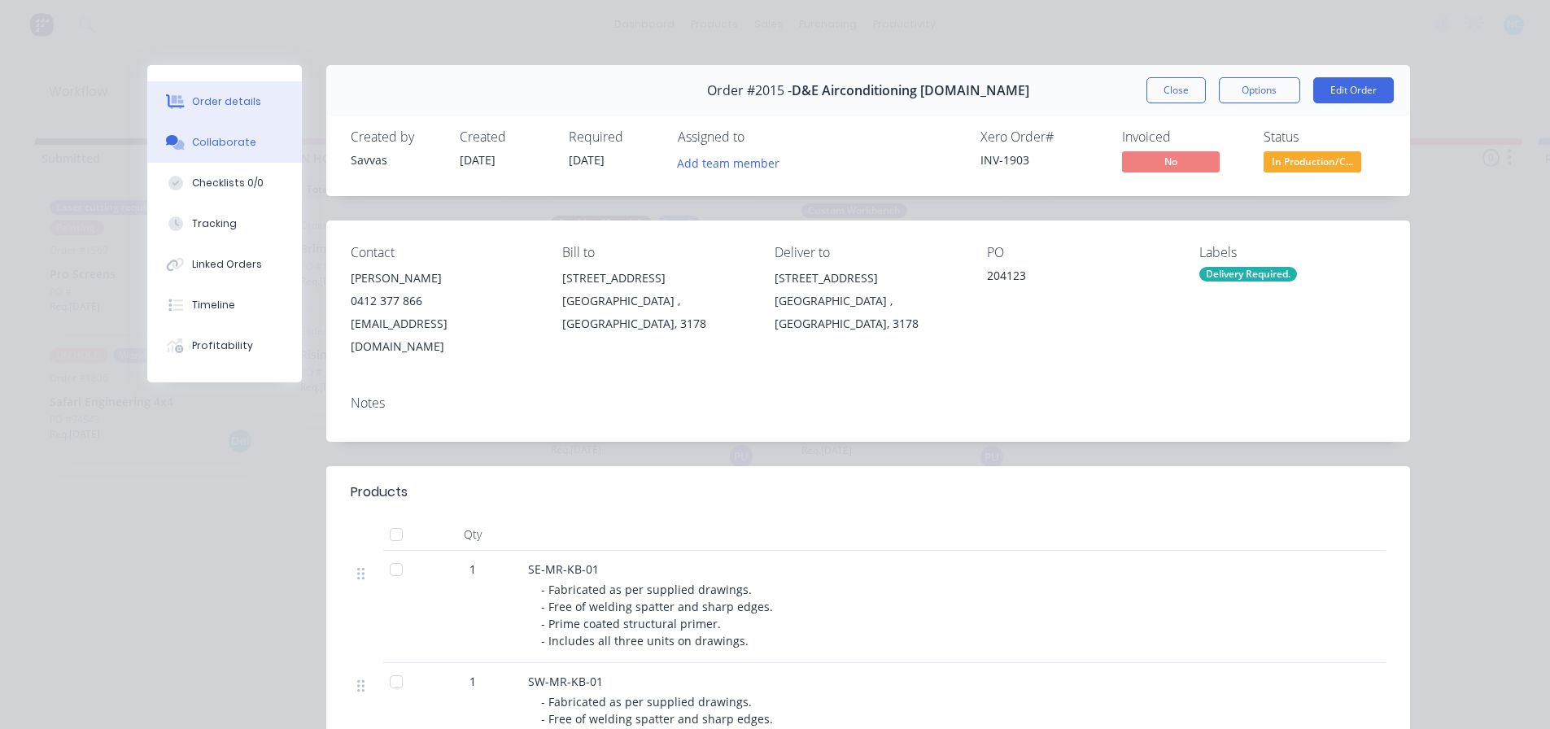
click at [246, 125] on div "Order details Collaborate Checklists 0/0 Tracking Linked Orders Timeline Profit…" at bounding box center [224, 223] width 155 height 317
click at [243, 125] on button "Collaborate" at bounding box center [224, 142] width 155 height 41
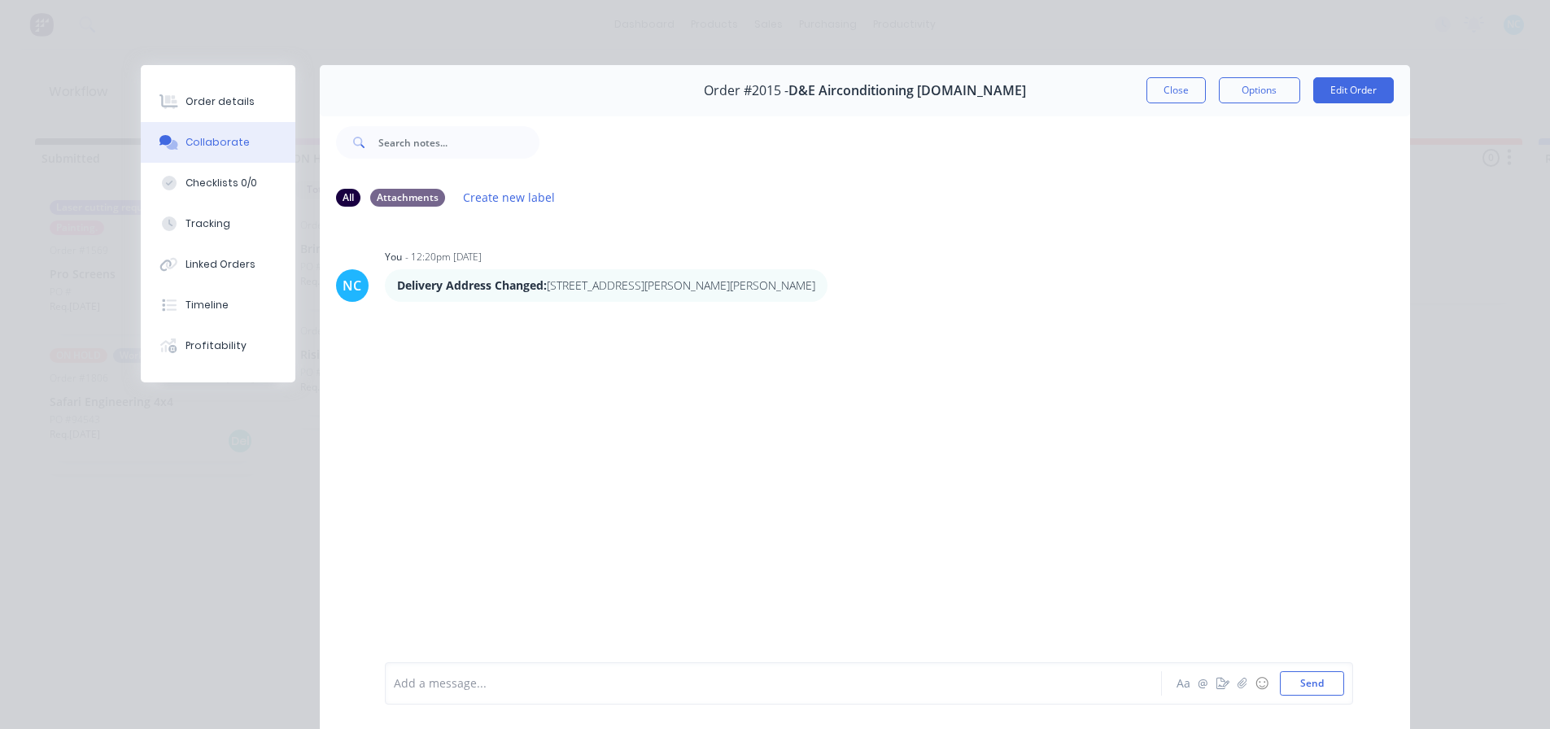
click at [531, 703] on div "Add a message... Aa @ ☺ Send" at bounding box center [869, 684] width 969 height 42
click at [533, 679] on div at bounding box center [751, 684] width 712 height 17
click at [1196, 94] on button "Close" at bounding box center [1176, 90] width 59 height 26
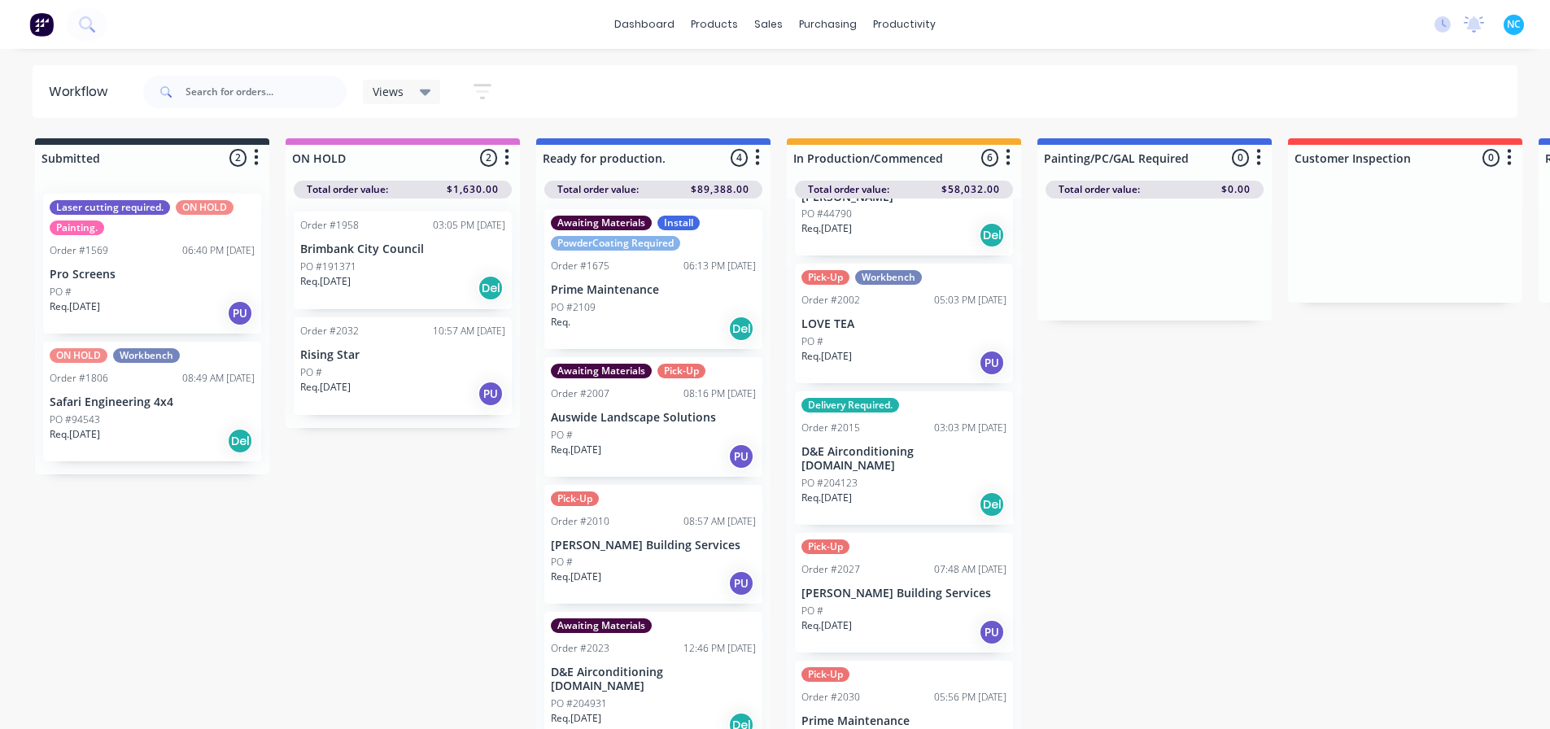
scroll to position [197, 0]
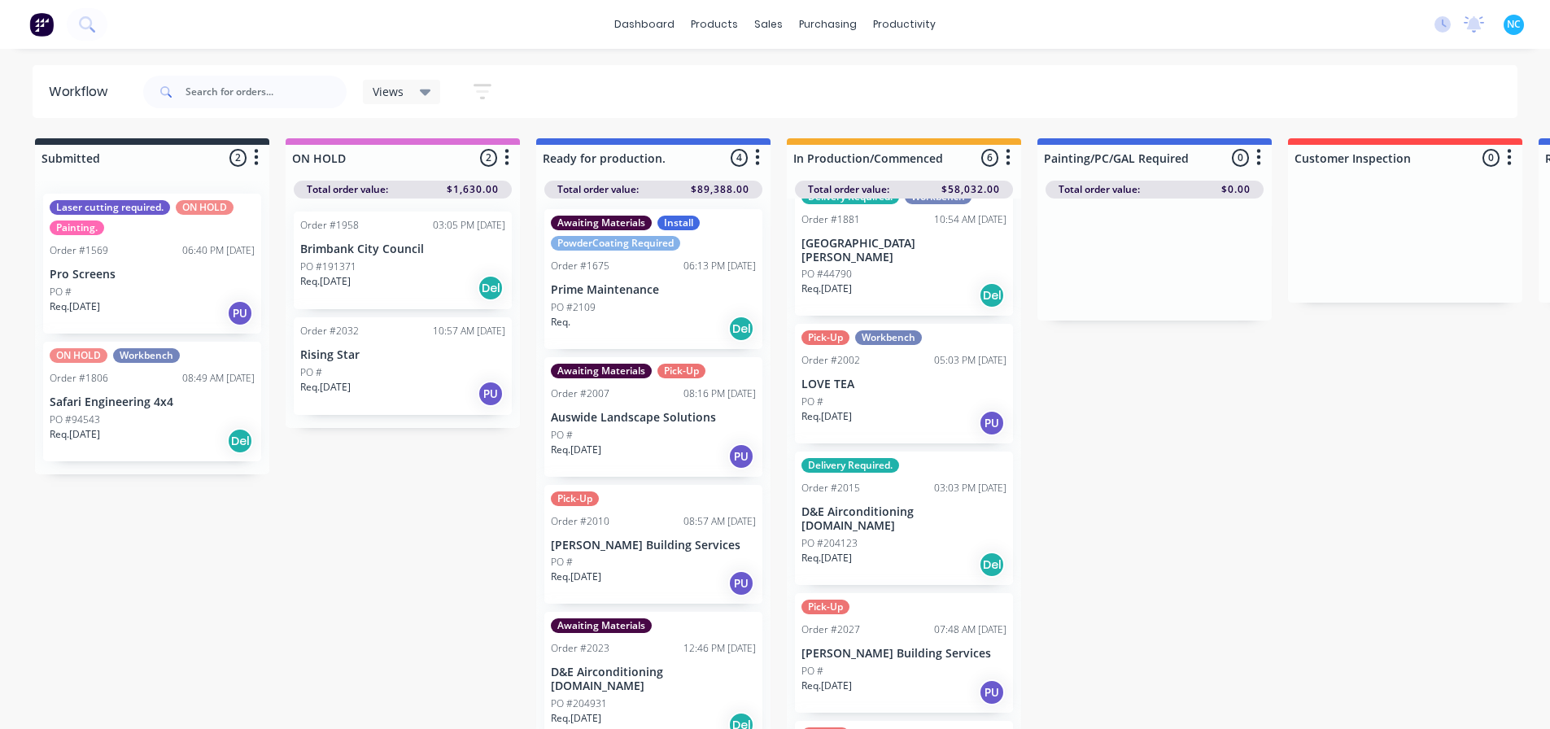
click at [949, 324] on div "Pick-Up Workbench Order #2002 05:03 PM [DATE] LOVE TEA PO # Req. [DATE] PU" at bounding box center [904, 384] width 218 height 120
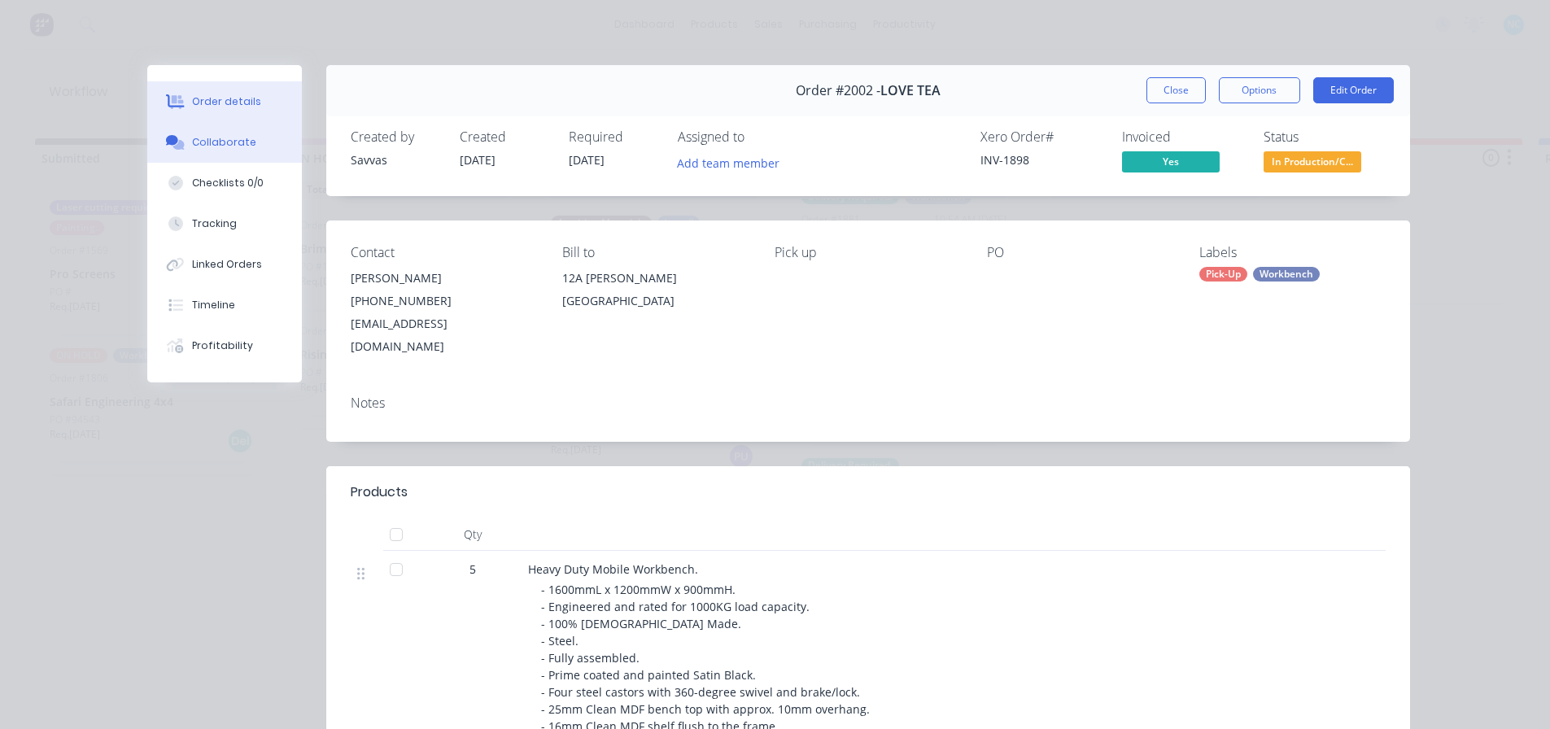
click at [231, 137] on div "Collaborate" at bounding box center [224, 142] width 64 height 15
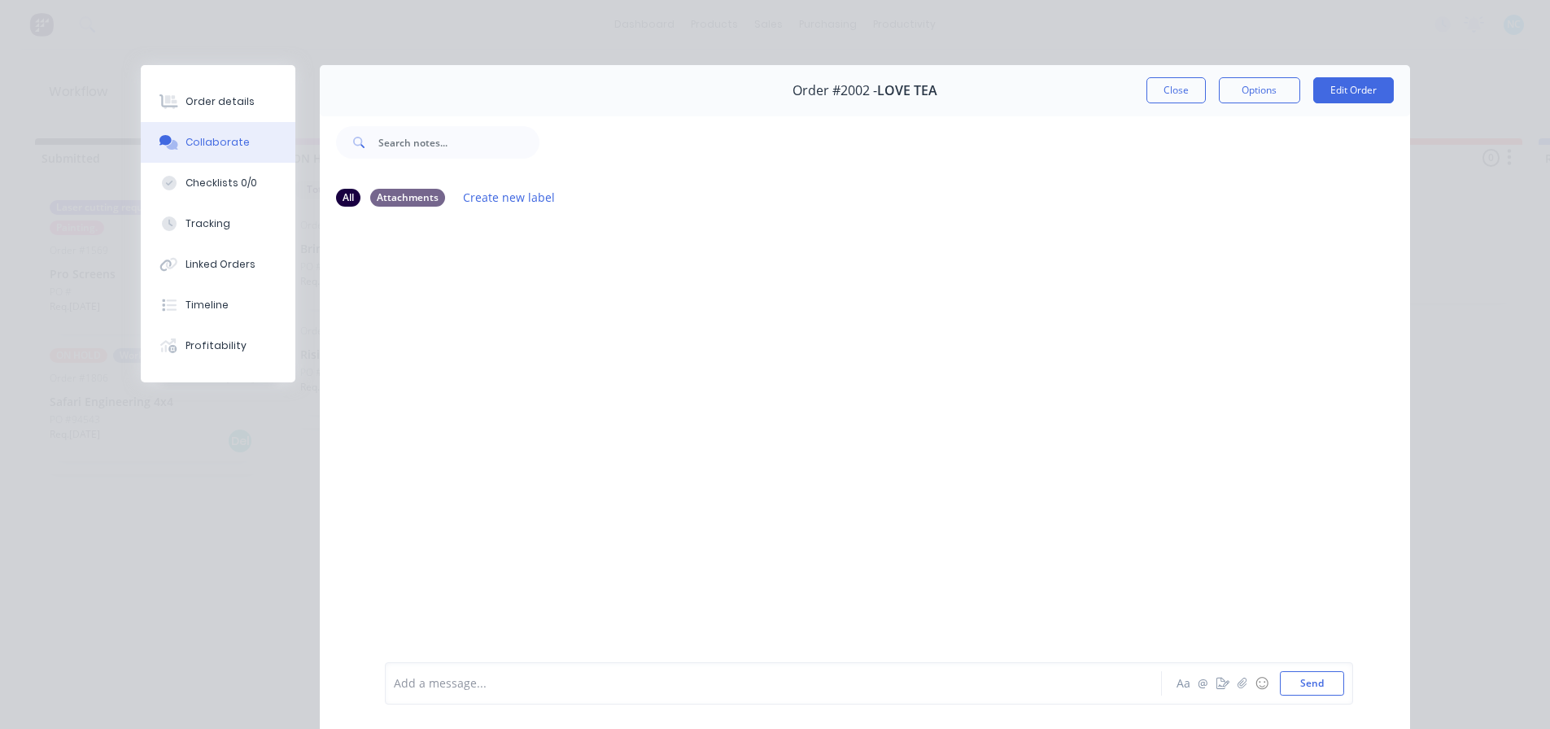
click at [1153, 103] on div "Order #2002 - LOVE TEA Close Options Edit Order" at bounding box center [865, 90] width 1091 height 51
click at [1158, 97] on button "Close" at bounding box center [1176, 90] width 59 height 26
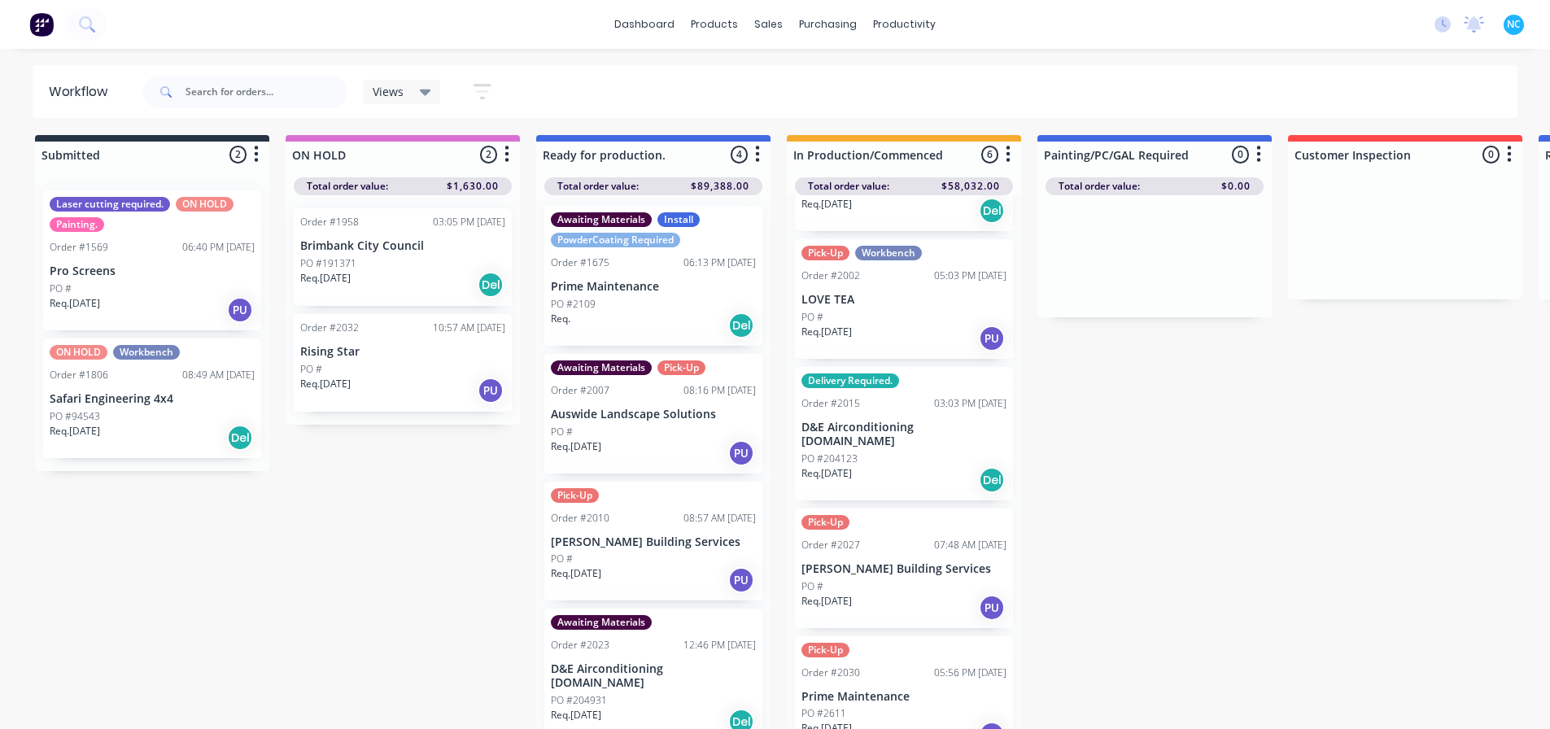
scroll to position [15, 0]
click at [902, 721] on div "Req. [DATE] PU" at bounding box center [904, 735] width 205 height 28
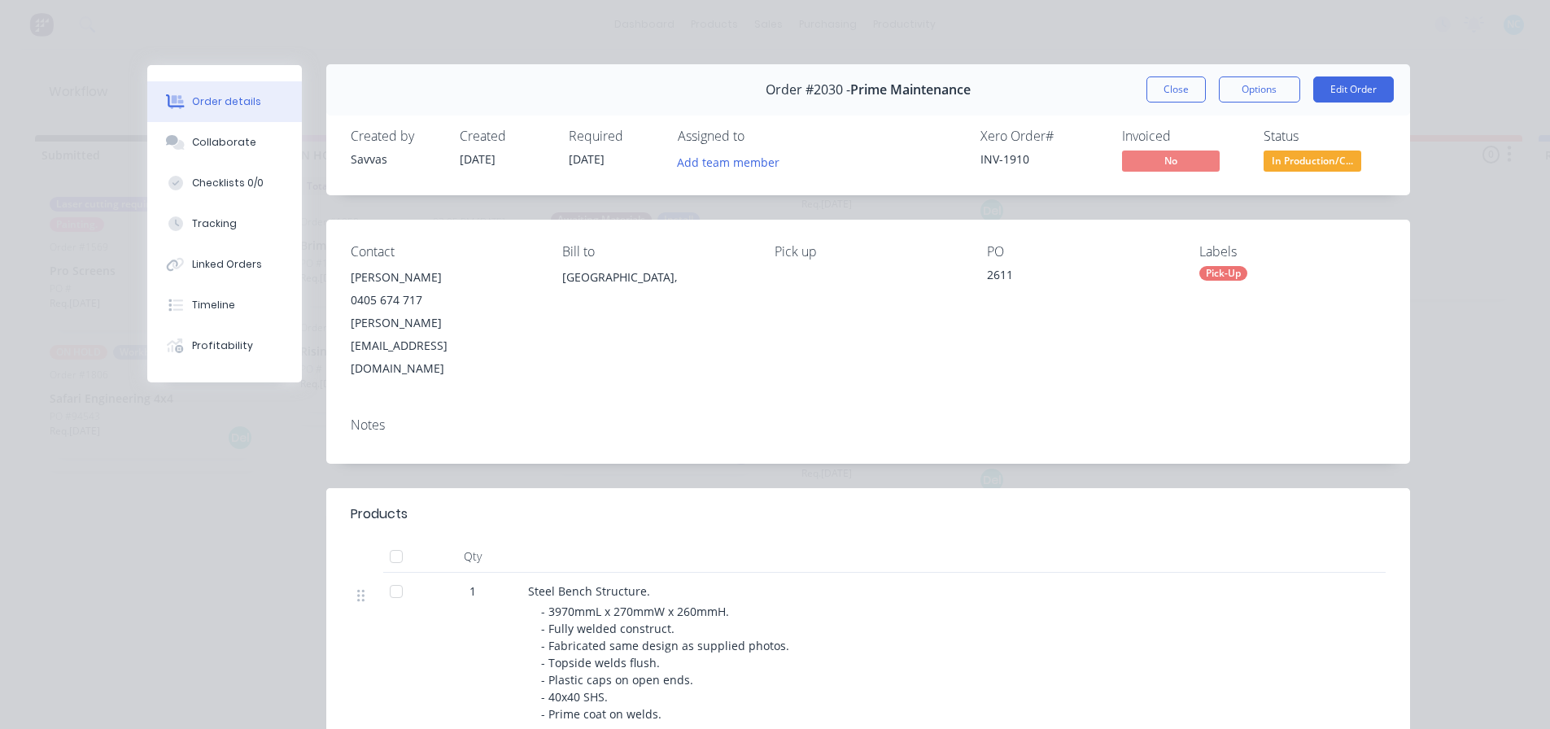
scroll to position [0, 0]
click at [1151, 72] on div "Order #2030 - Prime Maintenance Close Options Edit Order" at bounding box center [868, 90] width 1084 height 51
click at [1162, 94] on button "Close" at bounding box center [1176, 90] width 59 height 26
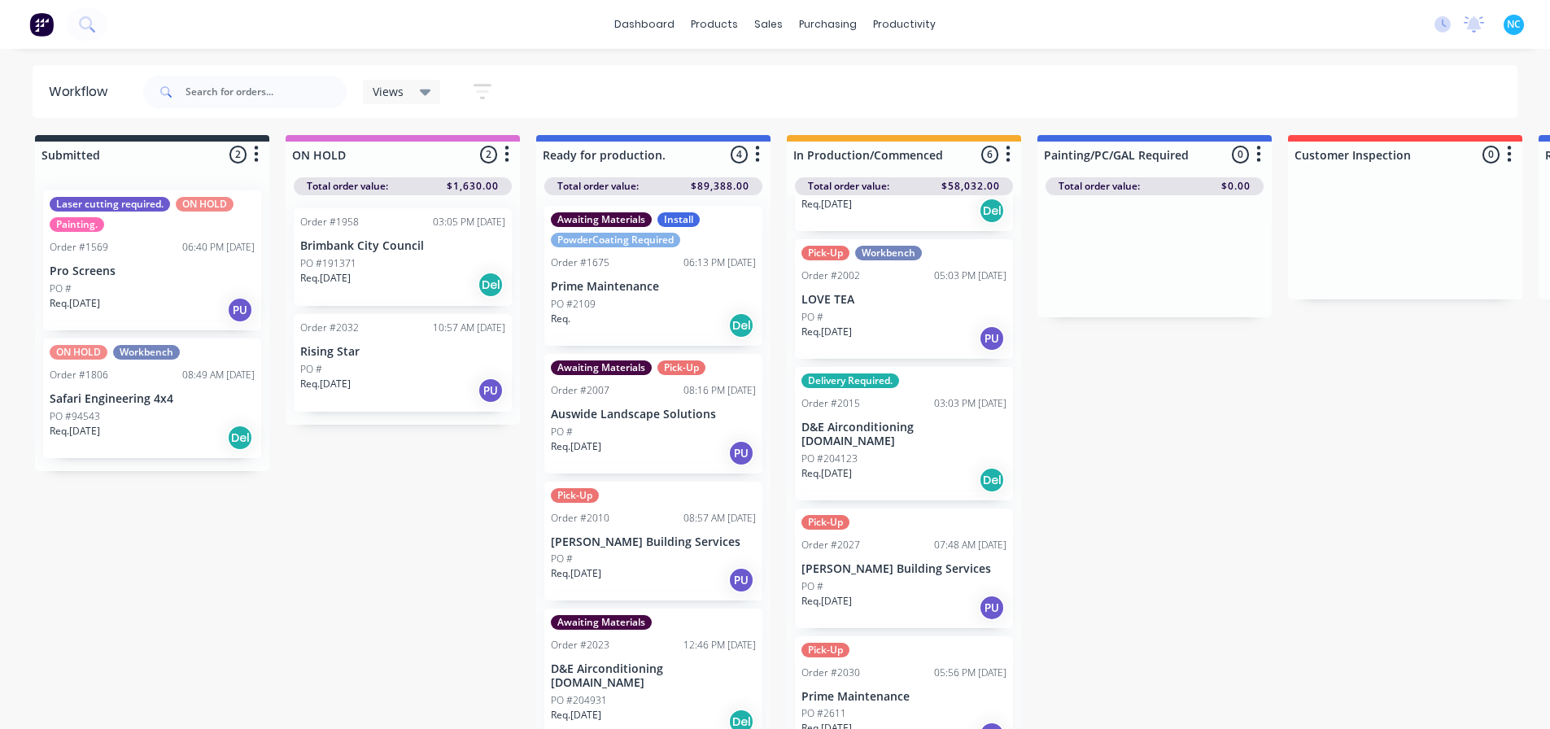
click at [918, 579] on div "PO #" at bounding box center [904, 586] width 205 height 15
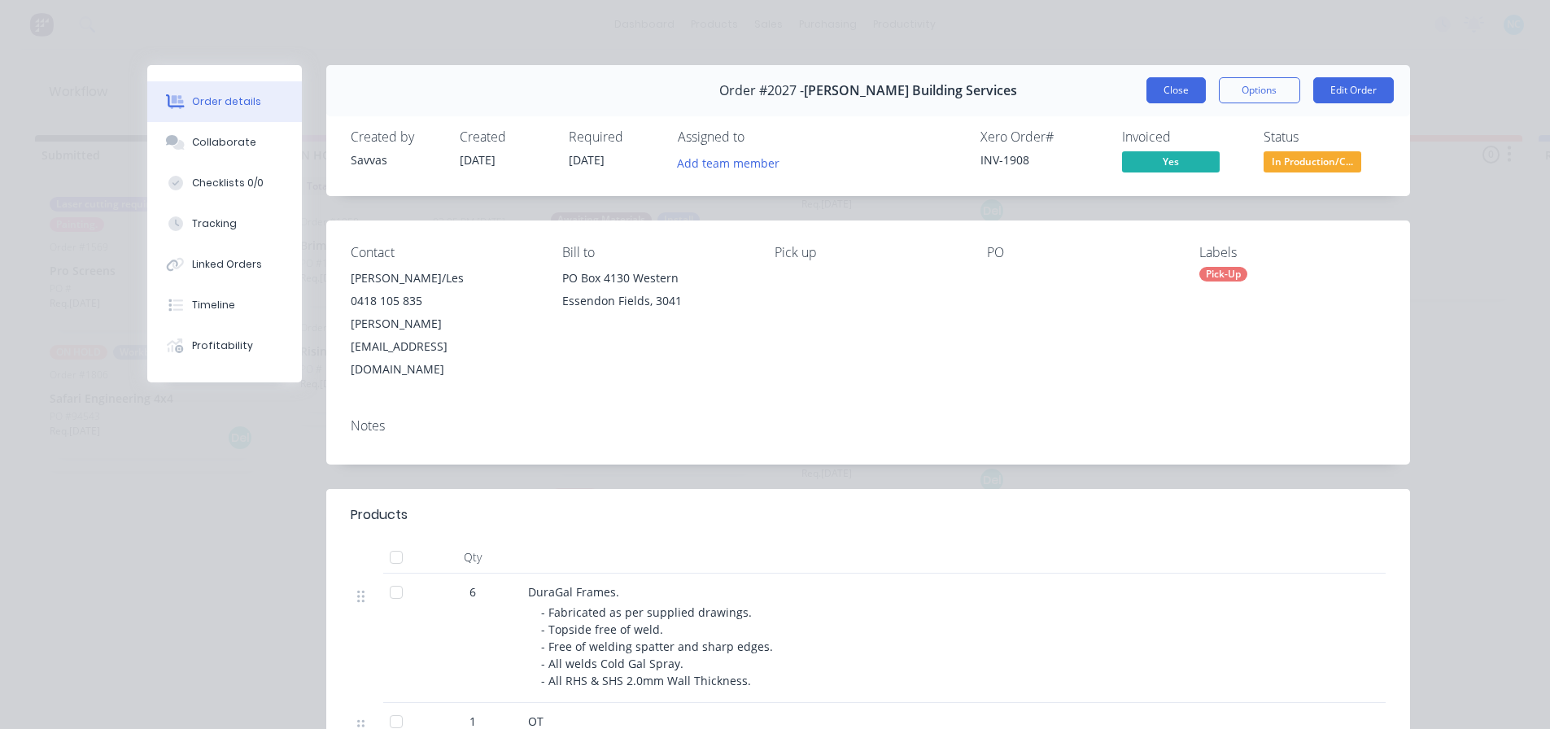
click at [1157, 94] on button "Close" at bounding box center [1176, 90] width 59 height 26
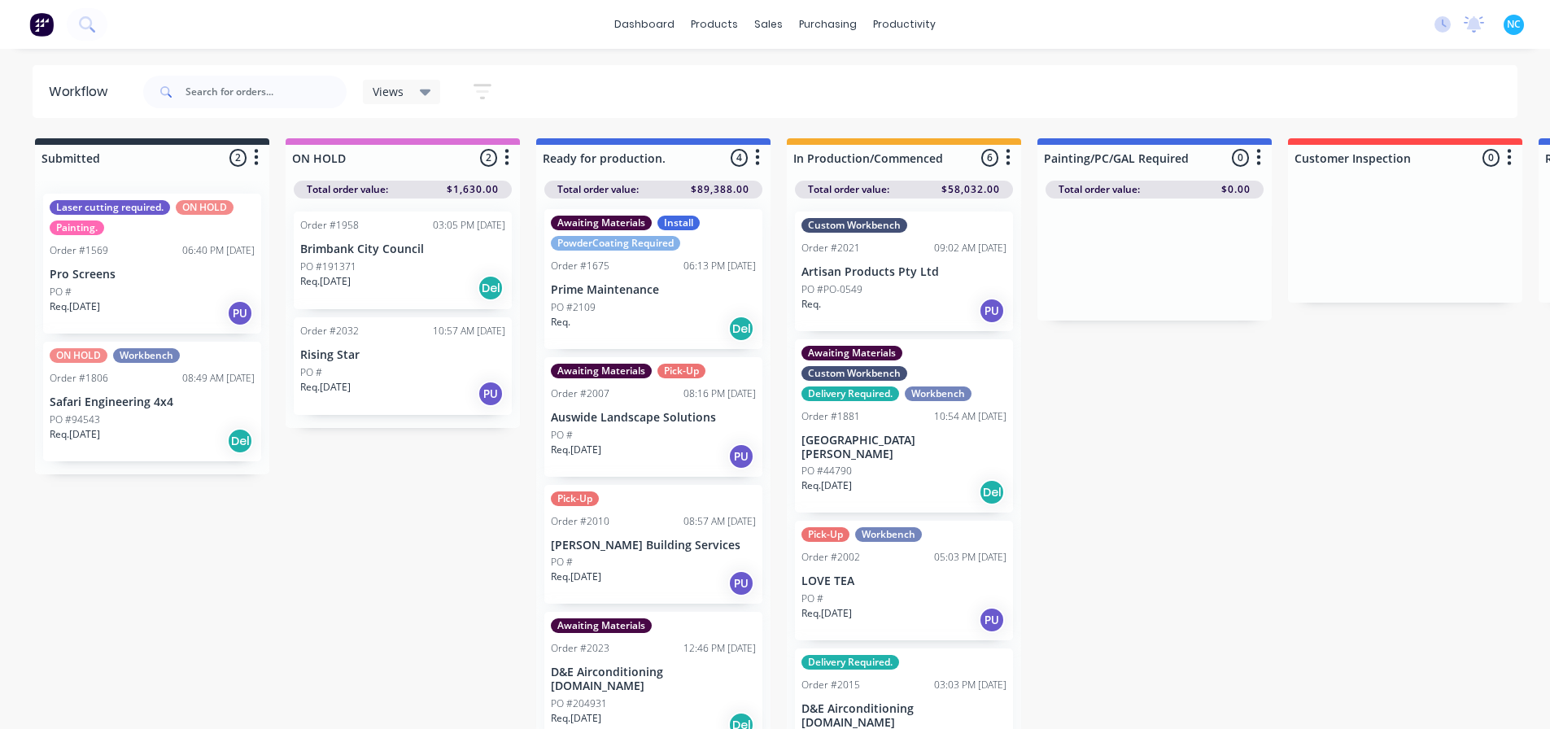
click at [921, 309] on div "Req. PU" at bounding box center [904, 311] width 205 height 28
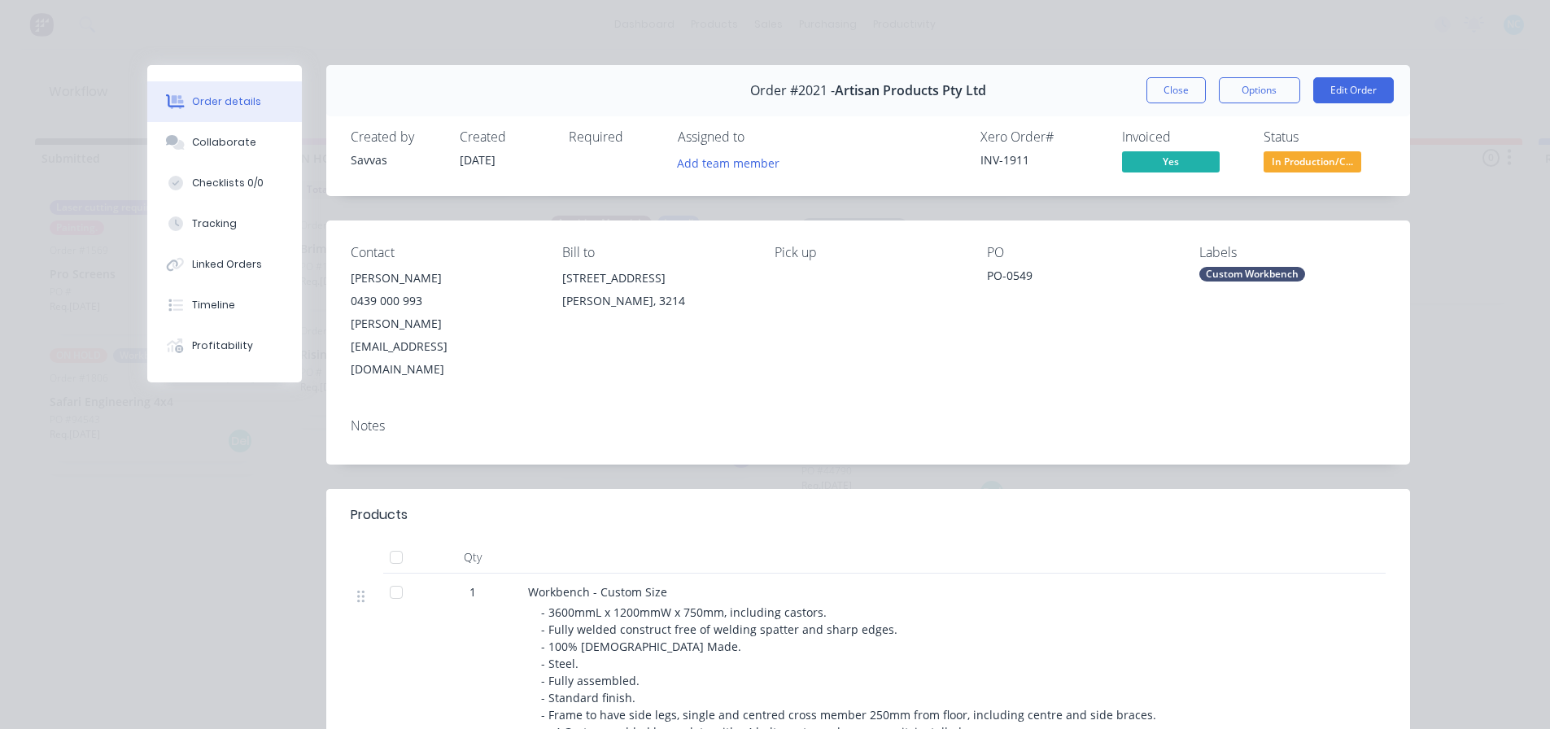
click at [1170, 75] on div "Order #2021 - Artisan Products Pty Ltd Close Options Edit Order" at bounding box center [868, 90] width 1084 height 51
click at [1172, 91] on button "Close" at bounding box center [1176, 90] width 59 height 26
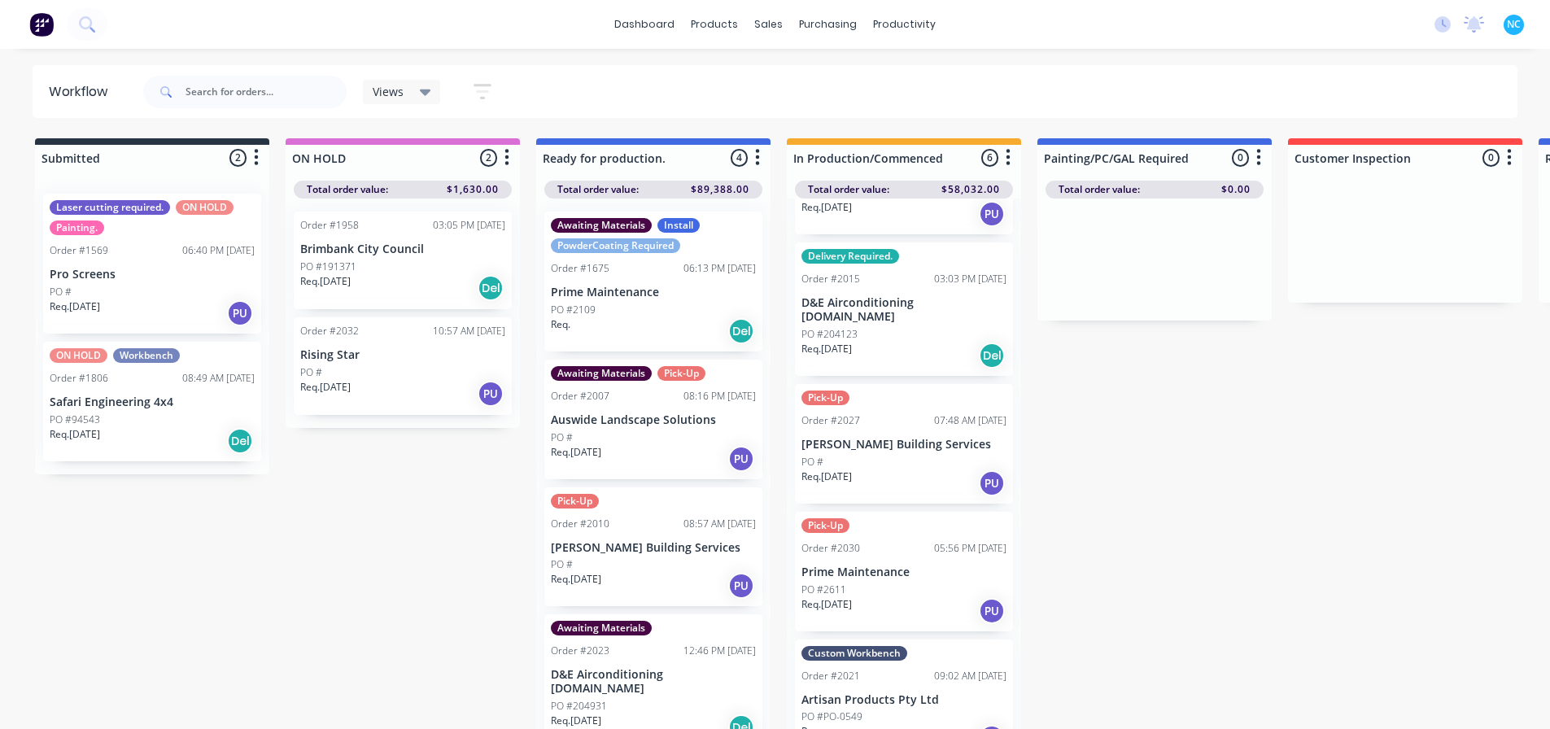
scroll to position [2, 0]
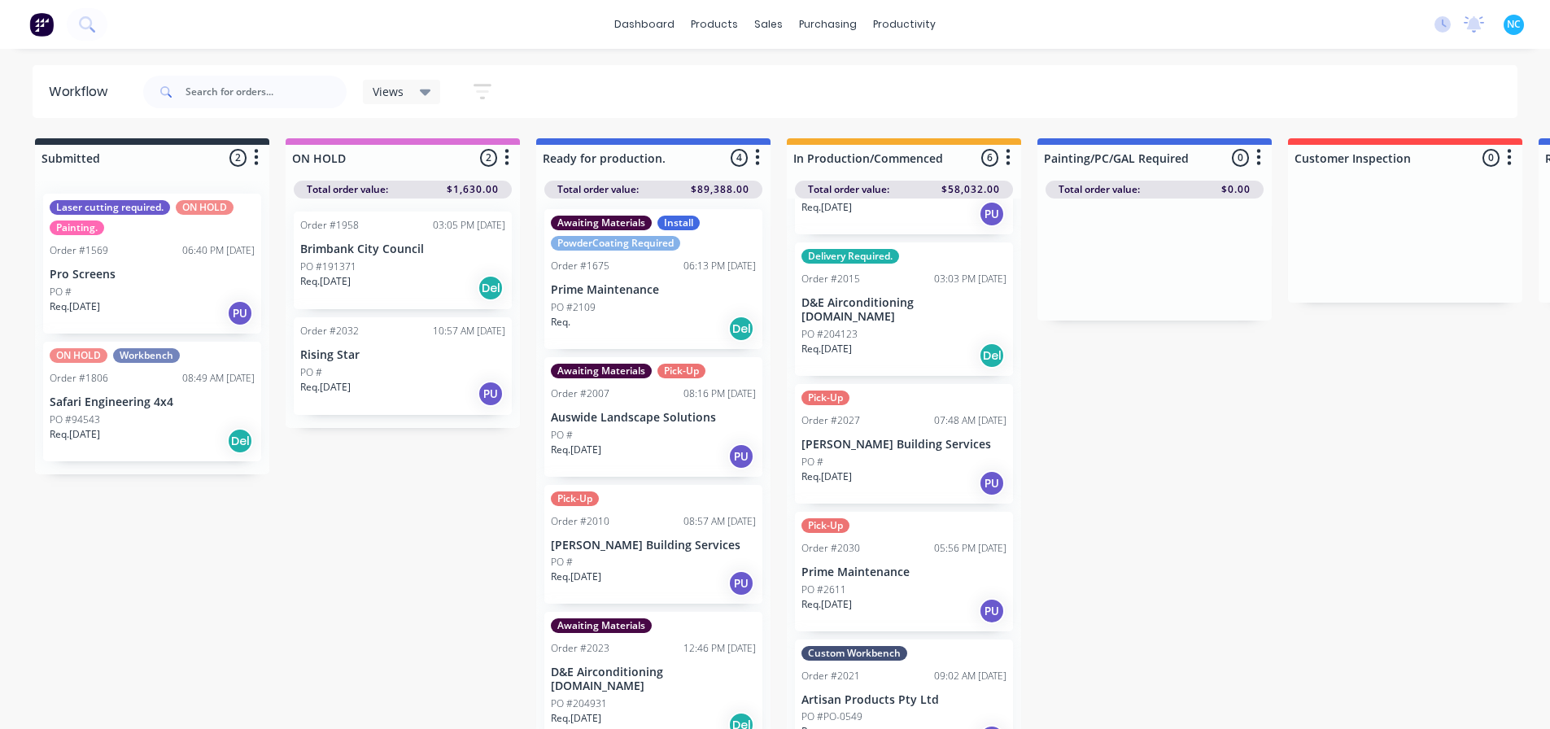
click at [679, 711] on div "Req. 15/09/25 Del" at bounding box center [653, 725] width 205 height 28
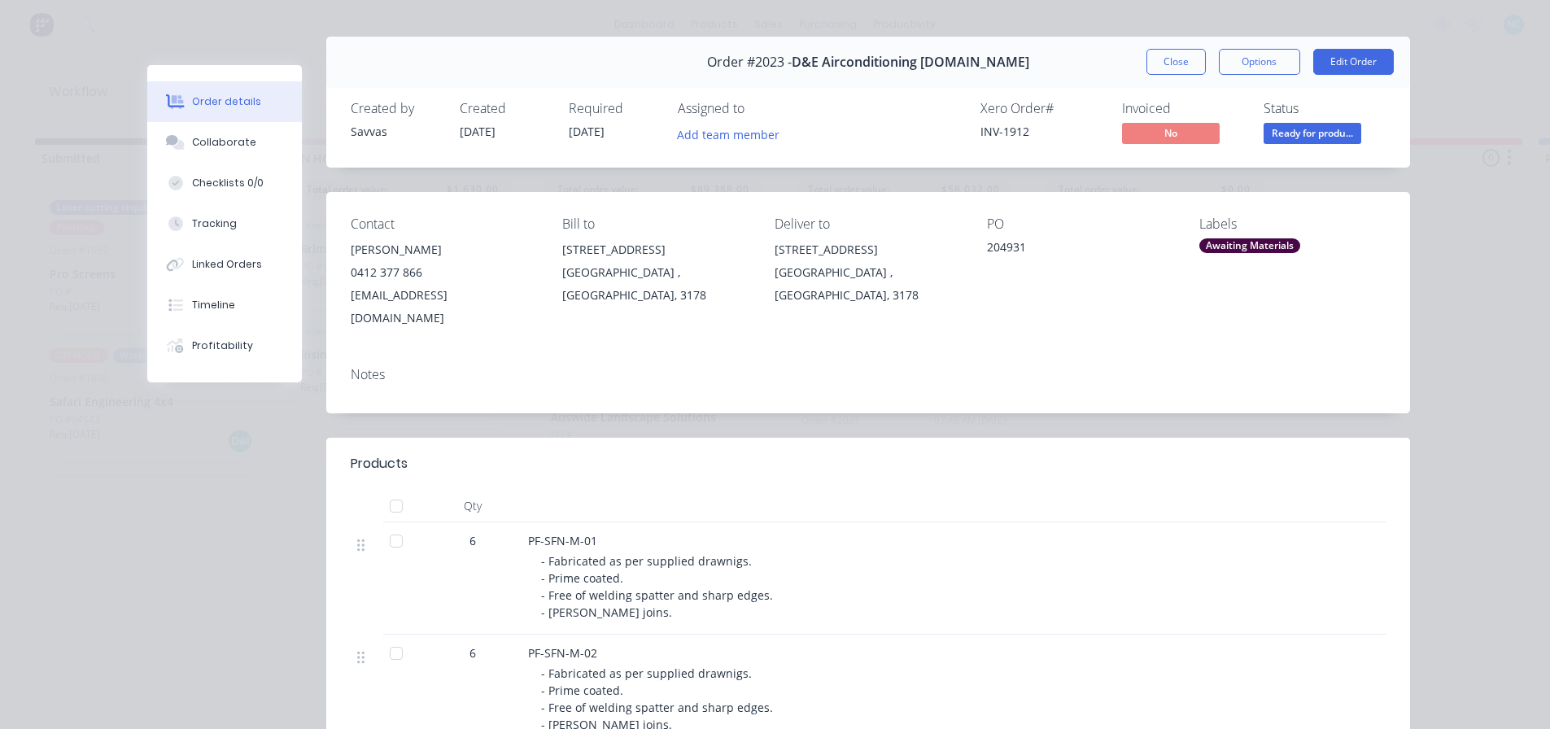
scroll to position [0, 0]
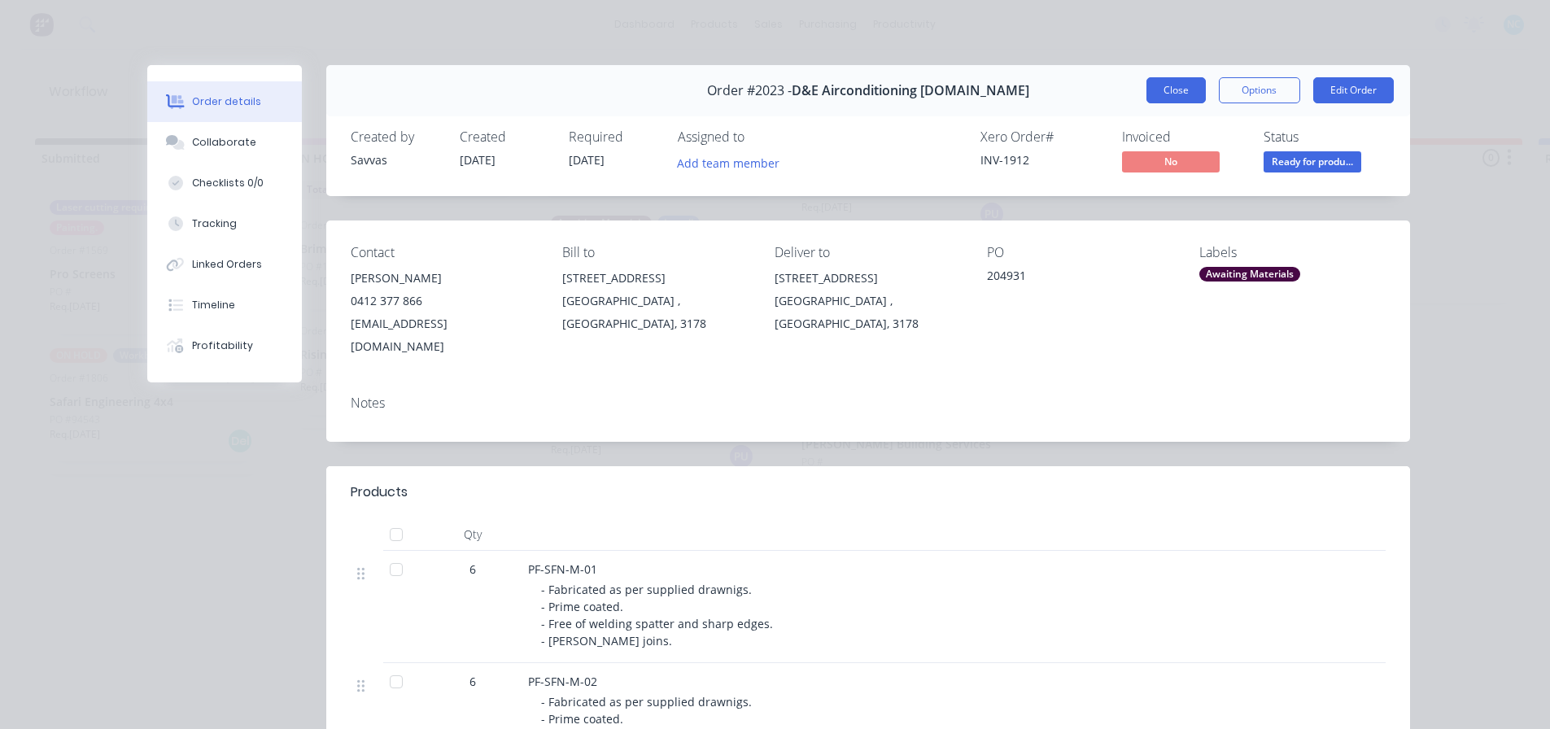
click at [1149, 86] on button "Close" at bounding box center [1176, 90] width 59 height 26
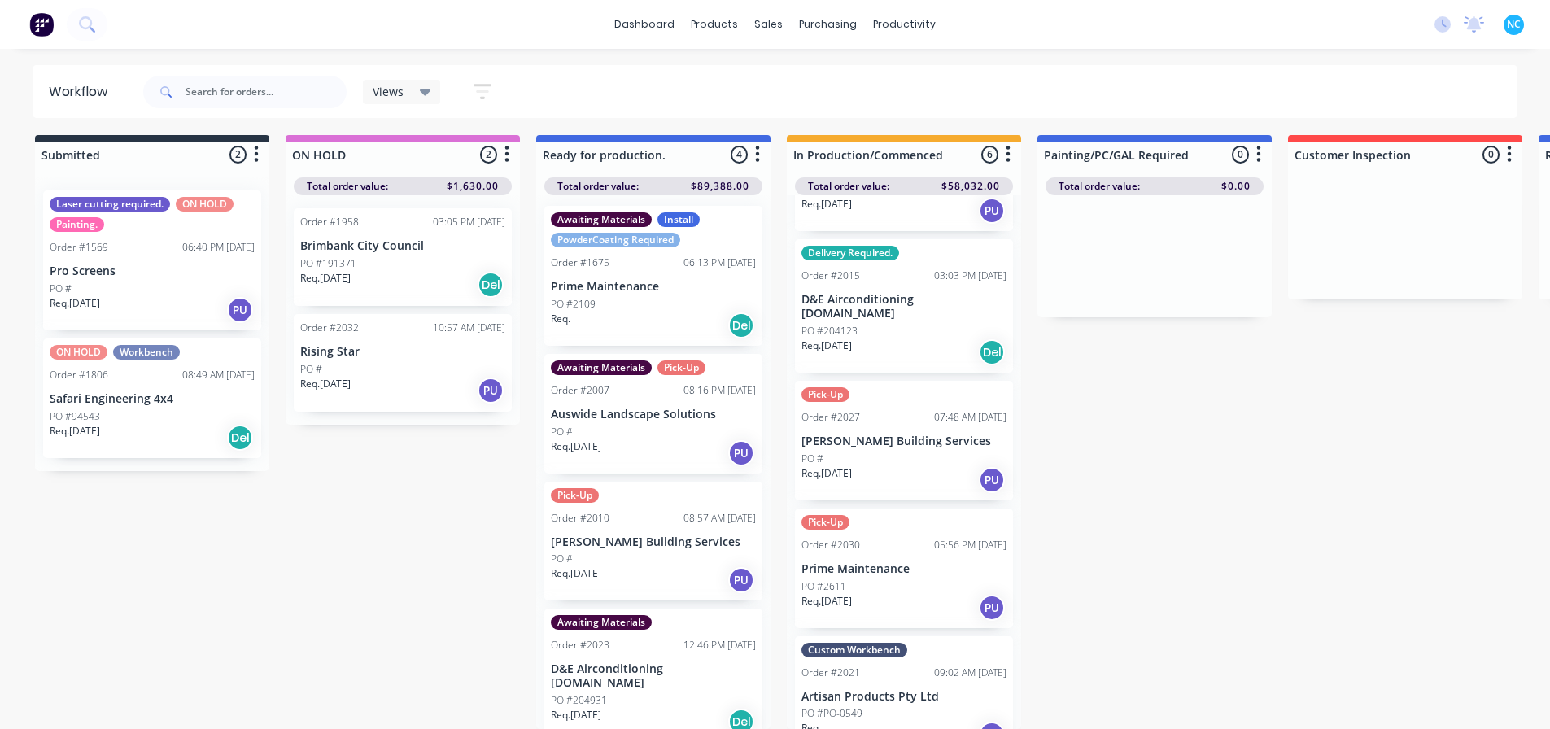
scroll to position [15, 0]
click at [916, 339] on div "Req. [DATE] Del" at bounding box center [904, 353] width 205 height 28
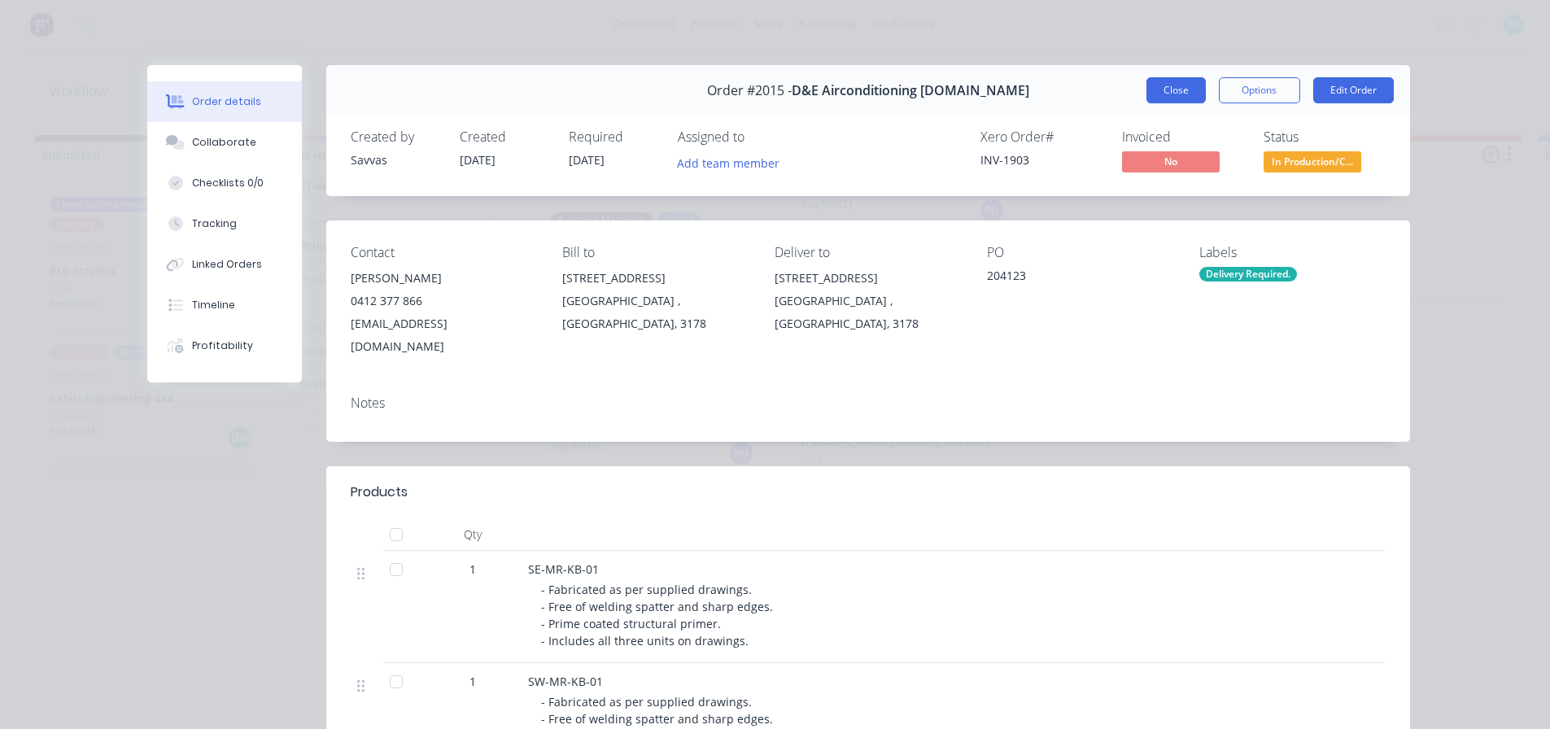
click at [1162, 92] on button "Close" at bounding box center [1176, 90] width 59 height 26
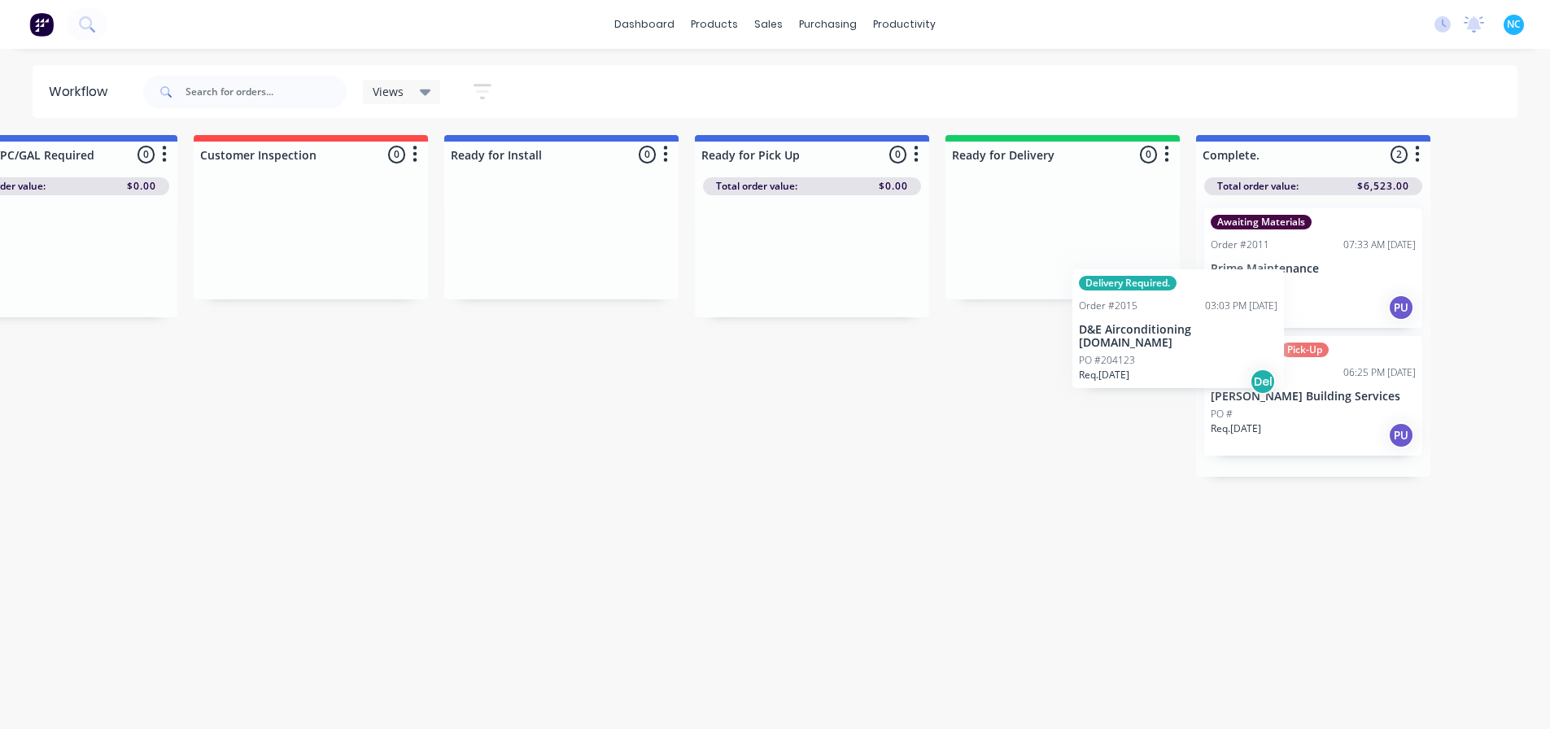
scroll to position [15, 1096]
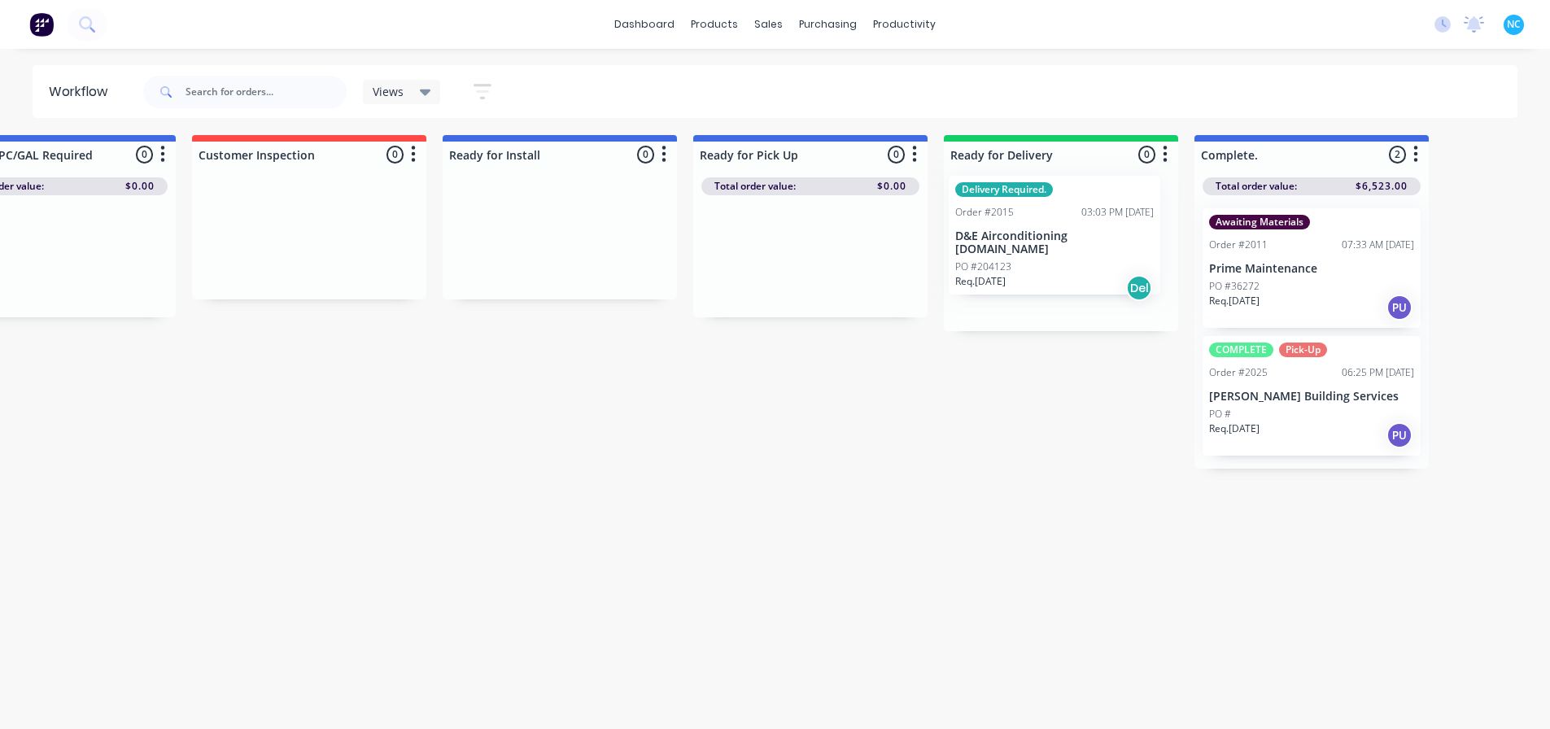
drag, startPoint x: 917, startPoint y: 304, endPoint x: 1082, endPoint y: 268, distance: 168.4
click at [1082, 268] on div "Submitted 2 Sort By Created date Required date Order number Customer name Most …" at bounding box center [366, 432] width 2950 height 594
click at [1065, 290] on div "Req. [DATE] Del" at bounding box center [1061, 304] width 205 height 28
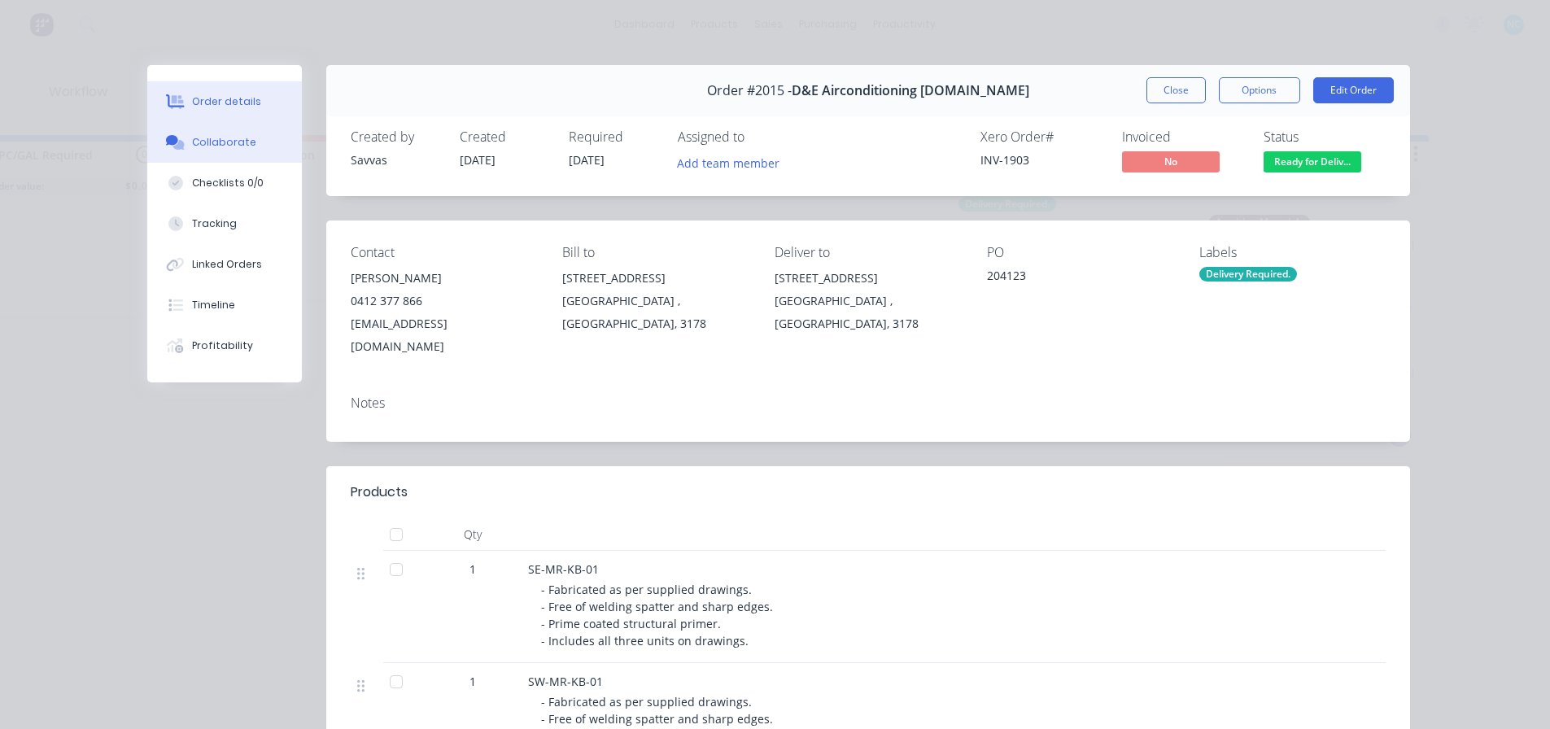
click at [227, 158] on button "Collaborate" at bounding box center [224, 142] width 155 height 41
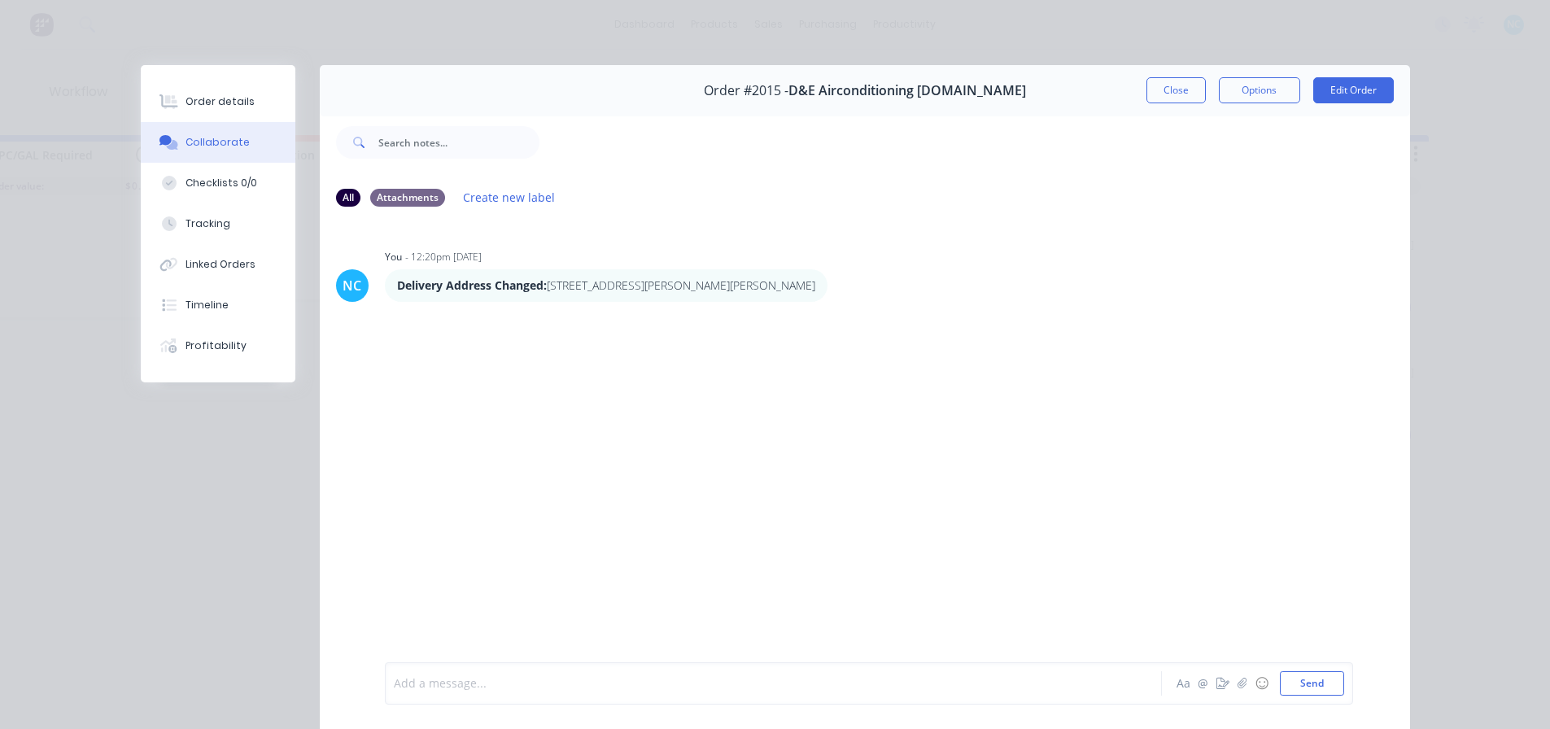
click at [596, 678] on div at bounding box center [751, 684] width 712 height 17
click at [540, 679] on span "This delivery was subcontraced out," at bounding box center [492, 683] width 195 height 15
click at [593, 692] on div "This delivery was subcontracted out," at bounding box center [751, 684] width 712 height 17
drag, startPoint x: 800, startPoint y: 680, endPoint x: 792, endPoint y: 734, distance: 54.3
click at [800, 681] on span "This delivery was subcontracted out, truck loaded up and left our factory at 1:…" at bounding box center [636, 683] width 483 height 15
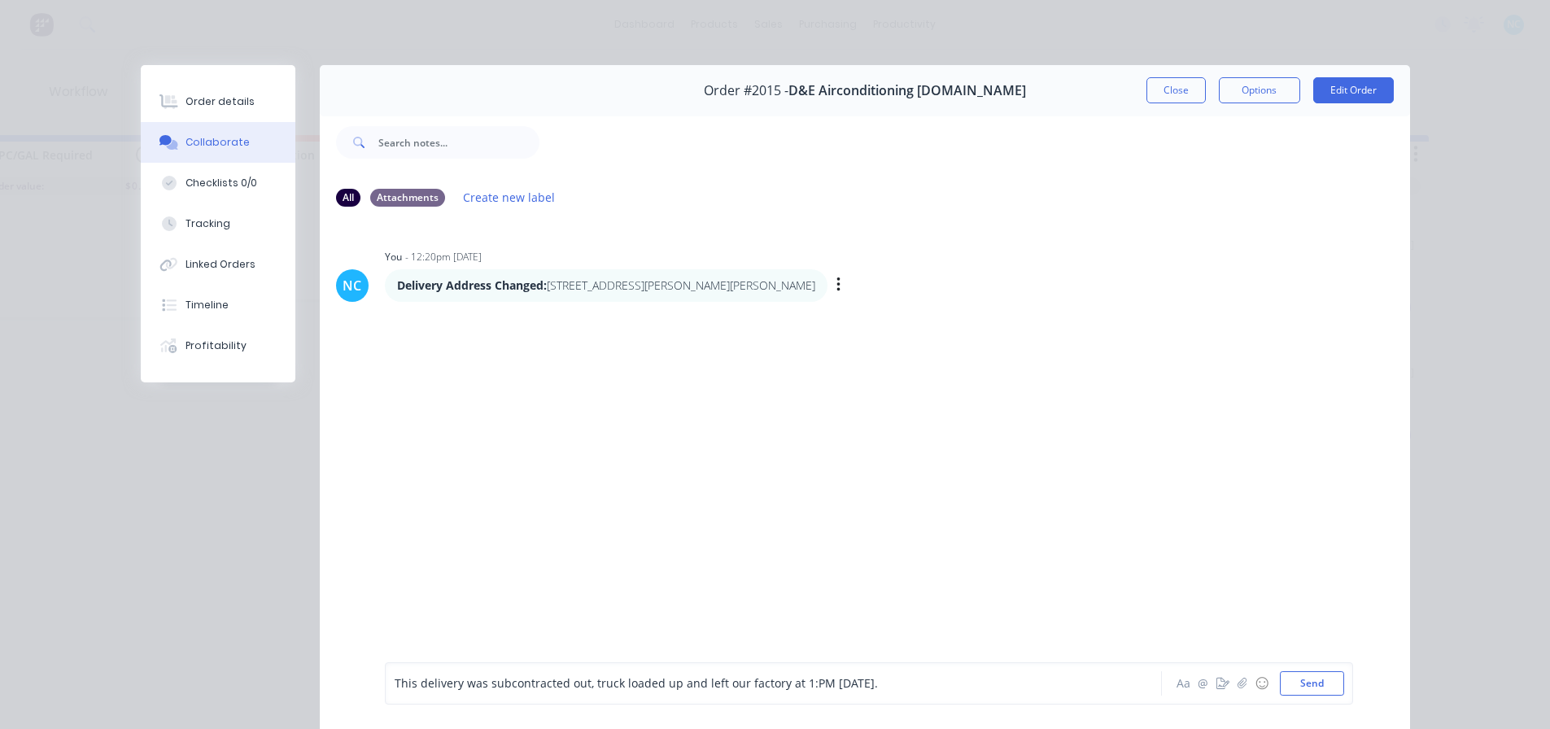
click at [611, 287] on p "Delivery Address Changed: [STREET_ADDRESS][PERSON_NAME][PERSON_NAME]" at bounding box center [606, 286] width 418 height 16
